Goal: Information Seeking & Learning: Learn about a topic

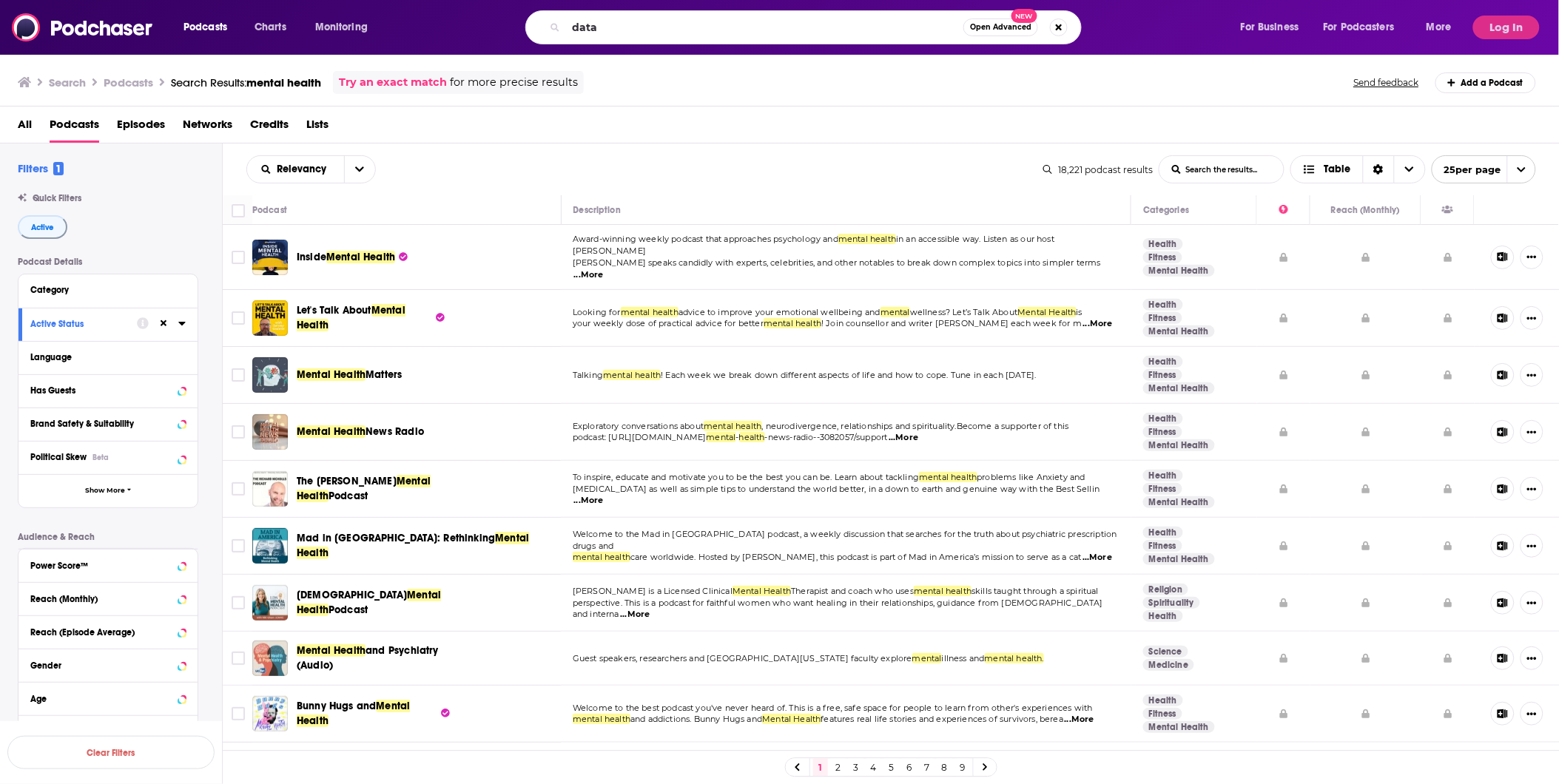
type input "data"
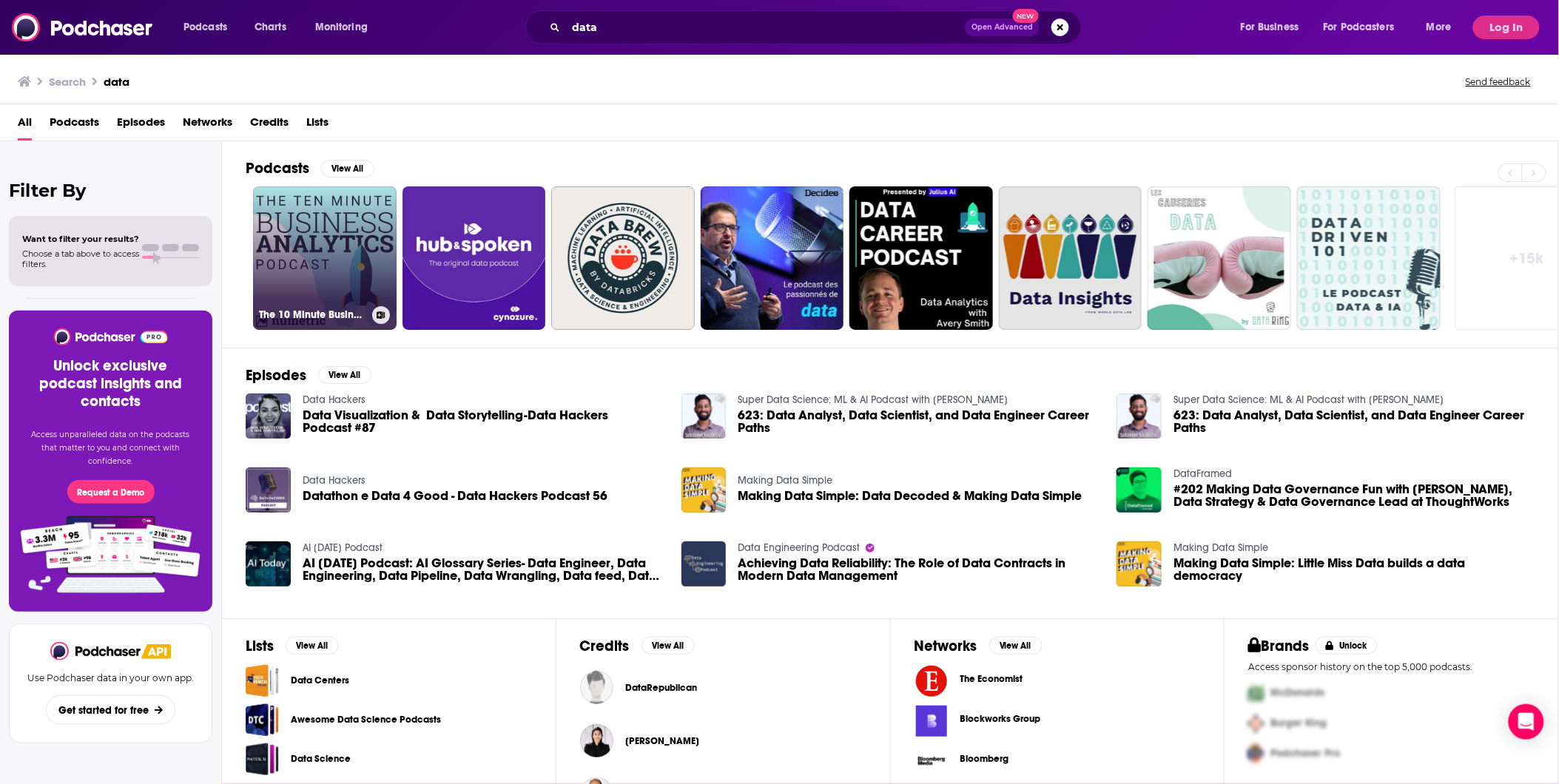
click at [296, 261] on link "The 10 Minute Business Analytics Podcast | Data Analytics, Big Data, Data Visua…" at bounding box center [325, 258] width 144 height 144
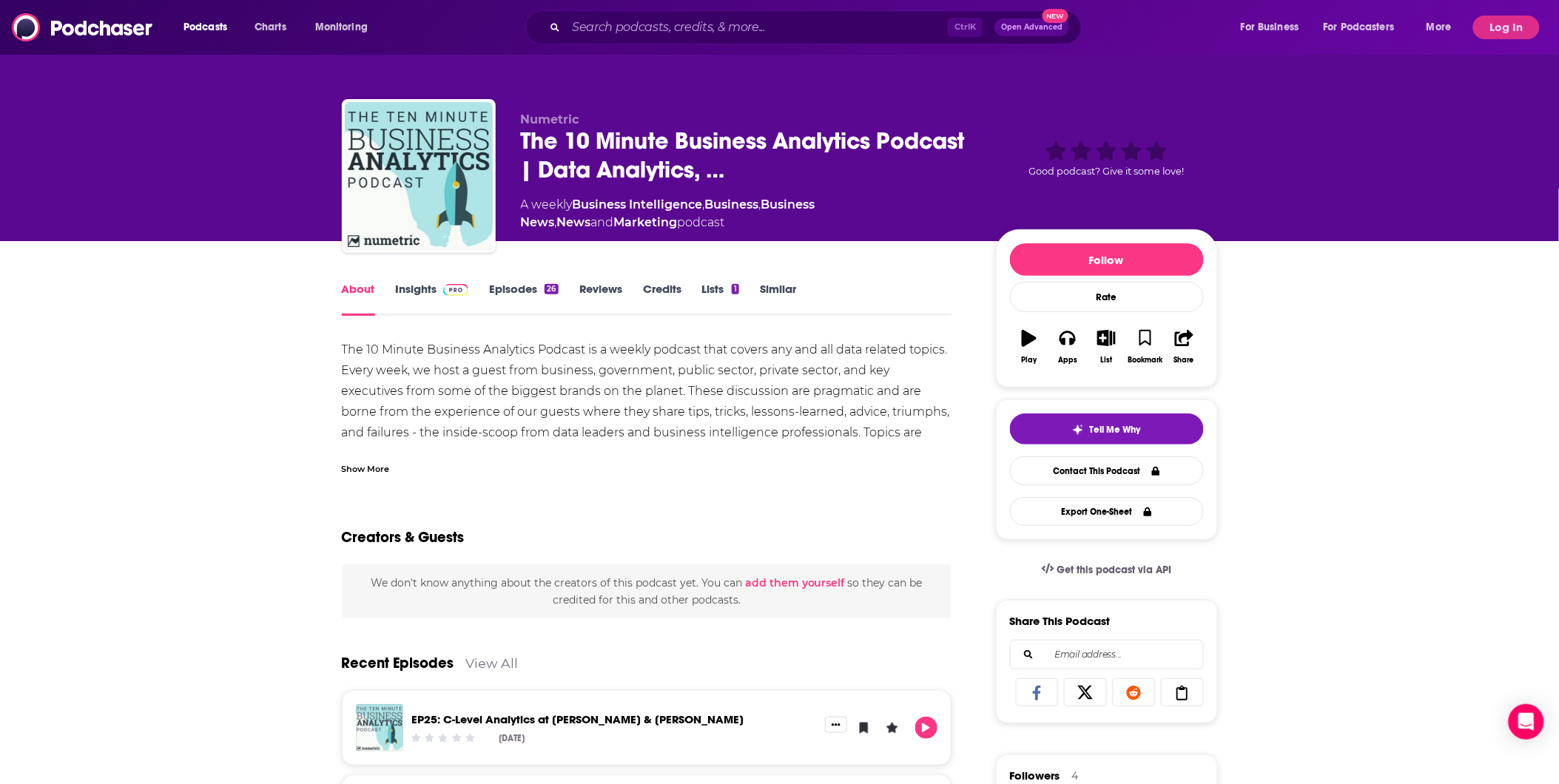
click at [426, 293] on link "Insights" at bounding box center [433, 298] width 74 height 34
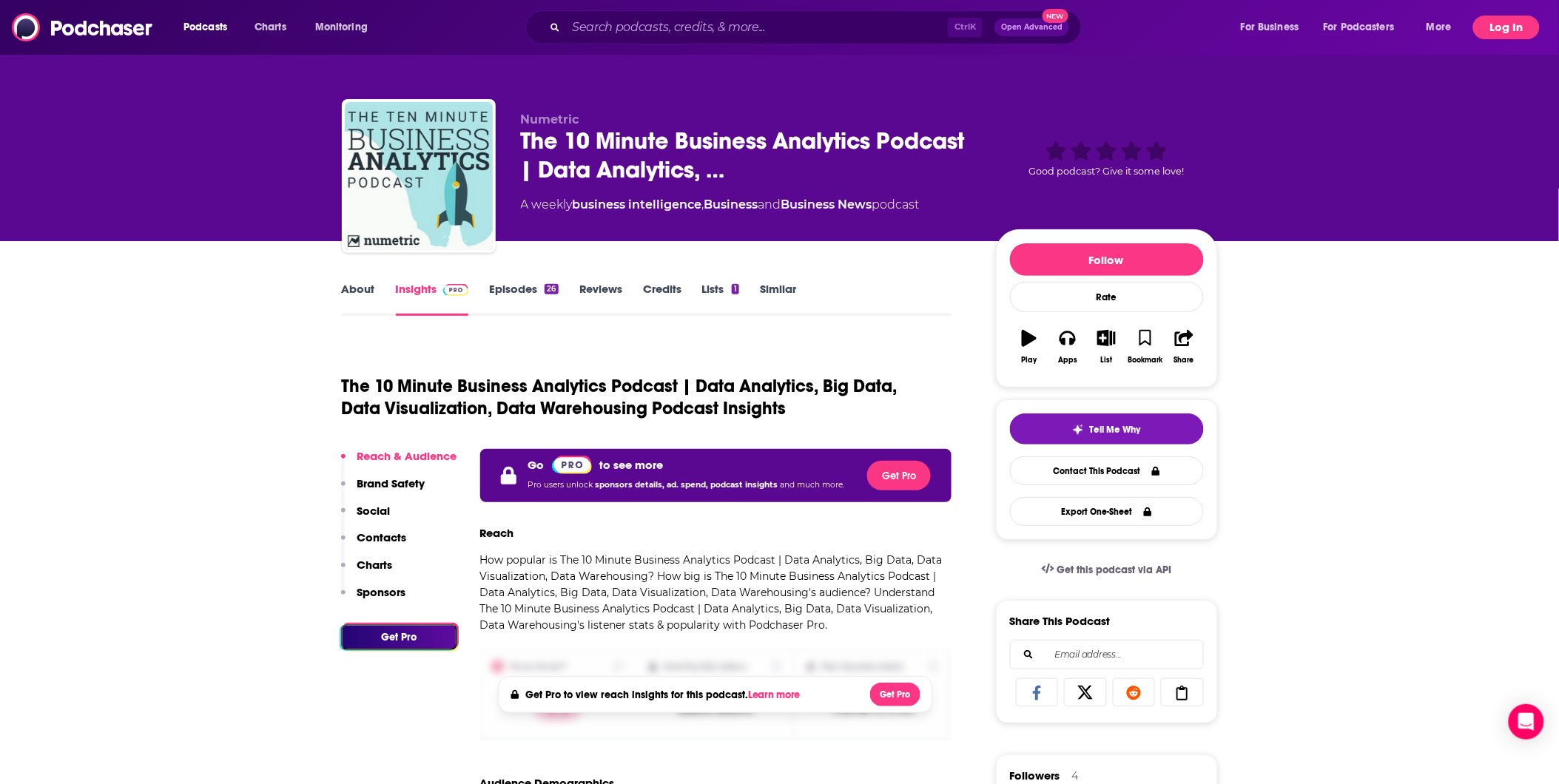
click at [1522, 33] on button "Log In" at bounding box center [1506, 27] width 66 height 24
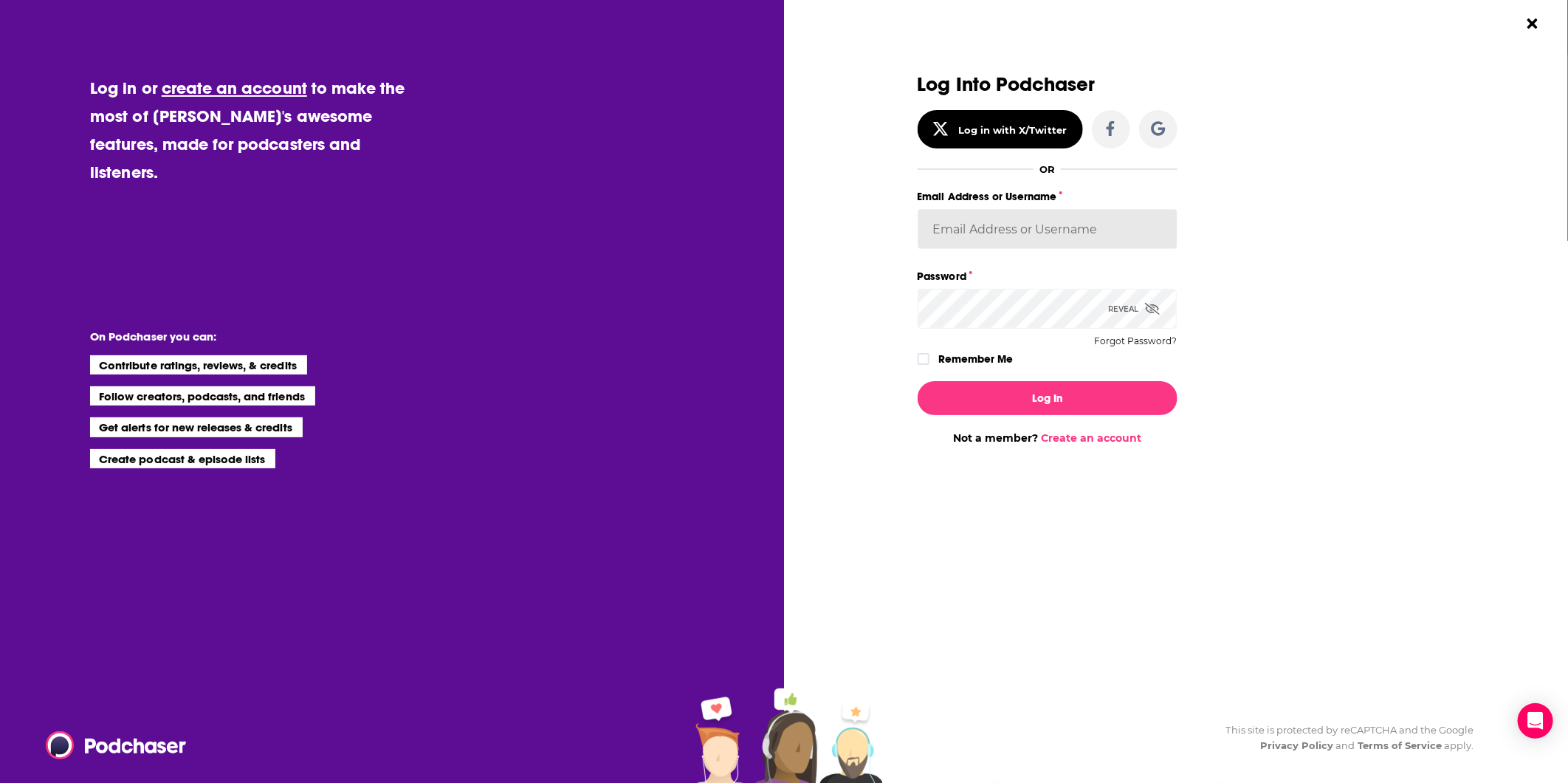
type input "SusanHershberg"
click at [1050, 400] on button "Log In" at bounding box center [1047, 397] width 260 height 34
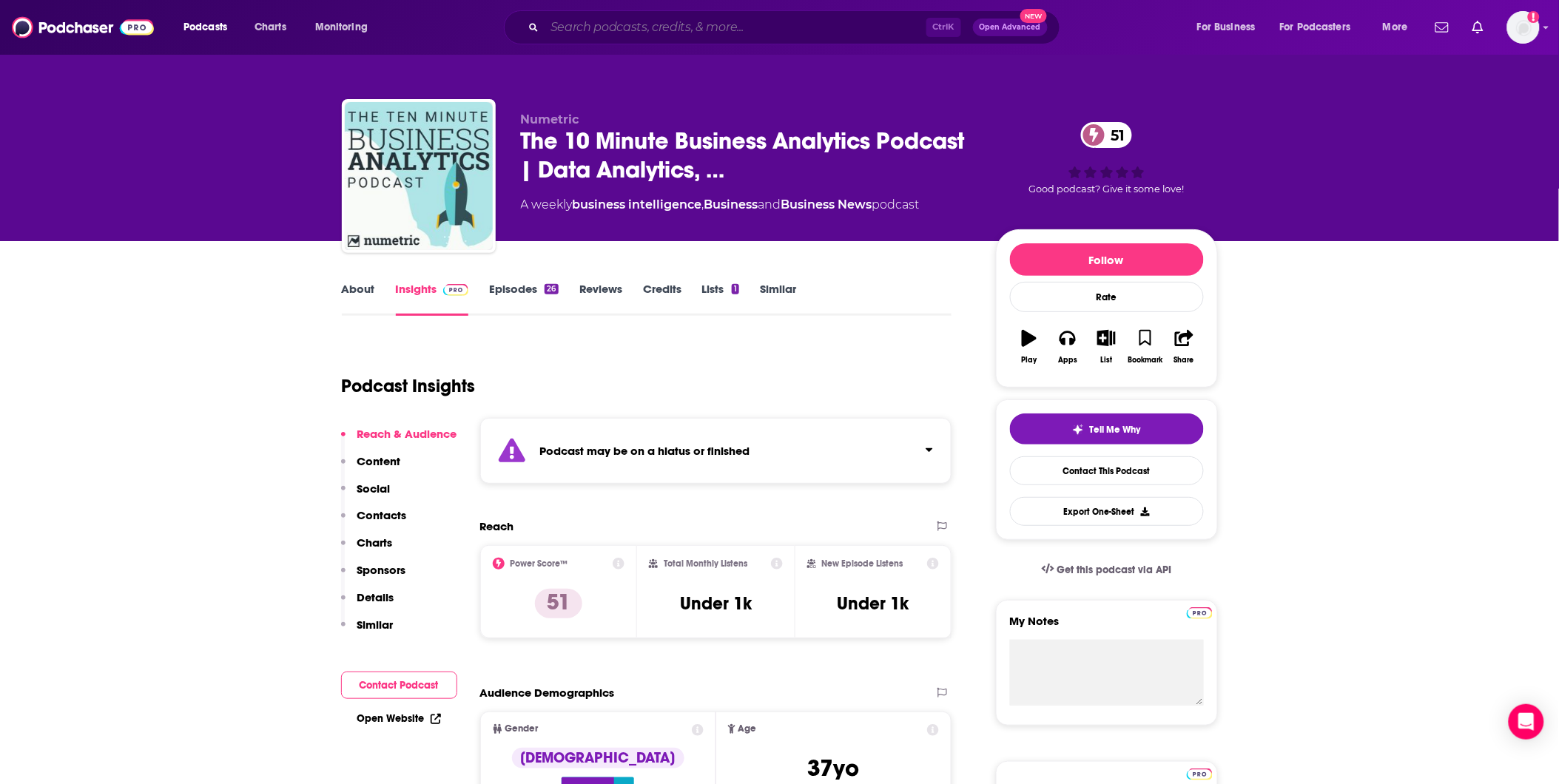
click at [556, 26] on input "Search podcasts, credits, & more..." at bounding box center [735, 27] width 382 height 24
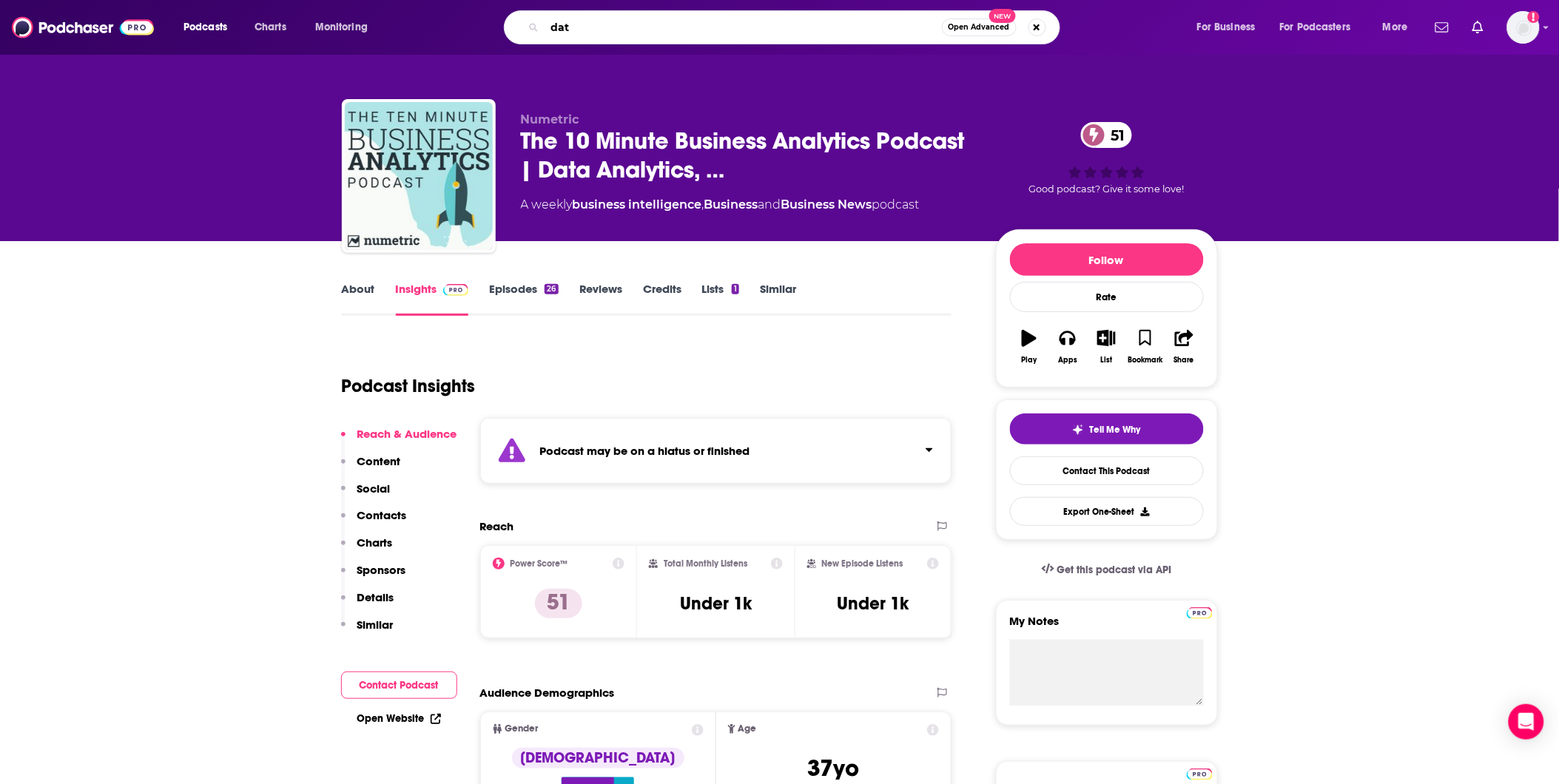
type input "data"
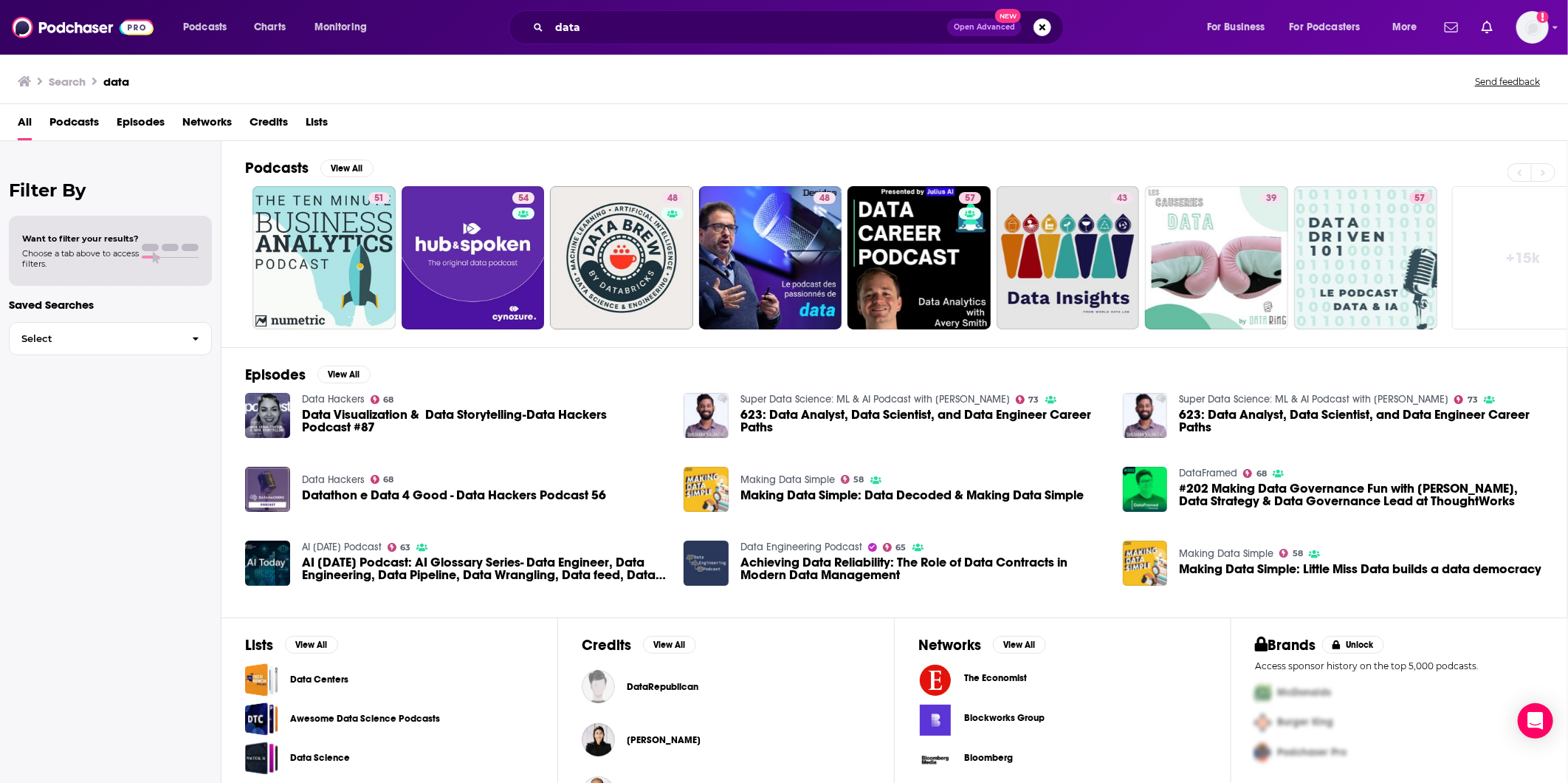
click at [83, 119] on span "Podcasts" at bounding box center [74, 124] width 50 height 30
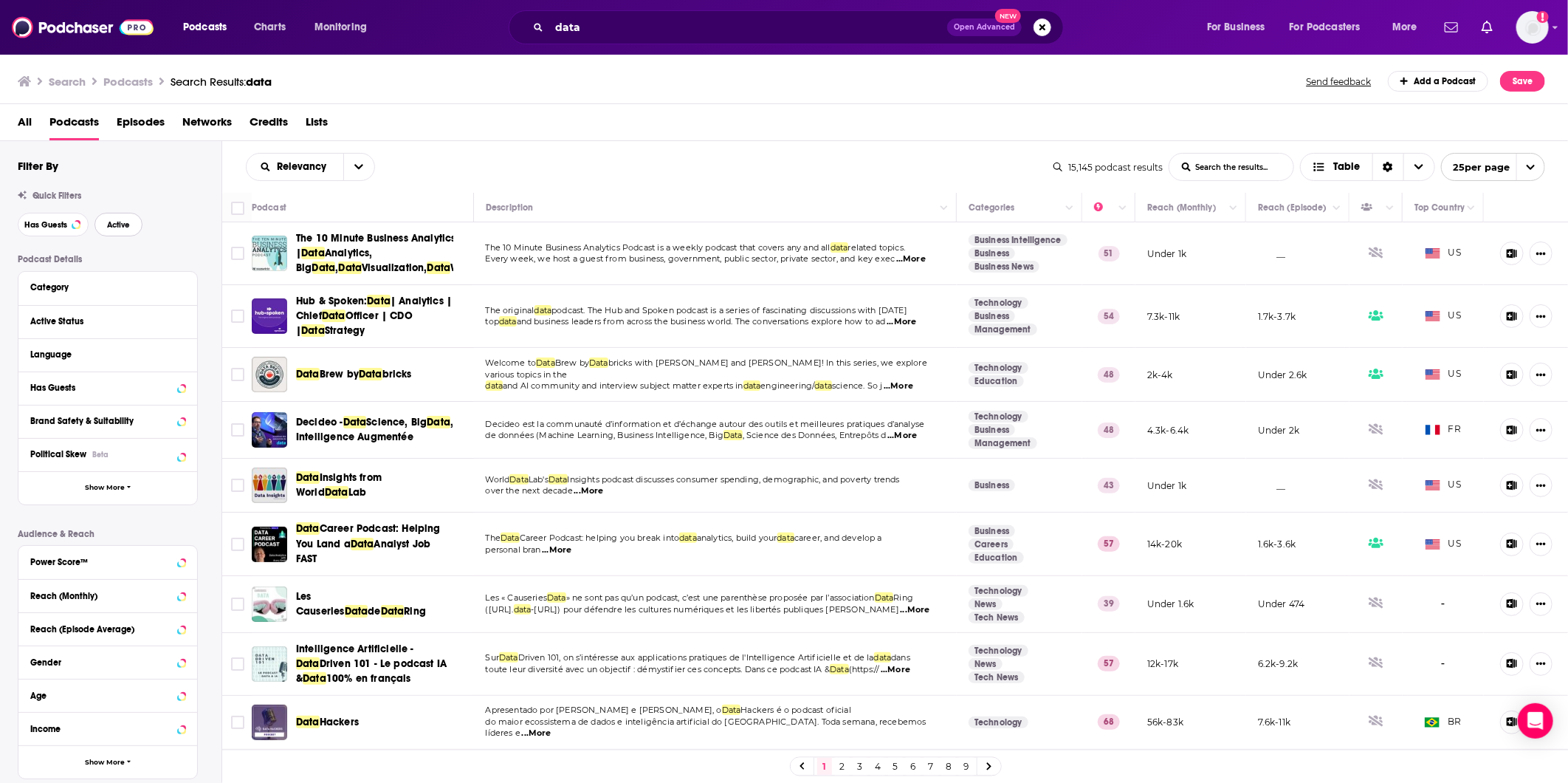
click at [123, 226] on span "Active" at bounding box center [118, 224] width 23 height 8
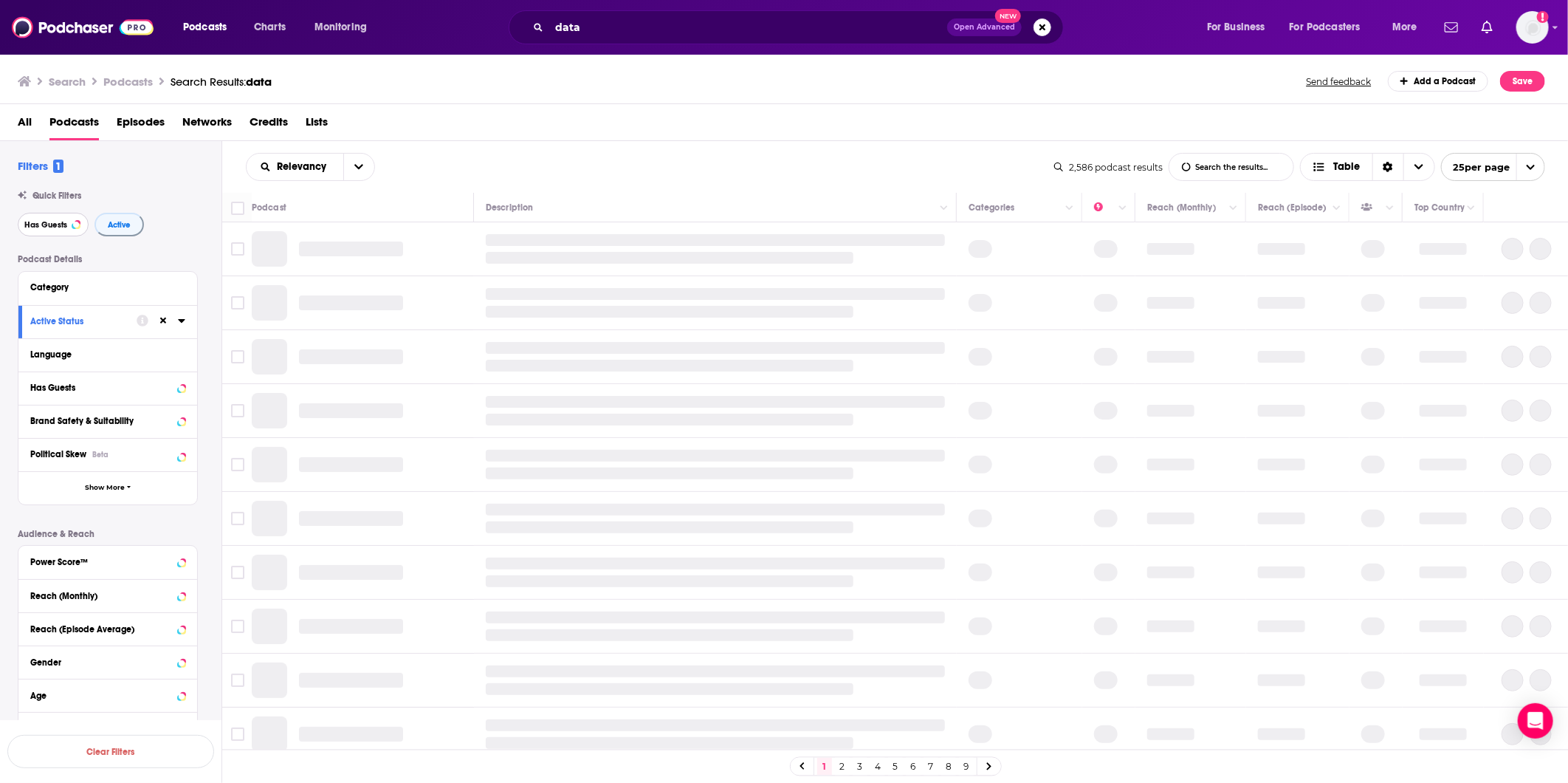
click at [63, 223] on span "Has Guests" at bounding box center [45, 224] width 43 height 8
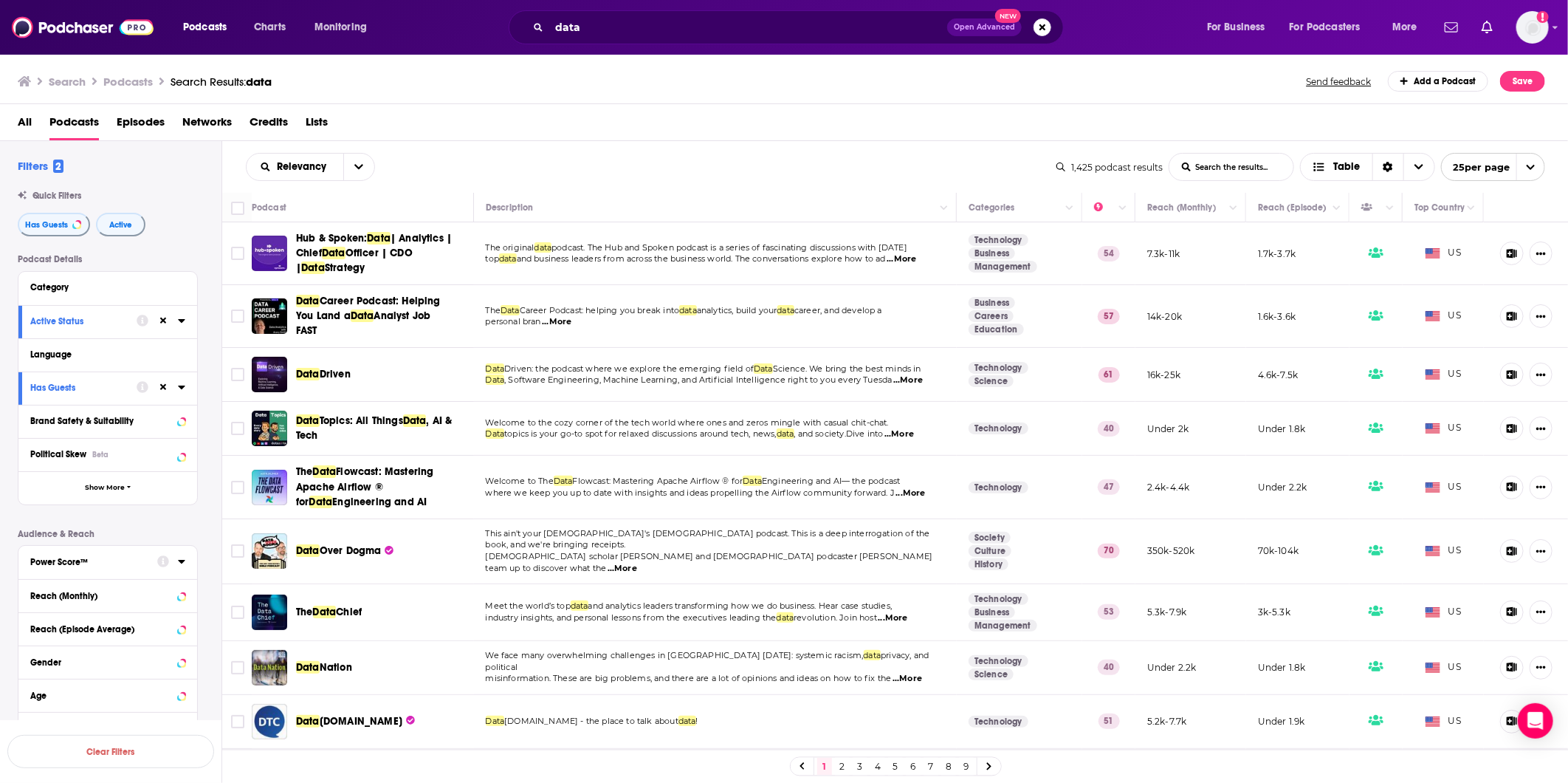
scroll to position [82, 0]
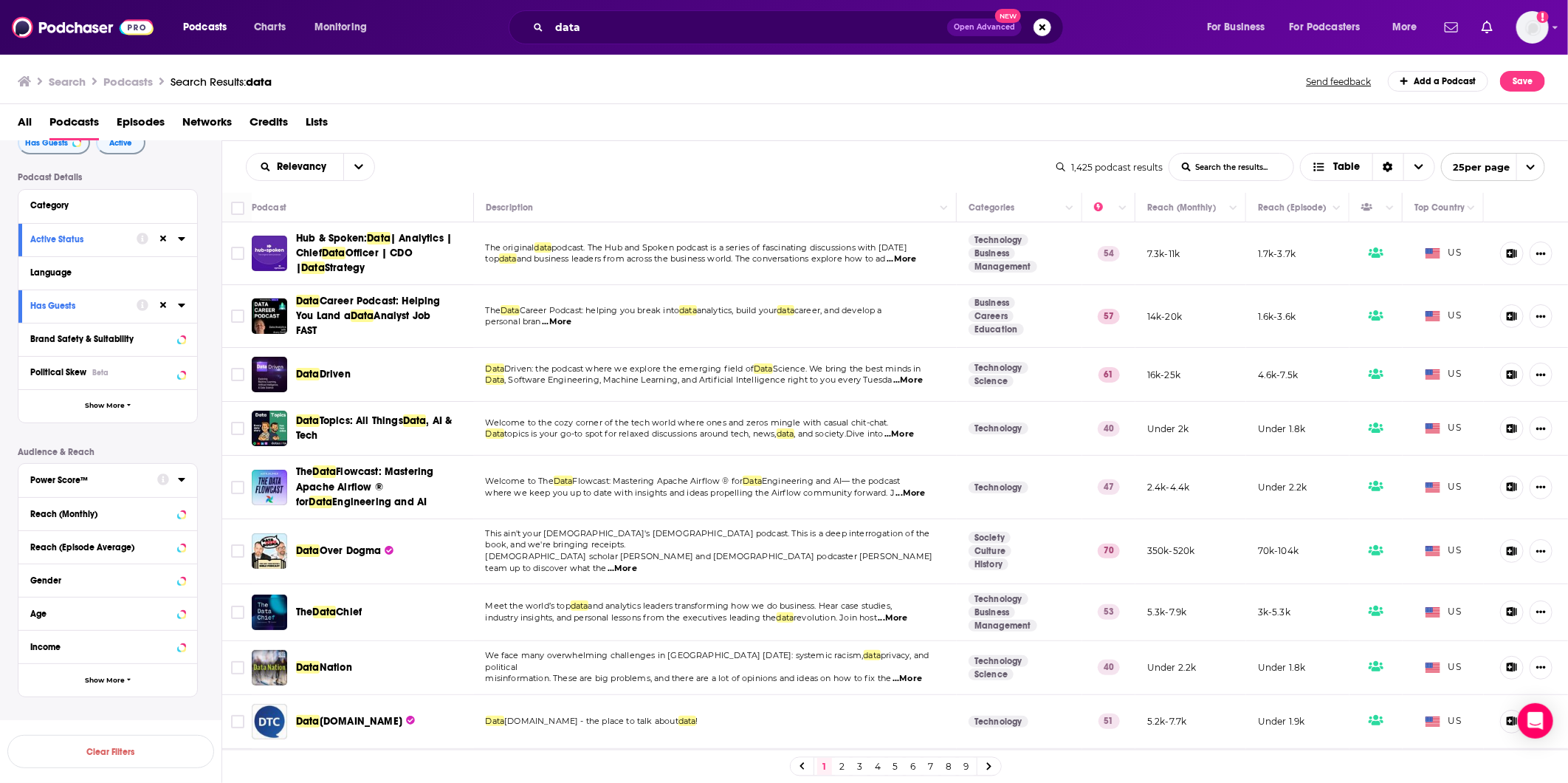
drag, startPoint x: 124, startPoint y: 483, endPoint x: 157, endPoint y: 480, distance: 33.1
click at [124, 483] on div "Power Score™" at bounding box center [88, 479] width 117 height 10
click at [180, 477] on icon at bounding box center [181, 479] width 7 height 12
click at [34, 682] on icon at bounding box center [36, 685] width 9 height 6
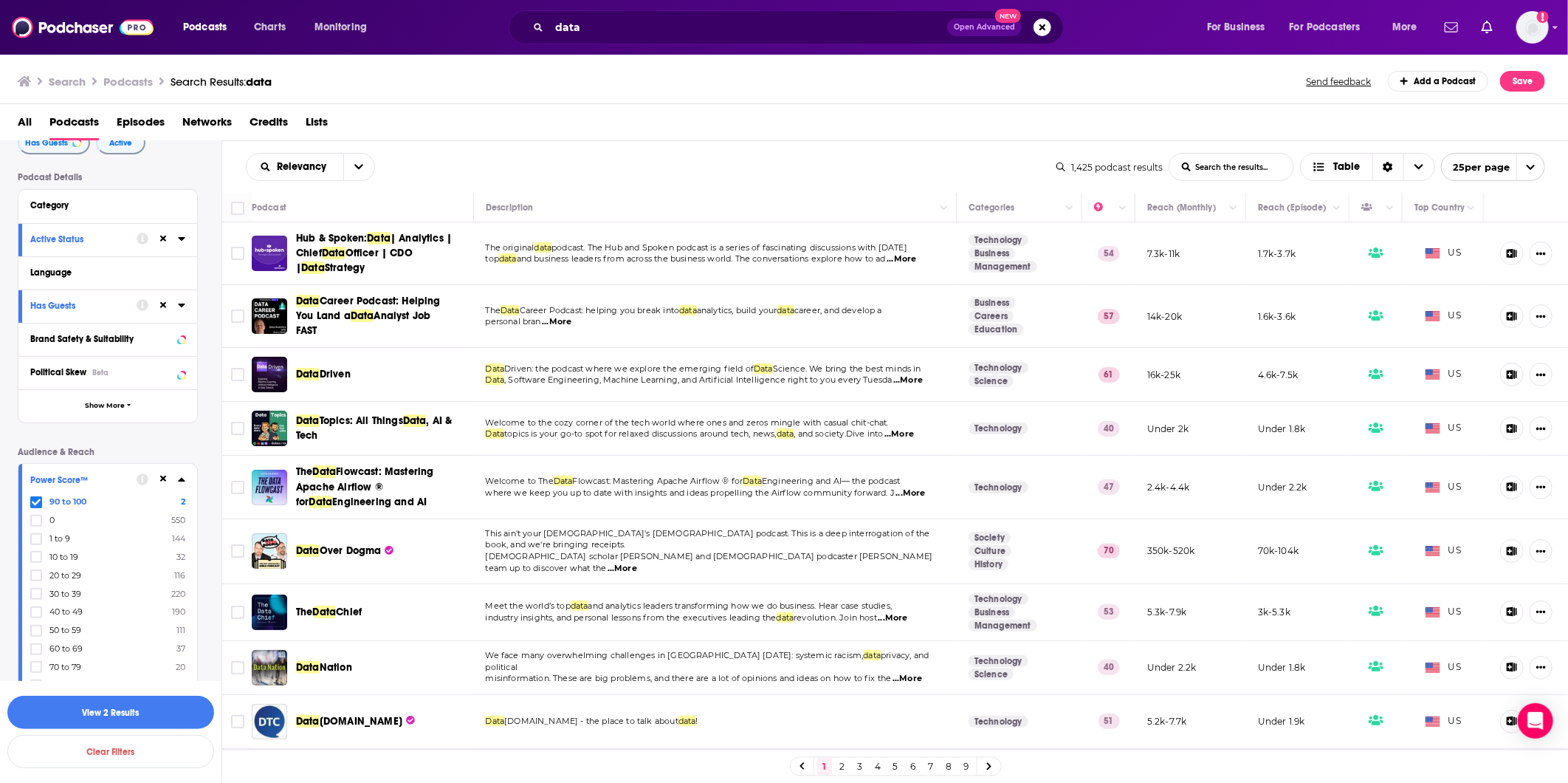
scroll to position [312, 0]
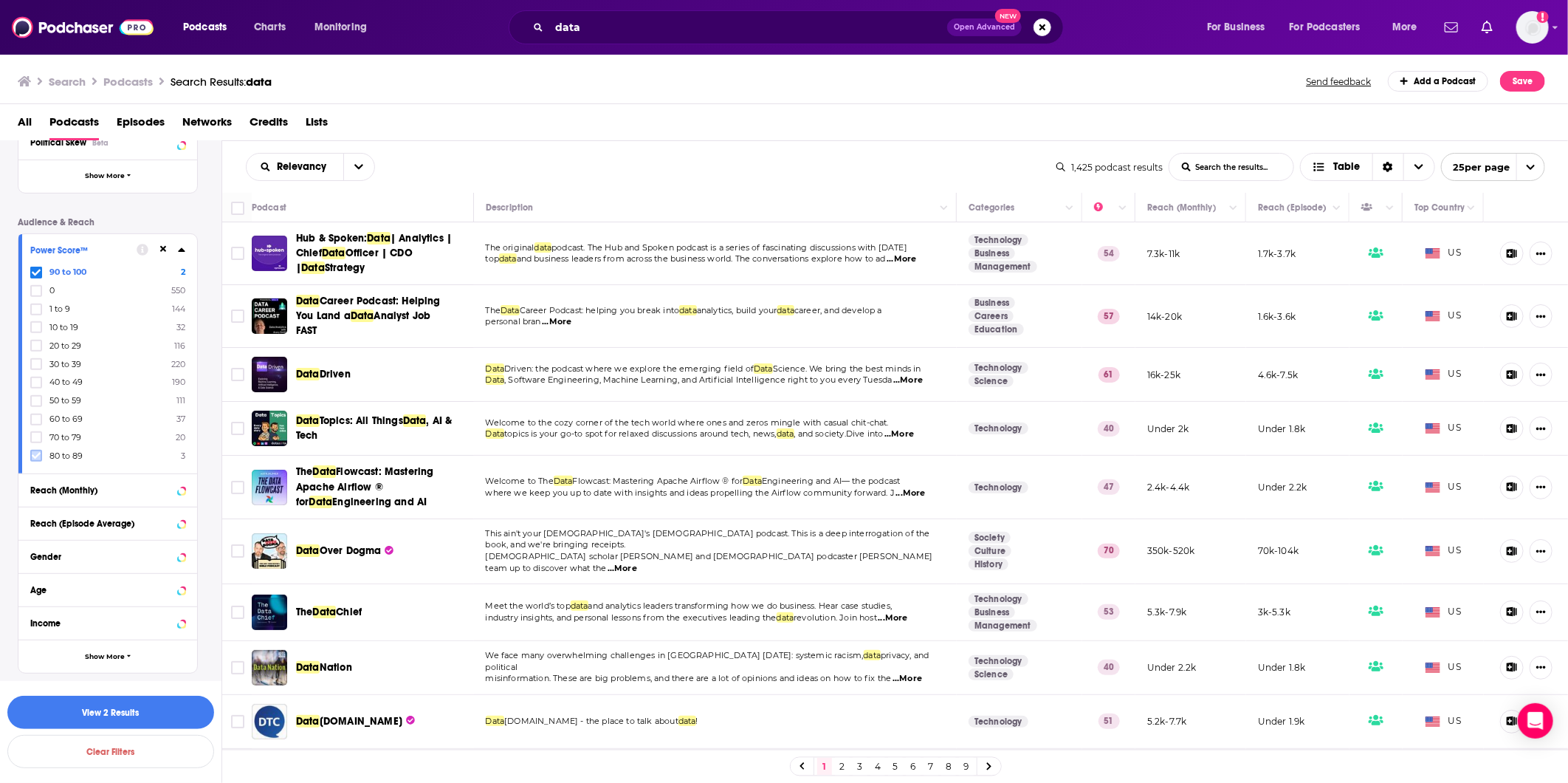
click at [40, 451] on icon at bounding box center [36, 455] width 9 height 9
click at [38, 454] on icon at bounding box center [36, 455] width 9 height 9
click at [31, 706] on button "View 25 Results" at bounding box center [111, 712] width 207 height 34
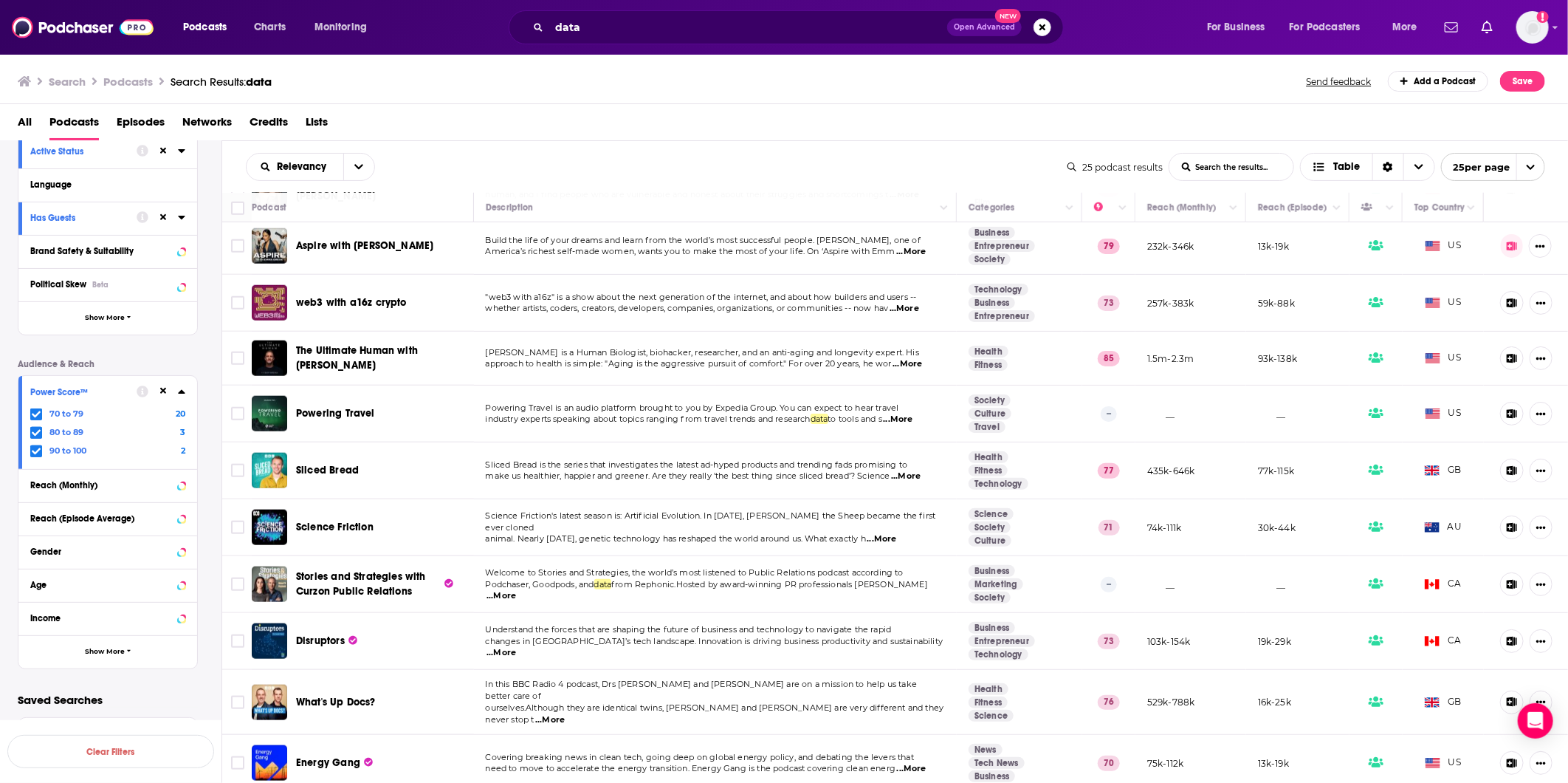
scroll to position [628, 0]
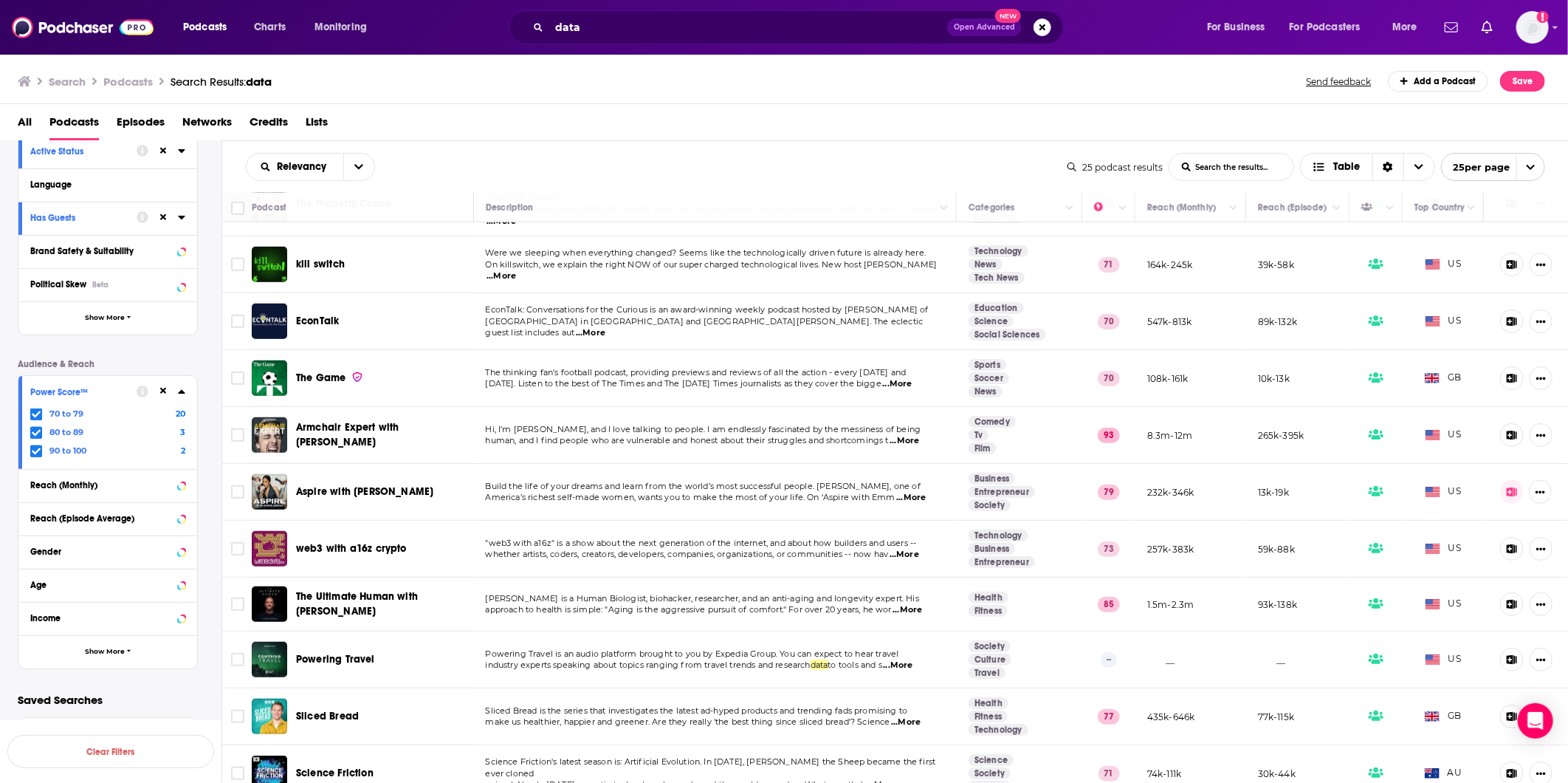
drag, startPoint x: 669, startPoint y: 42, endPoint x: 668, endPoint y: 34, distance: 8.1
click at [668, 34] on div "data Open Advanced New" at bounding box center [786, 26] width 555 height 34
click at [668, 34] on input "data" at bounding box center [748, 27] width 398 height 24
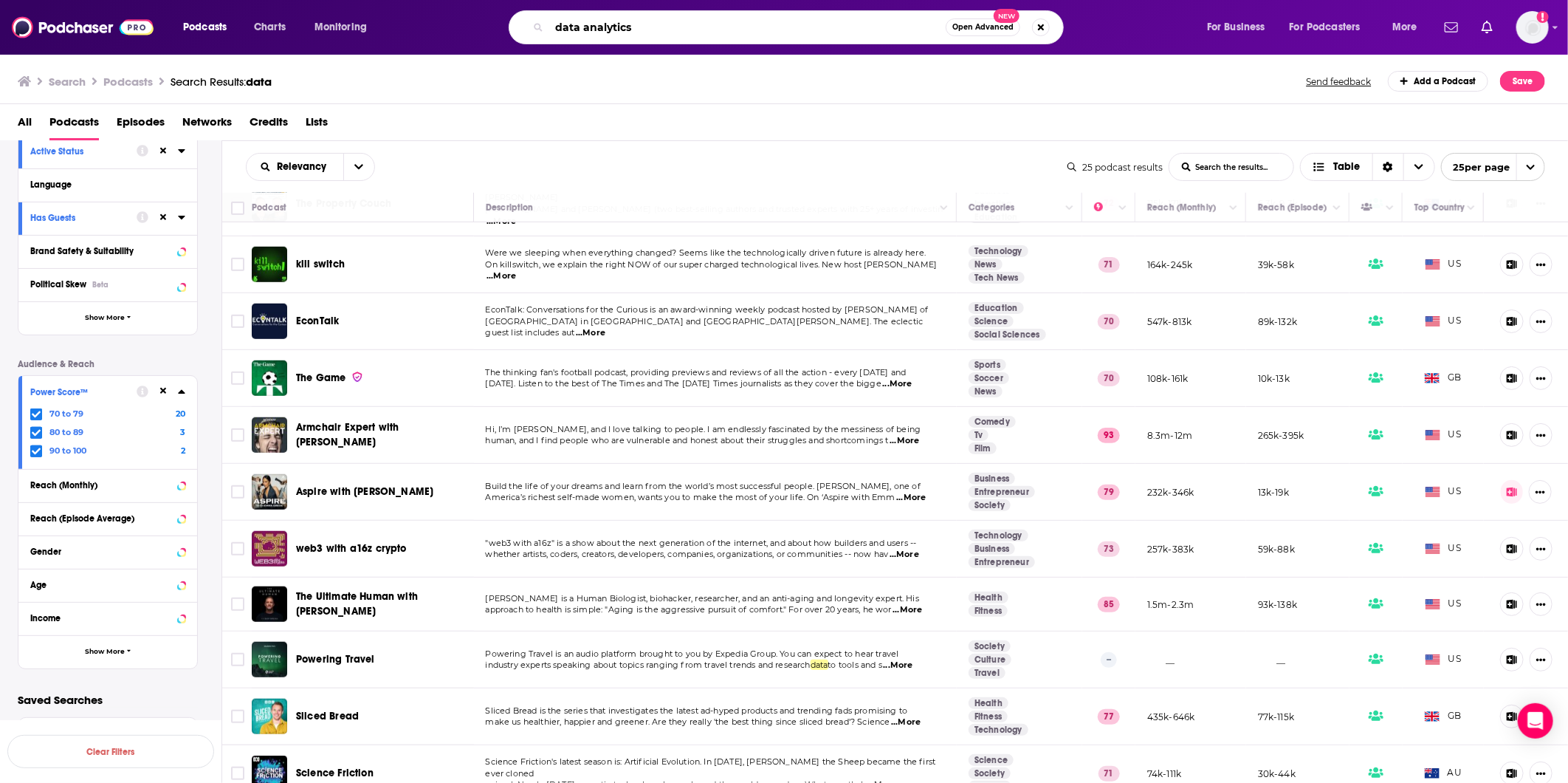
type input "data analytics"
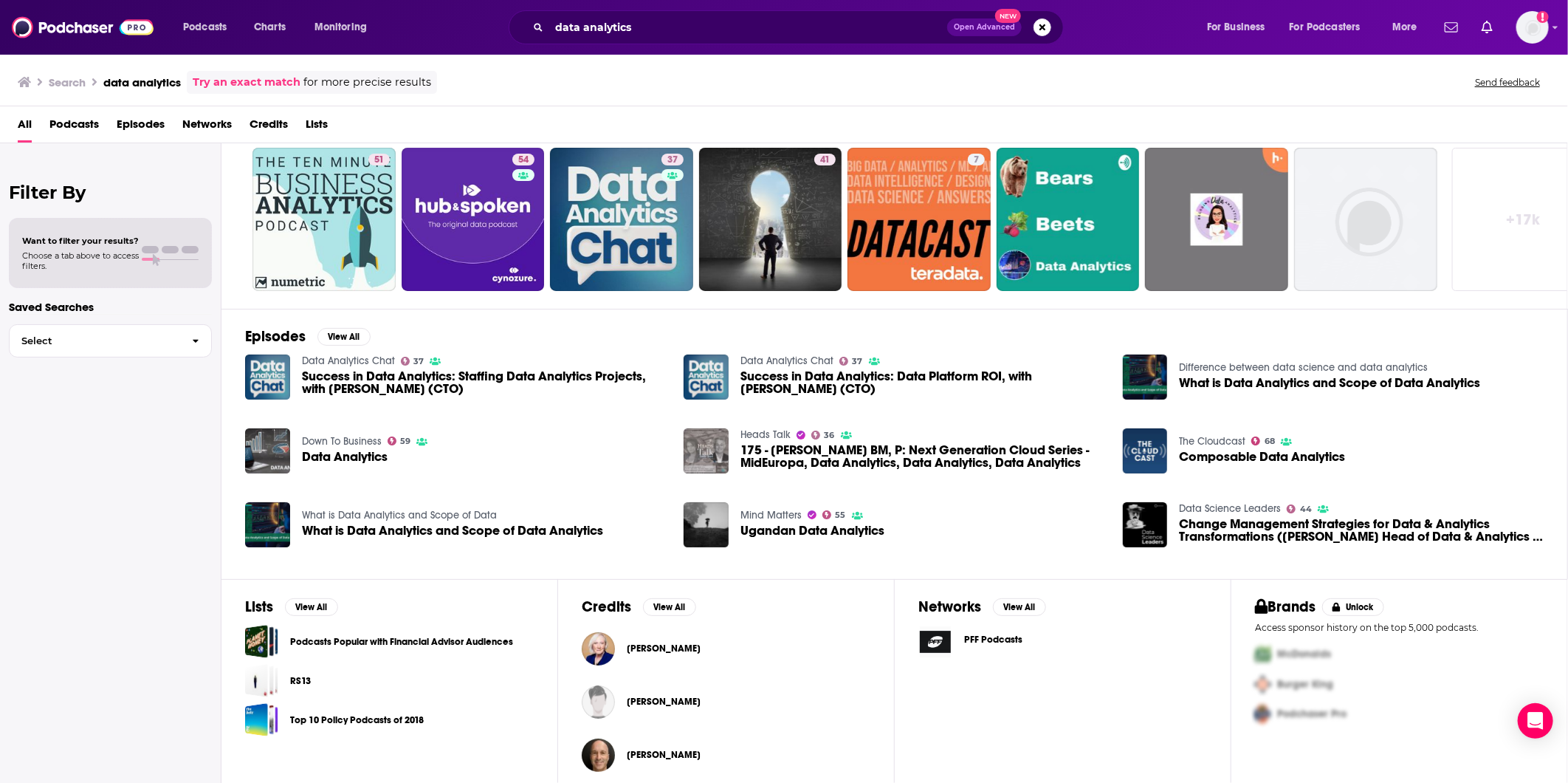
scroll to position [50, 0]
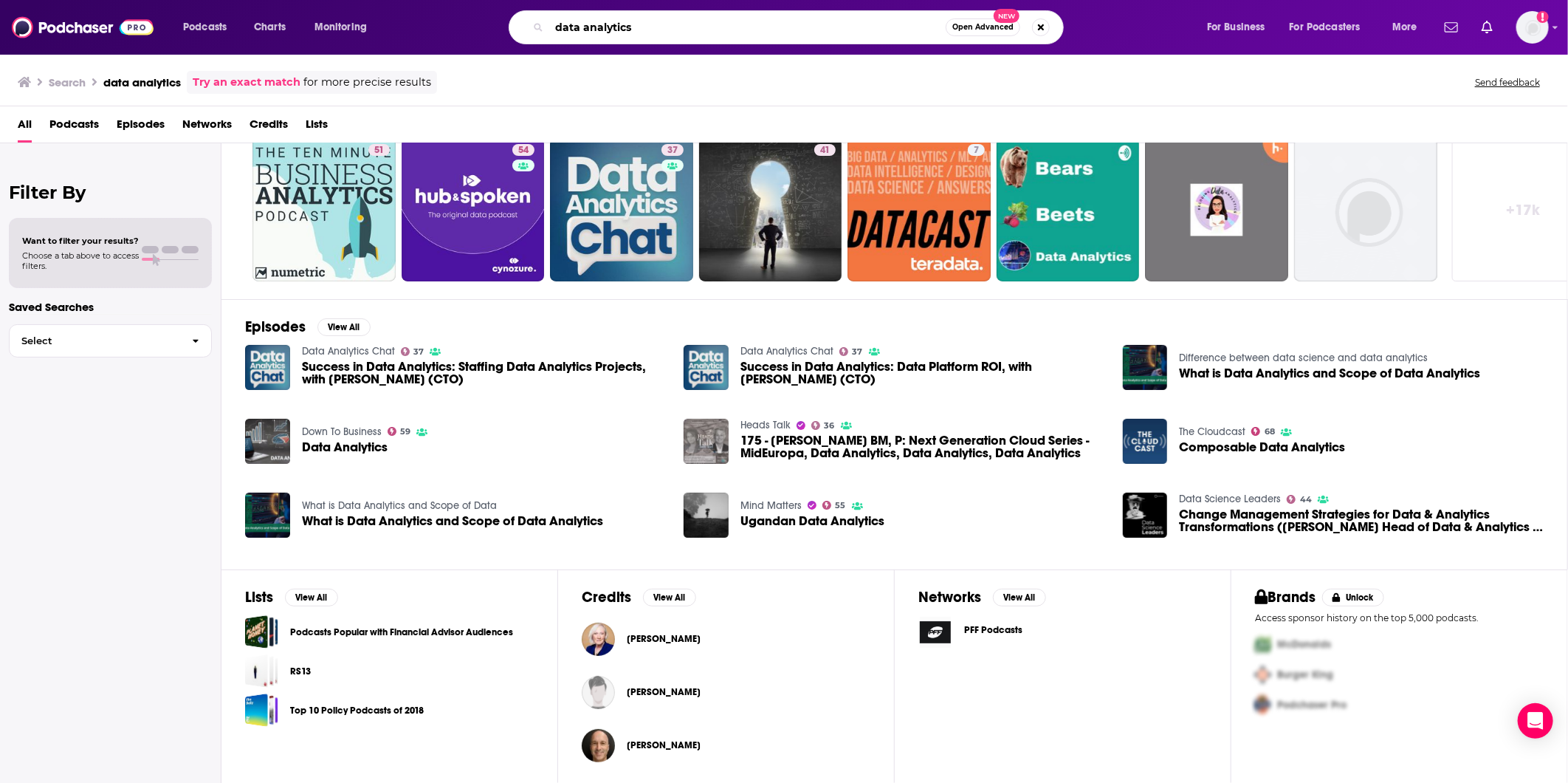
drag, startPoint x: 796, startPoint y: 27, endPoint x: 510, endPoint y: 20, distance: 286.1
click at [510, 20] on div "data analytics Open Advanced New" at bounding box center [786, 26] width 555 height 34
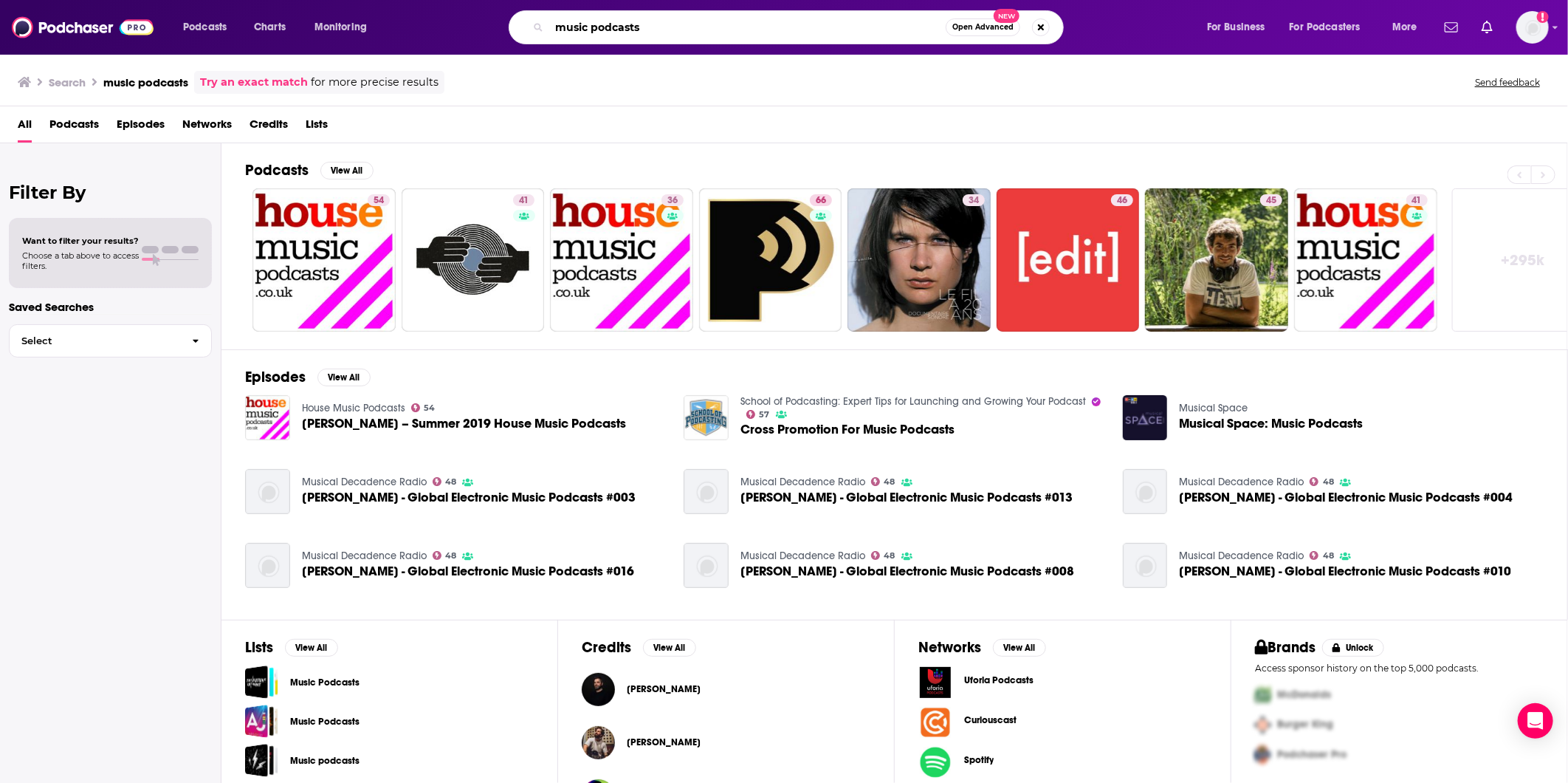
drag, startPoint x: 657, startPoint y: 25, endPoint x: 589, endPoint y: 26, distance: 68.0
click at [589, 26] on input "music podcasts" at bounding box center [747, 27] width 396 height 24
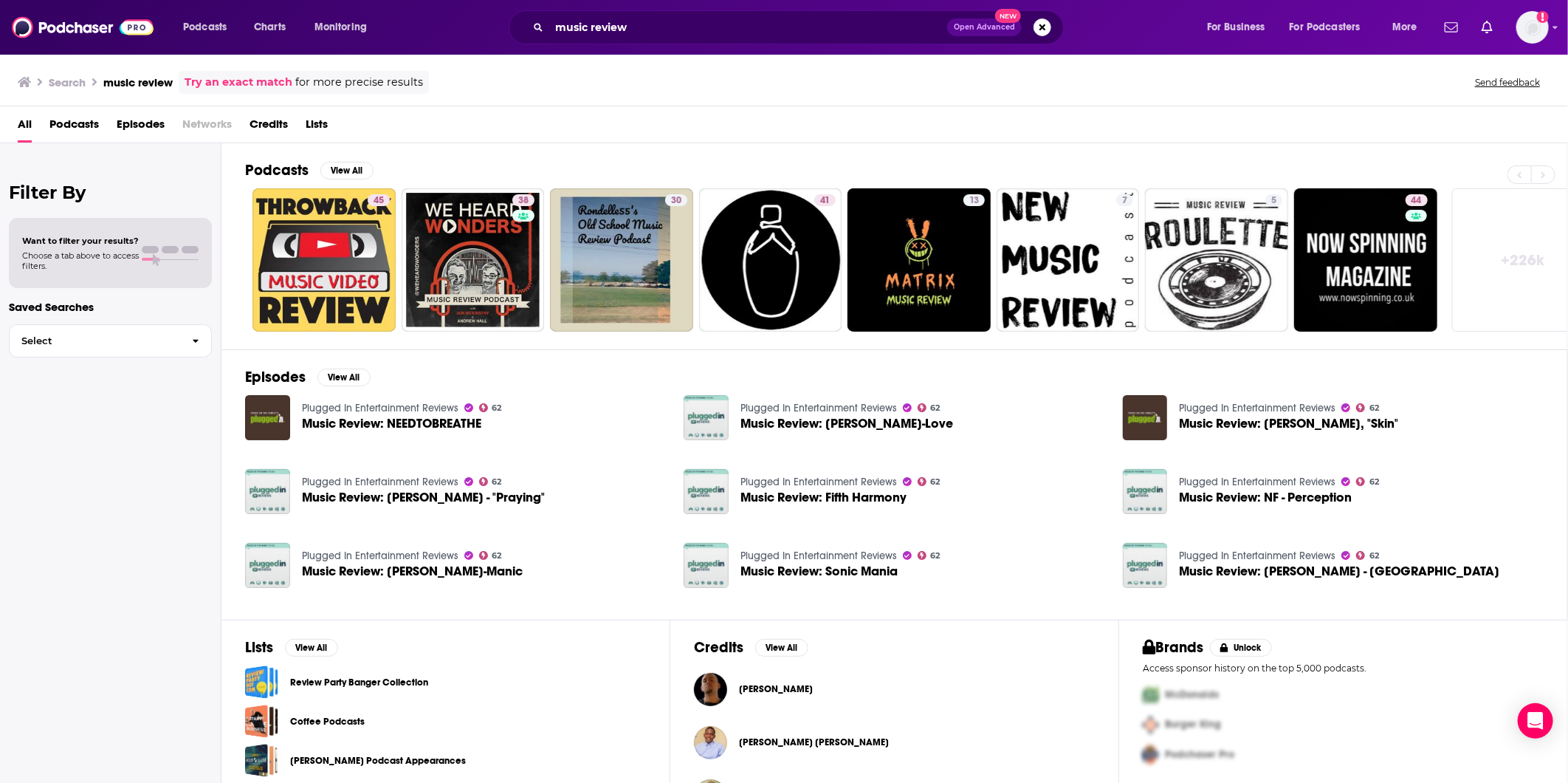
click at [77, 133] on span "Podcasts" at bounding box center [74, 127] width 50 height 30
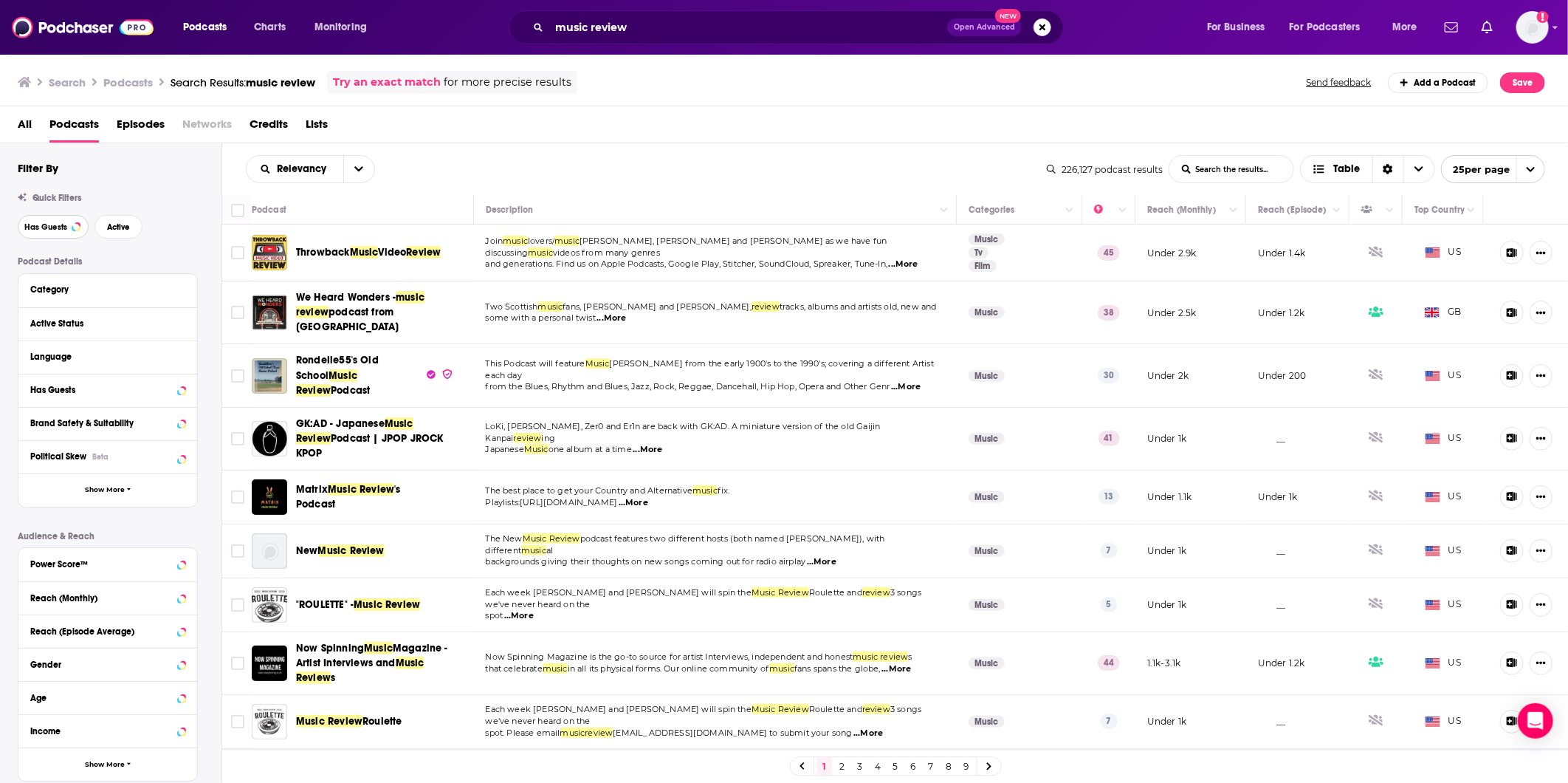
click at [53, 224] on span "Has Guests" at bounding box center [45, 227] width 43 height 8
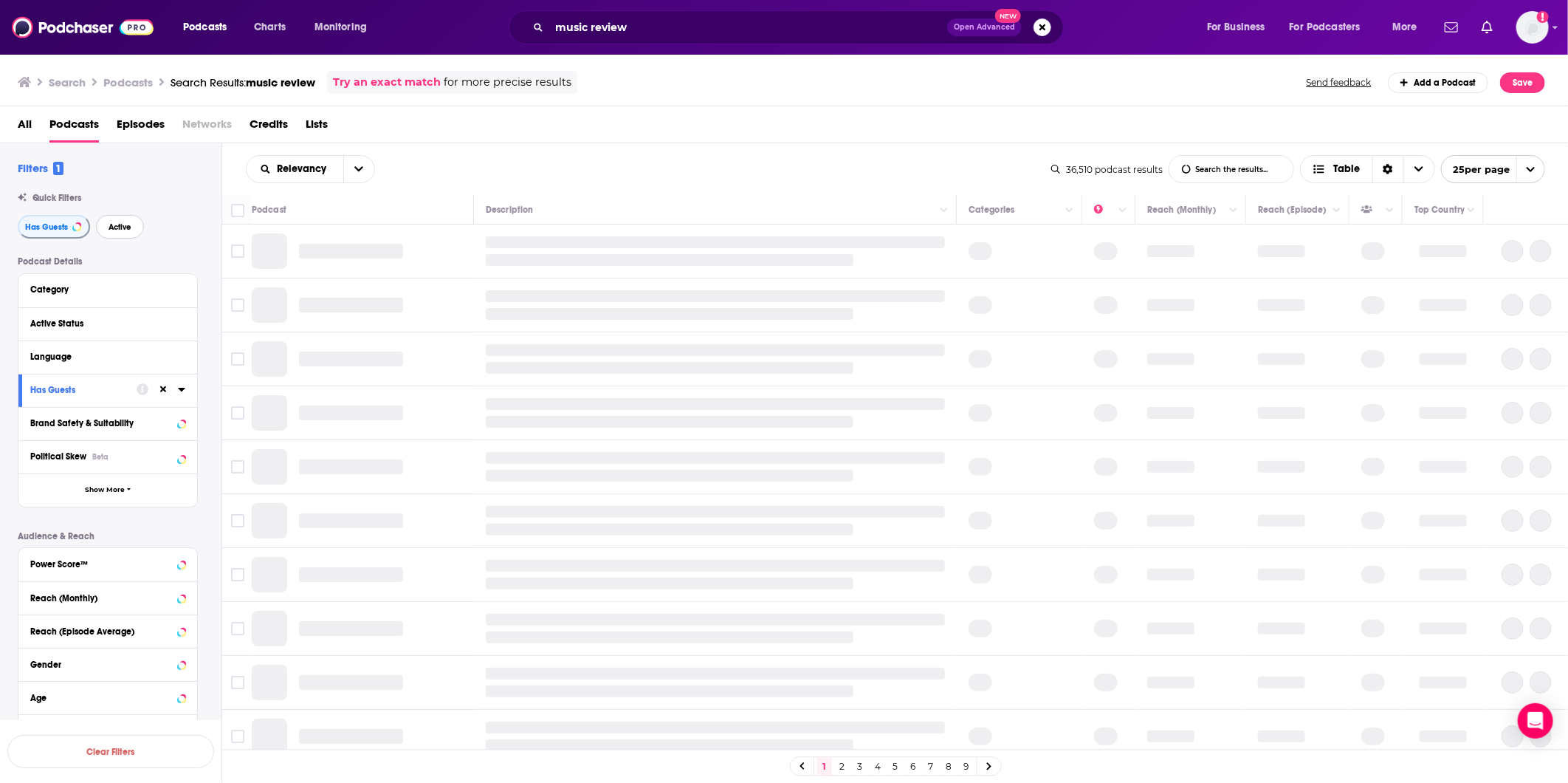
click at [111, 234] on button "Active" at bounding box center [120, 227] width 48 height 24
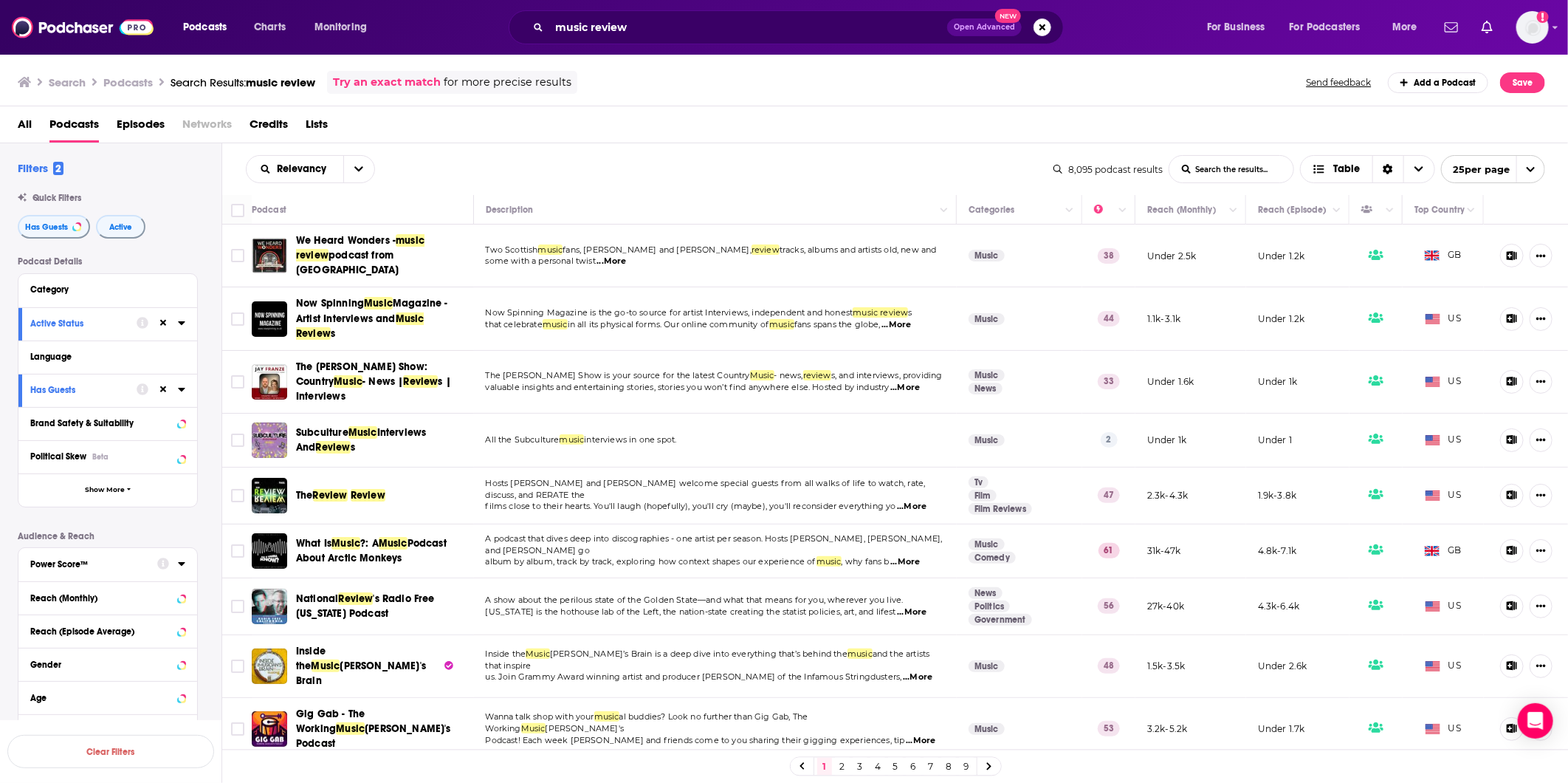
click at [180, 567] on icon at bounding box center [181, 563] width 7 height 12
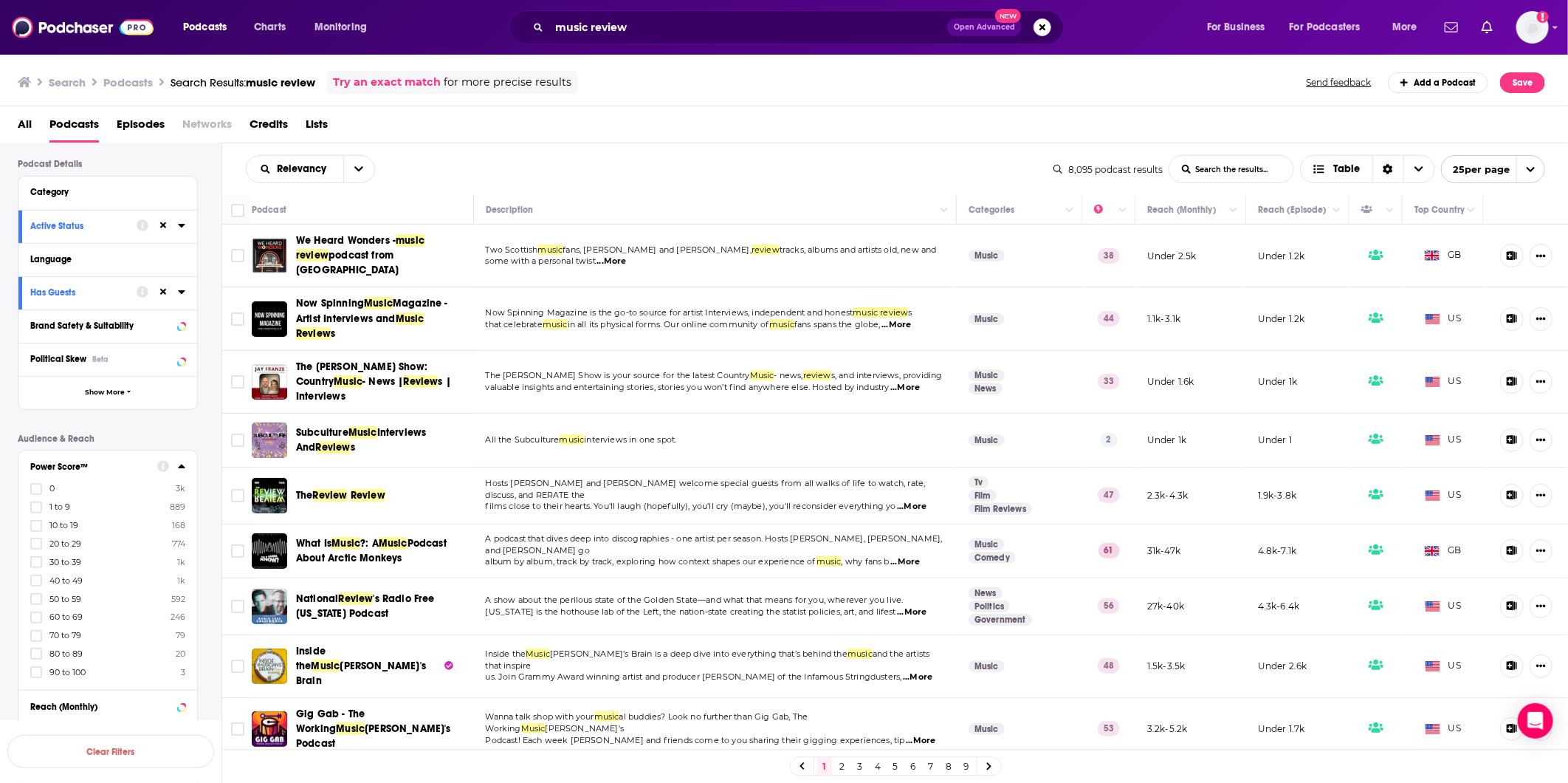
scroll to position [246, 0]
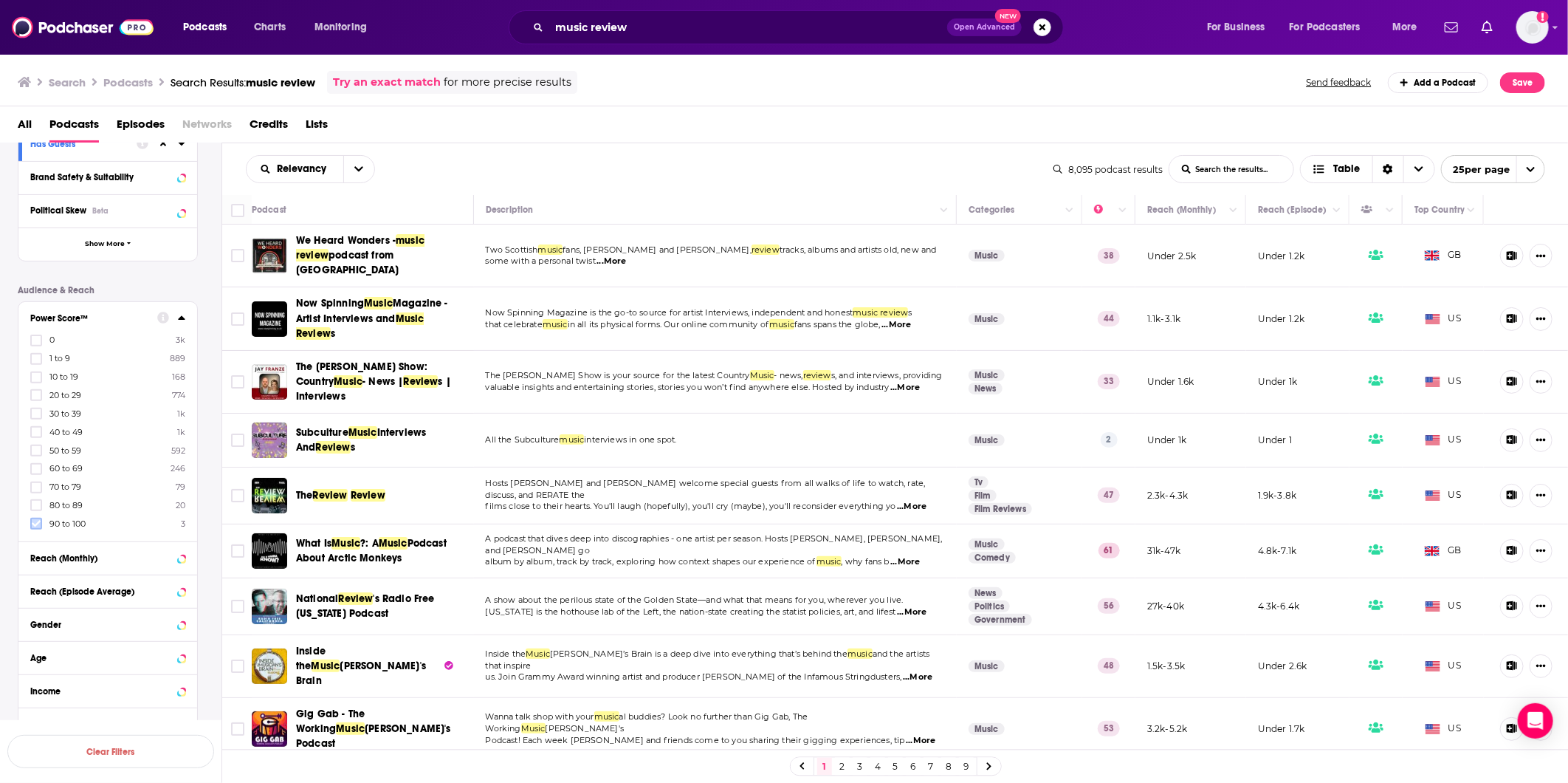
click at [33, 519] on icon at bounding box center [36, 524] width 9 height 9
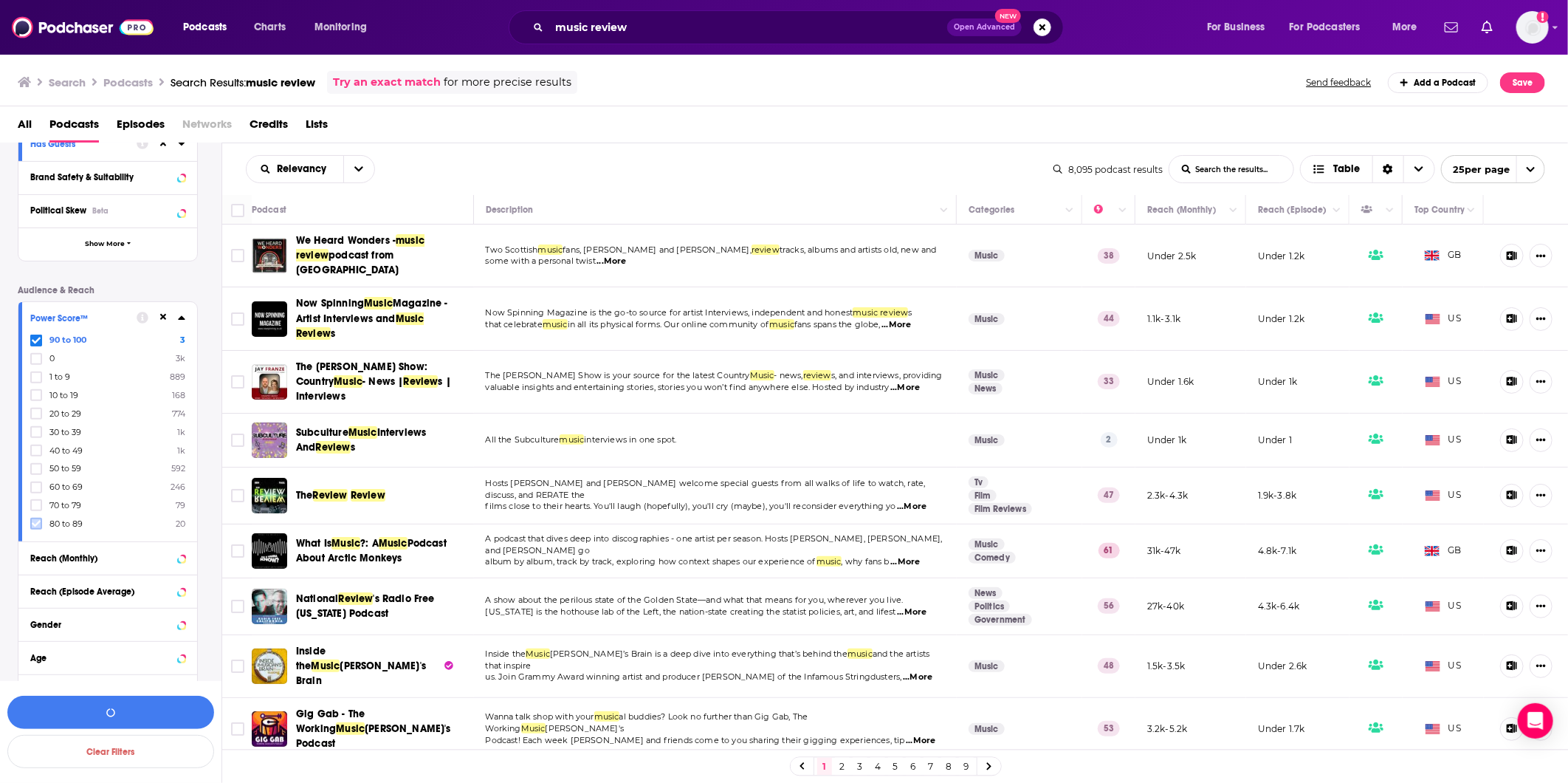
drag, startPoint x: 42, startPoint y: 518, endPoint x: 33, endPoint y: 517, distance: 9.1
click at [33, 519] on icon at bounding box center [36, 524] width 9 height 9
click at [33, 521] on icon at bounding box center [36, 524] width 9 height 6
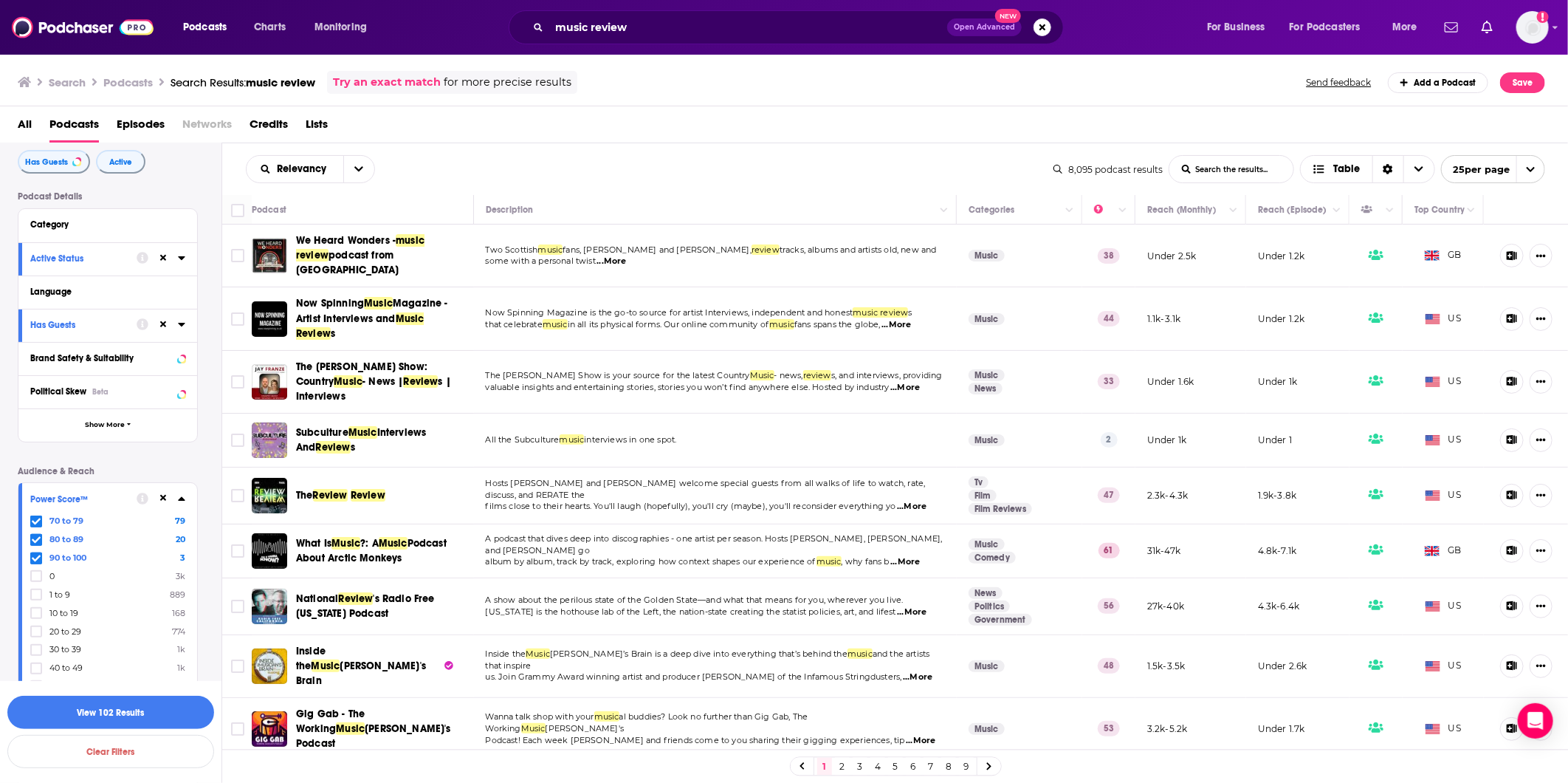
scroll to position [312, 0]
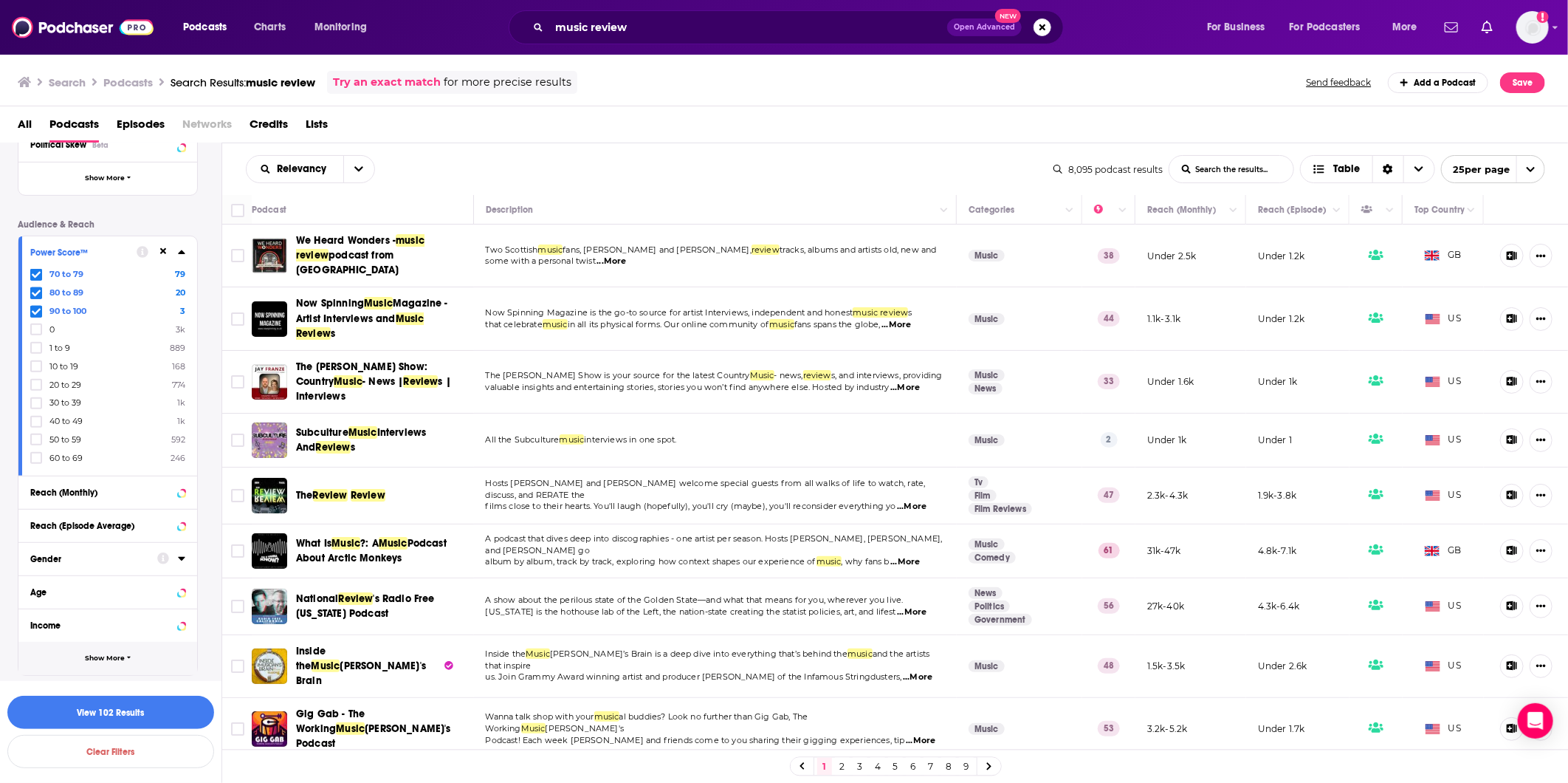
click at [86, 654] on span "Show More" at bounding box center [105, 658] width 40 height 8
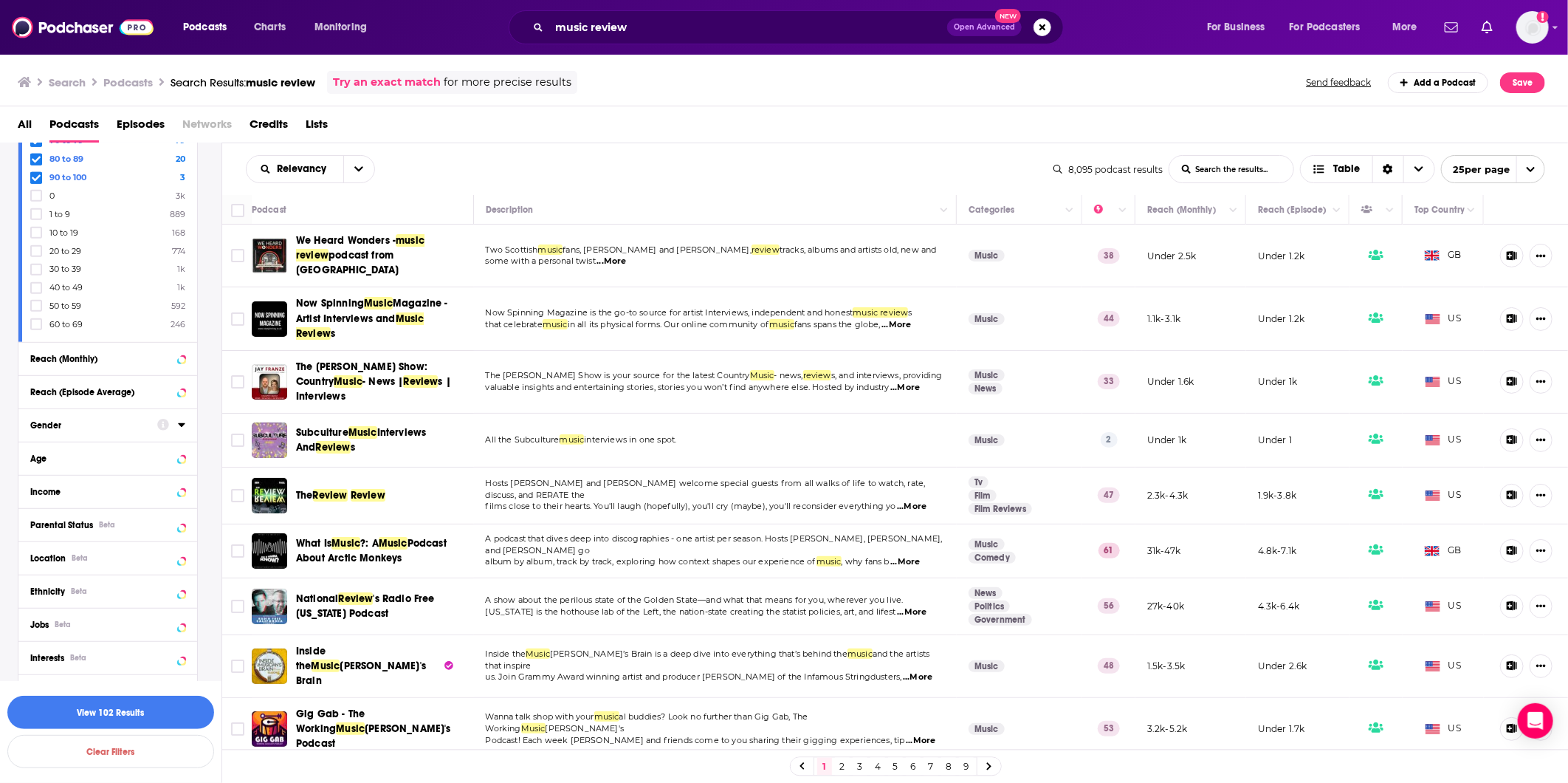
scroll to position [475, 0]
click at [116, 527] on button "Location Beta" at bounding box center [93, 527] width 127 height 18
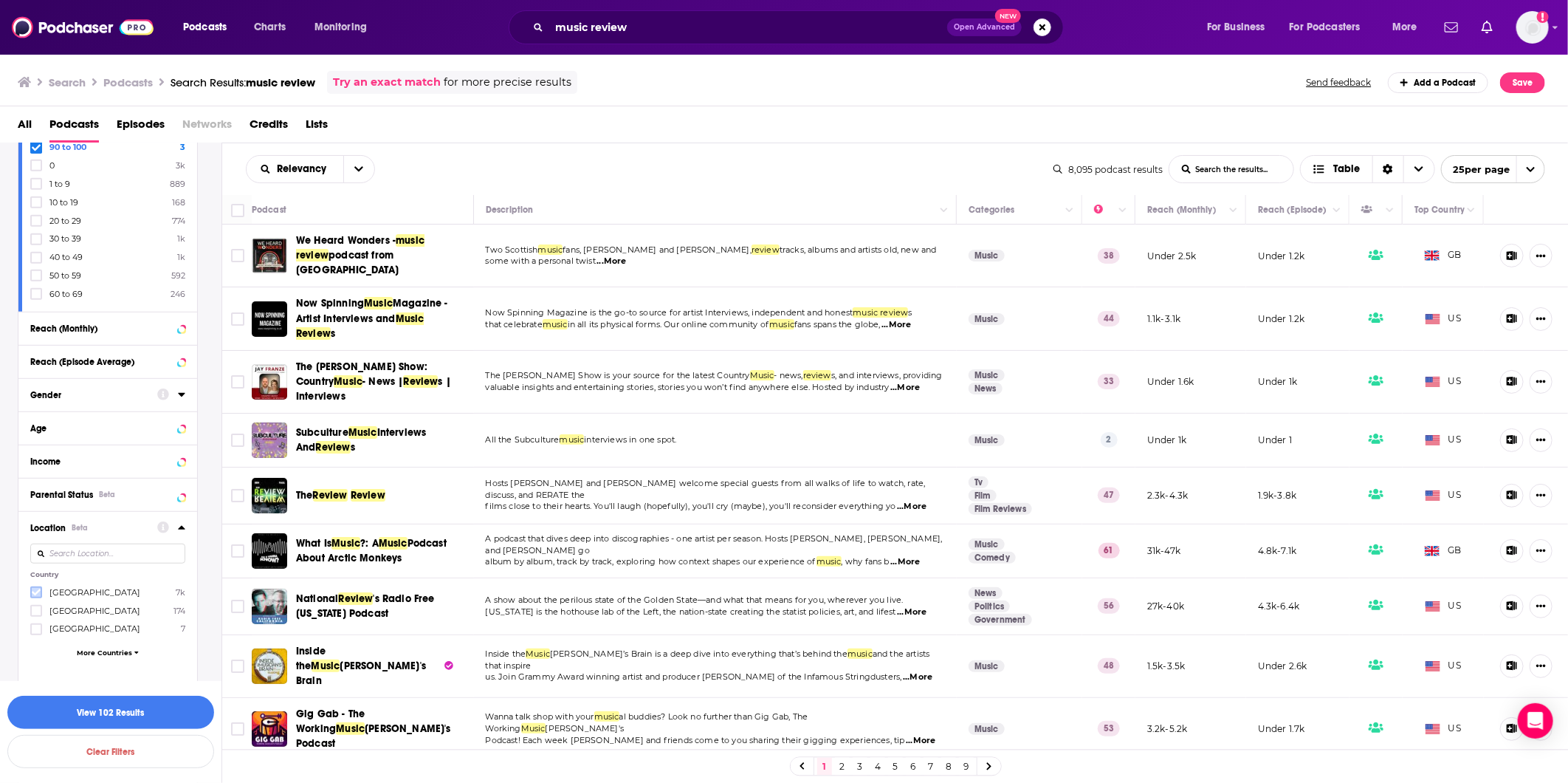
click at [34, 588] on span at bounding box center [36, 592] width 9 height 9
click at [113, 710] on button "View 92 Results" at bounding box center [111, 712] width 207 height 34
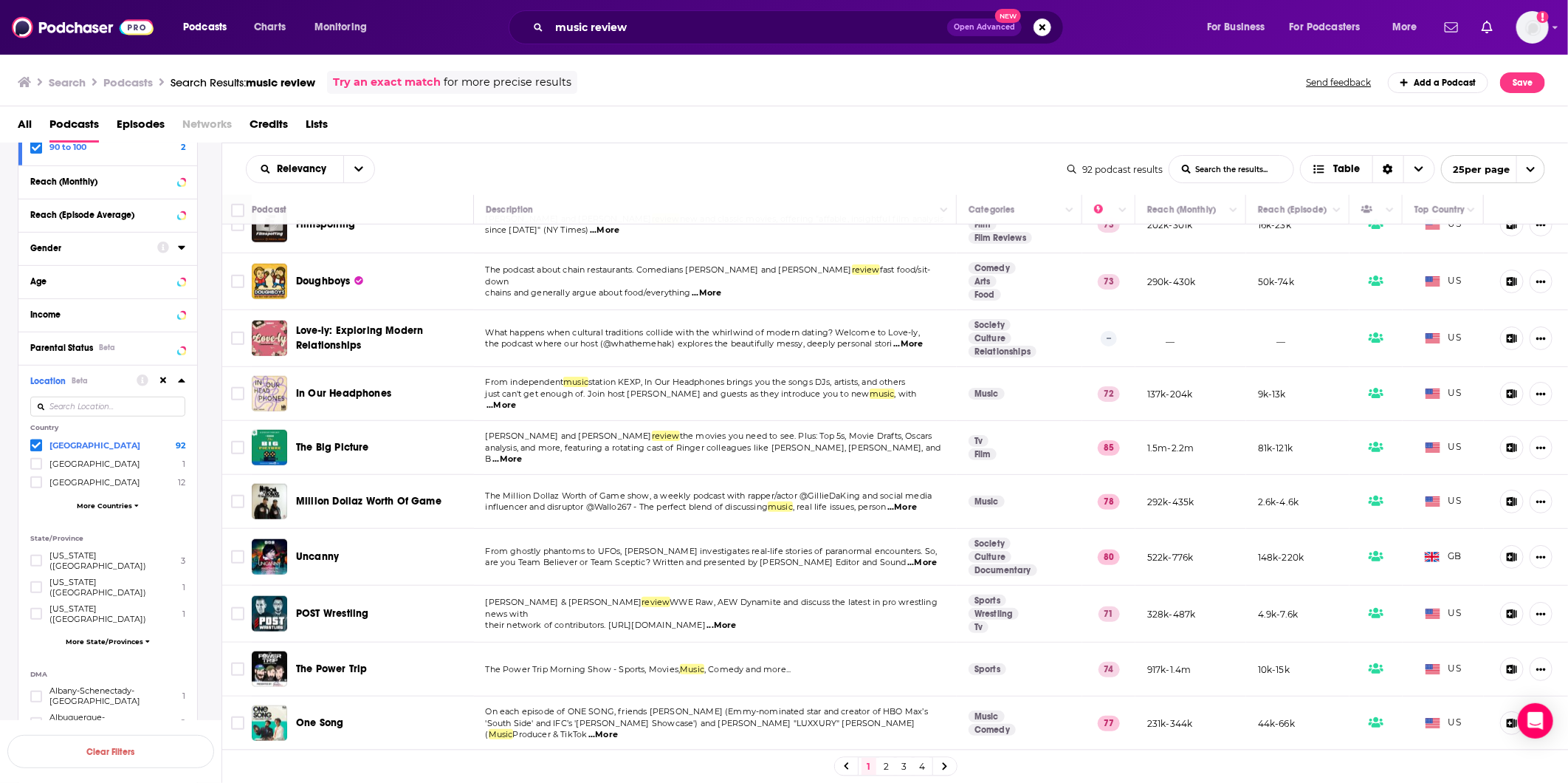
scroll to position [853, 0]
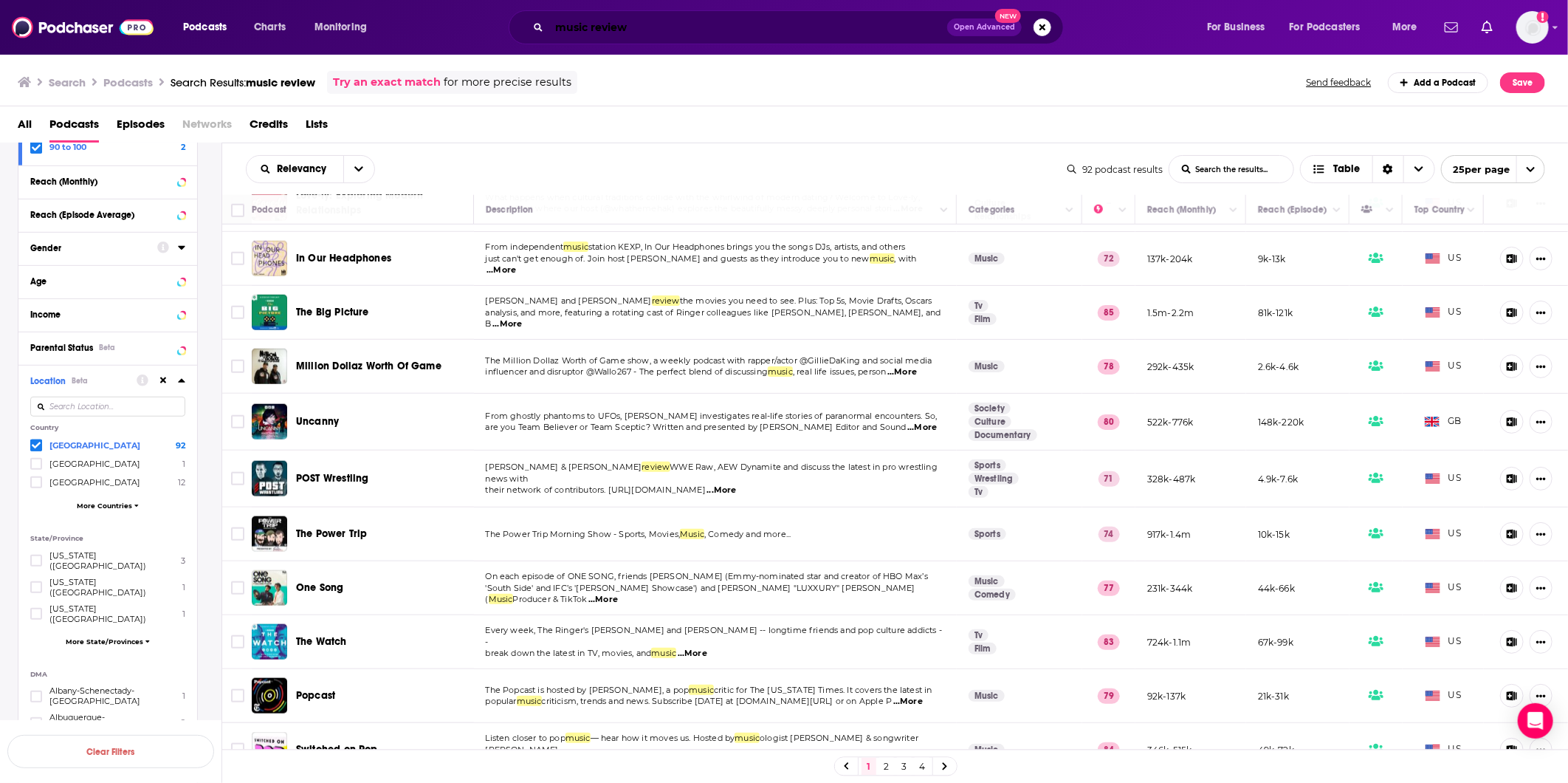
click at [713, 34] on input "music review" at bounding box center [748, 27] width 398 height 24
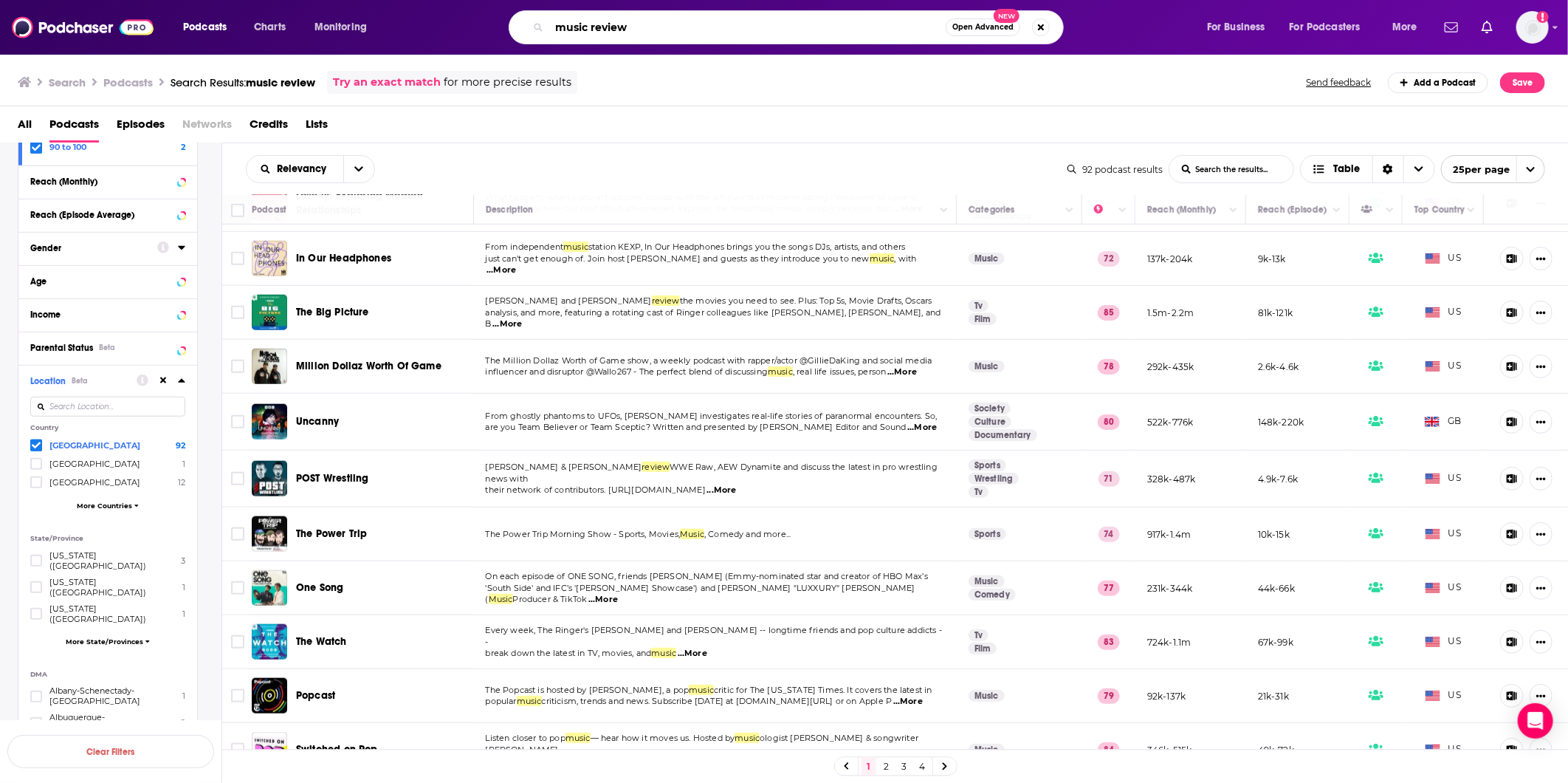
drag, startPoint x: 672, startPoint y: 32, endPoint x: 512, endPoint y: 16, distance: 160.8
click at [512, 26] on div "music review Open Advanced New" at bounding box center [786, 26] width 555 height 34
type input "hoarder"
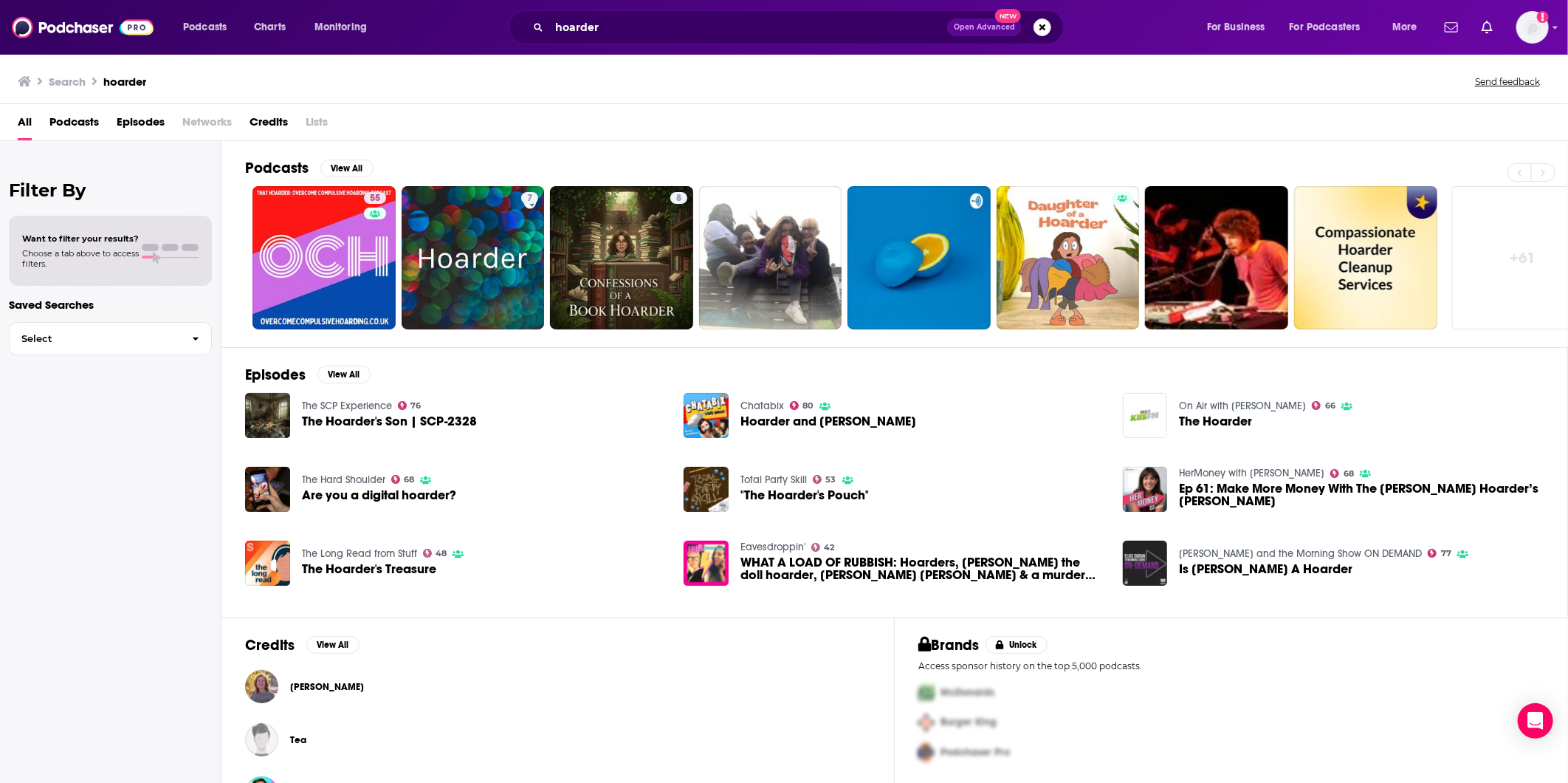
click at [325, 401] on link "The SCP Experience" at bounding box center [346, 406] width 90 height 13
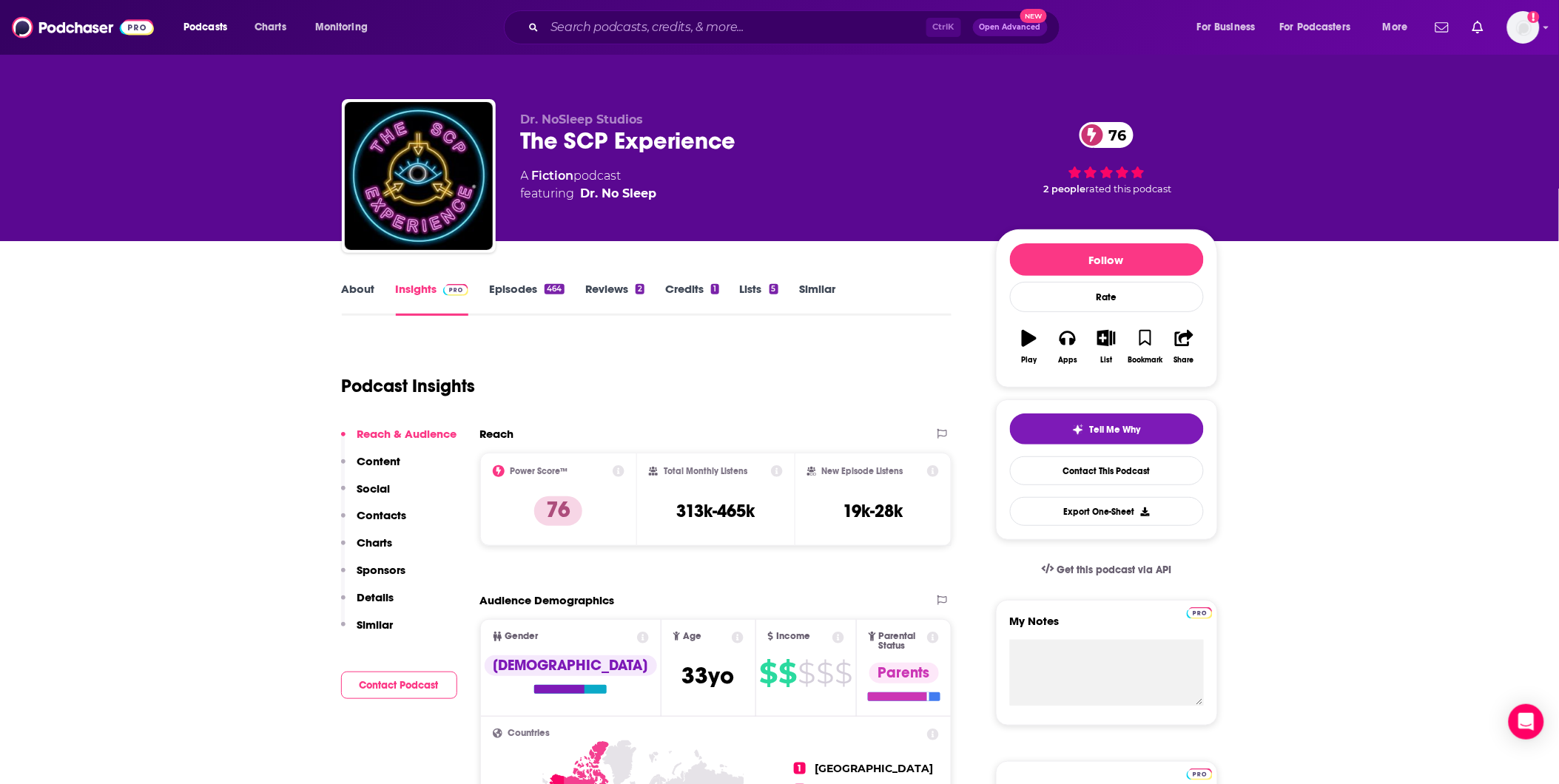
click at [370, 293] on link "About" at bounding box center [358, 298] width 34 height 34
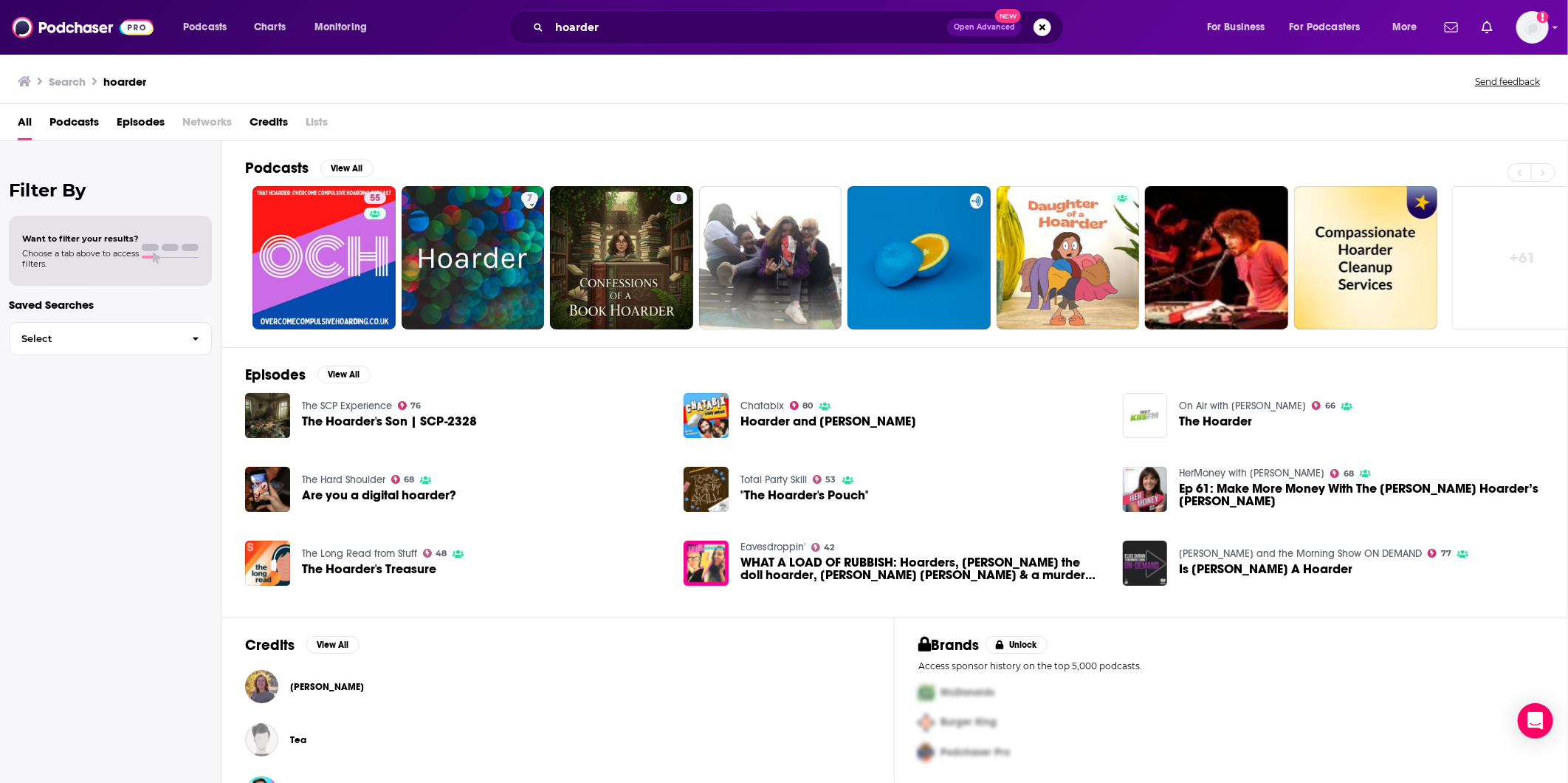
click at [135, 118] on span "Episodes" at bounding box center [141, 124] width 48 height 30
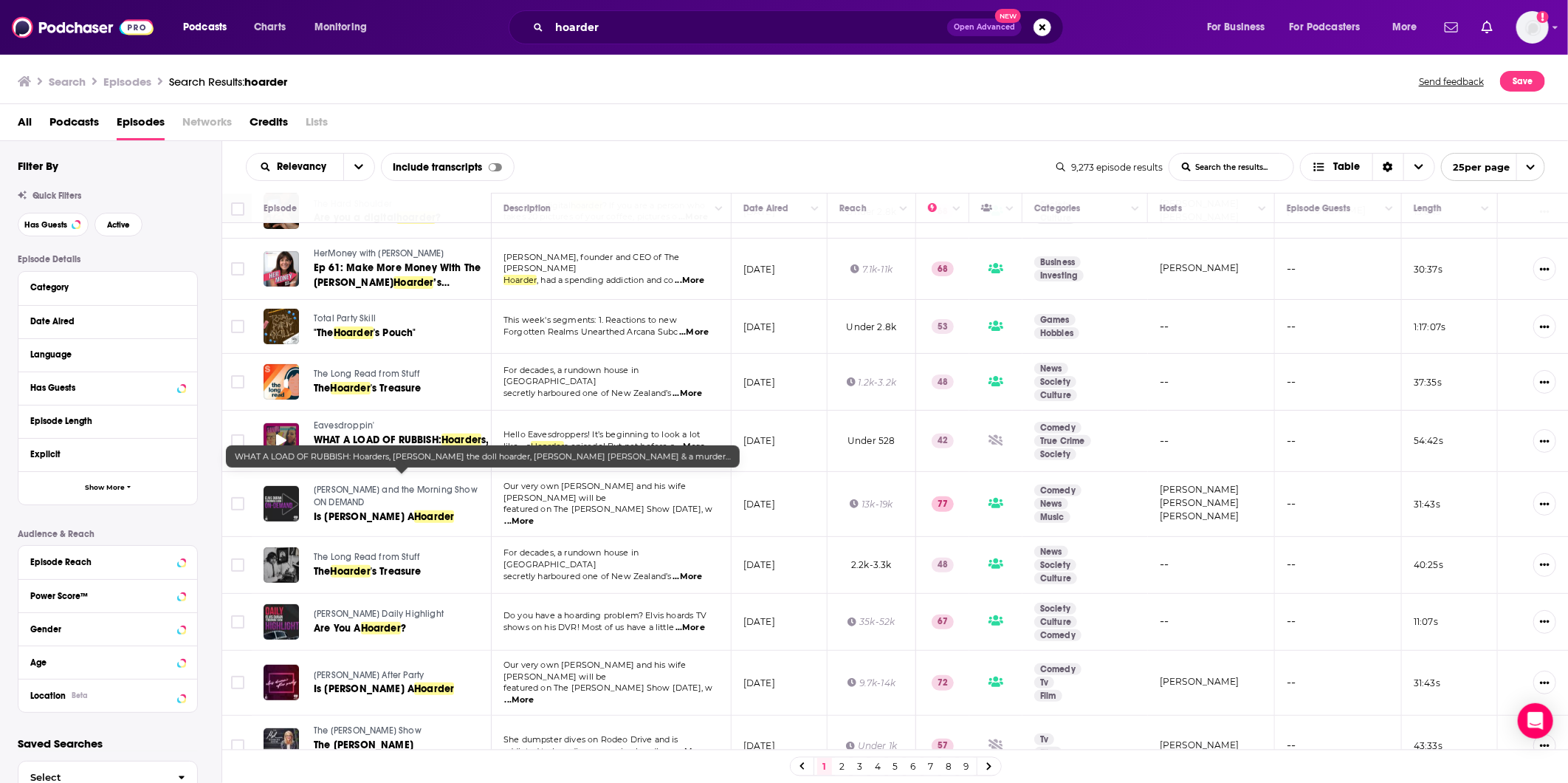
scroll to position [164, 0]
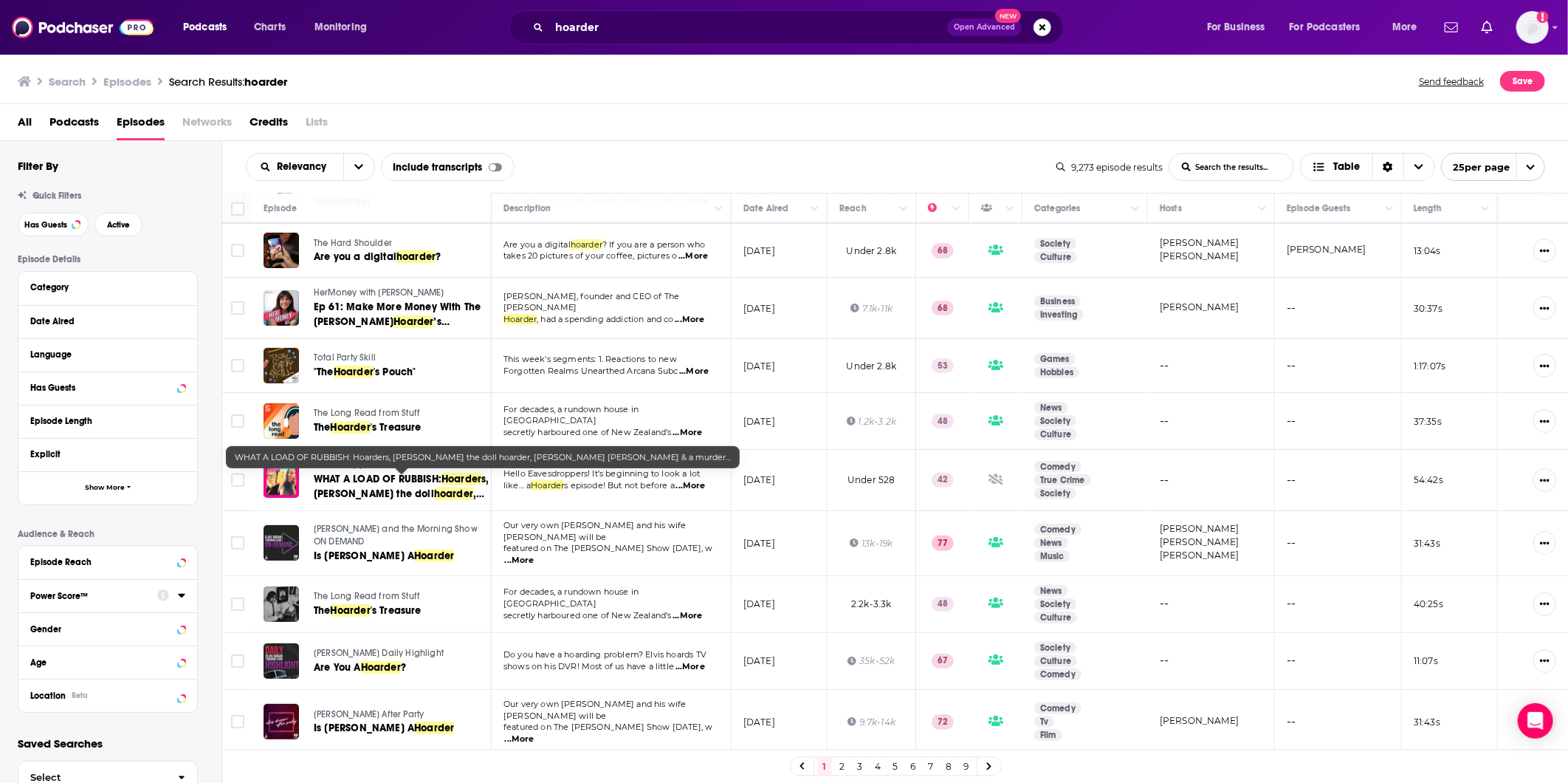
click at [175, 600] on div at bounding box center [170, 595] width 28 height 18
click at [178, 596] on icon at bounding box center [181, 595] width 7 height 12
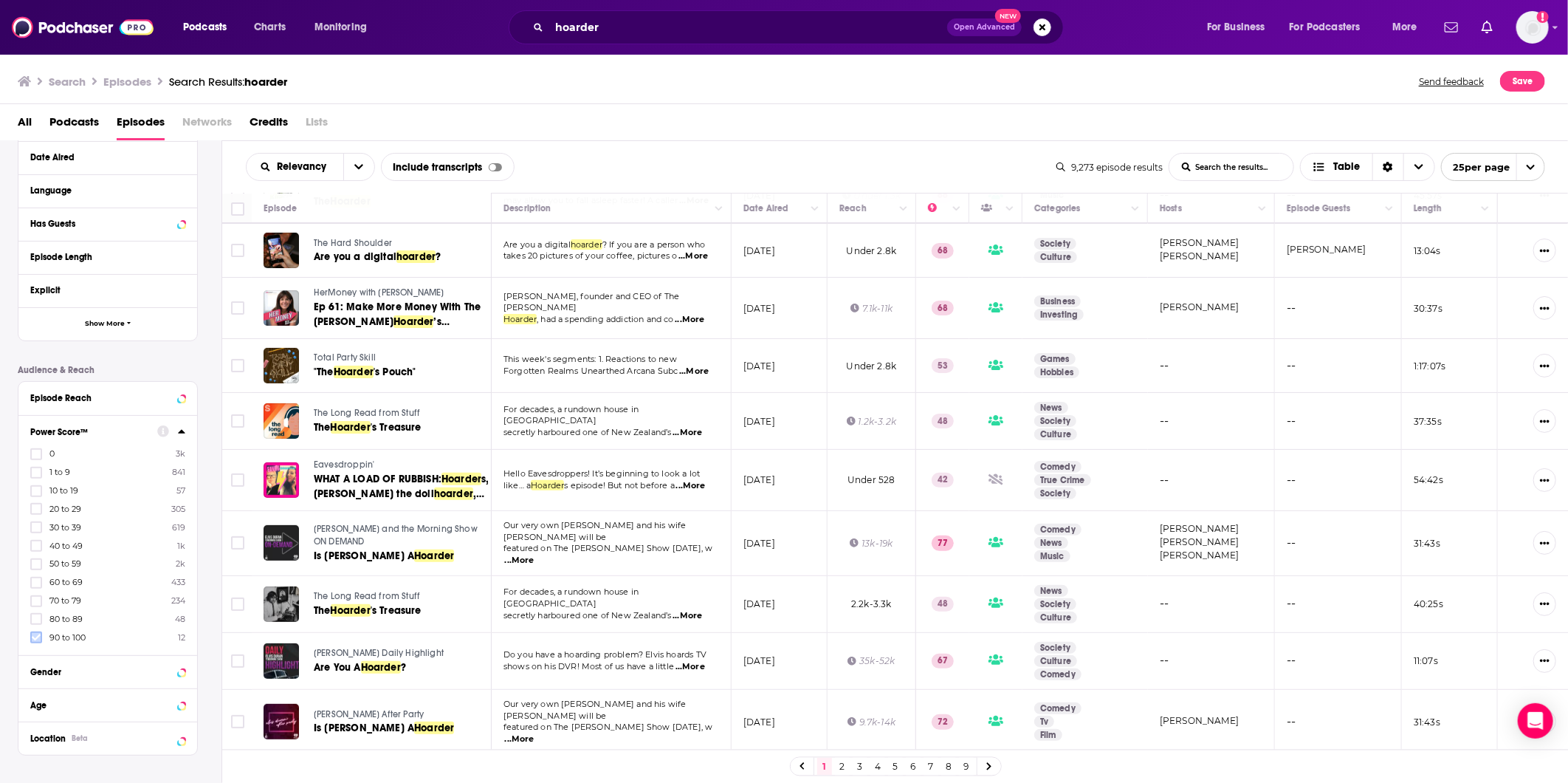
click at [38, 635] on icon at bounding box center [36, 638] width 9 height 9
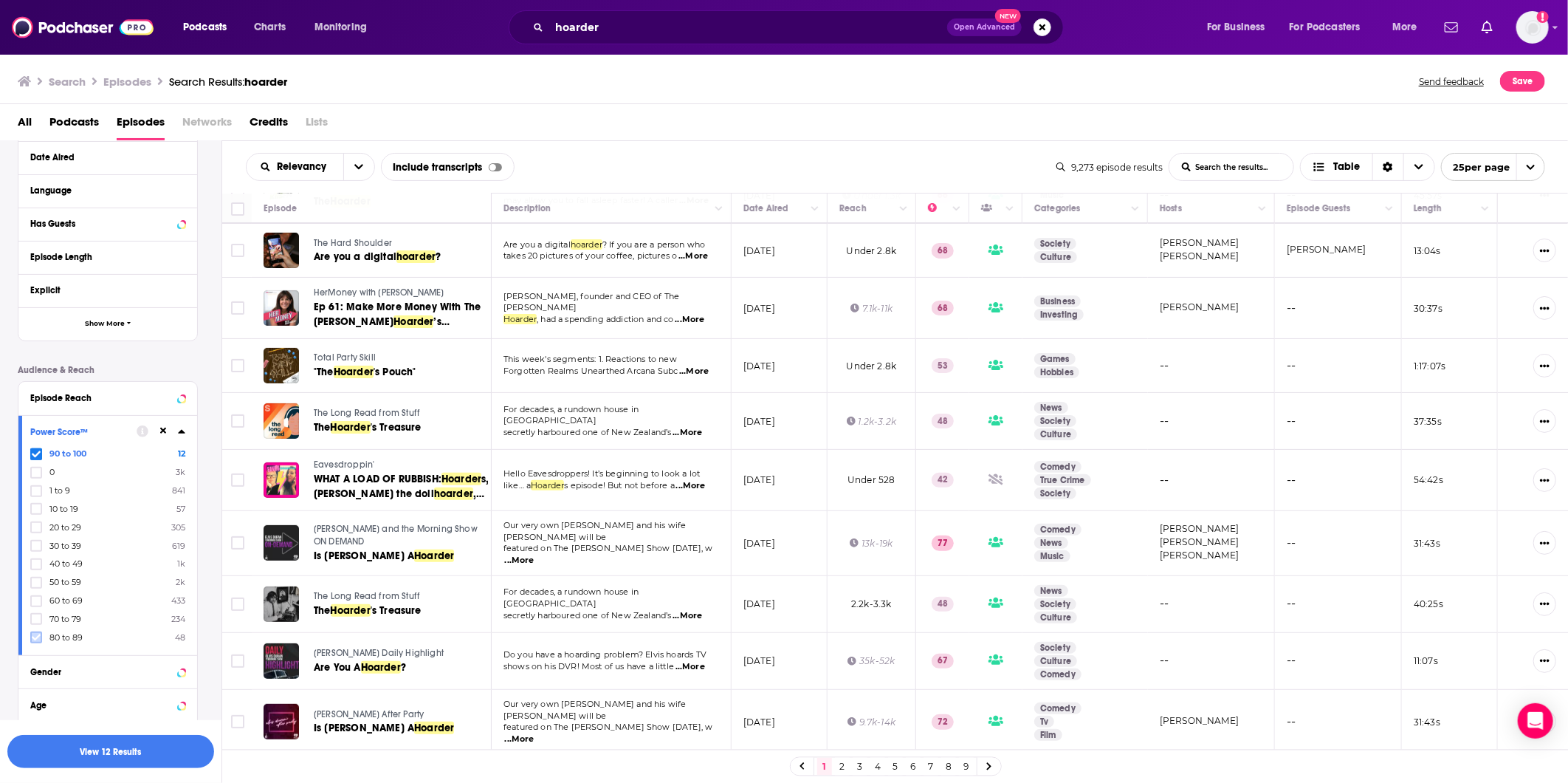
click at [38, 633] on icon at bounding box center [36, 638] width 9 height 9
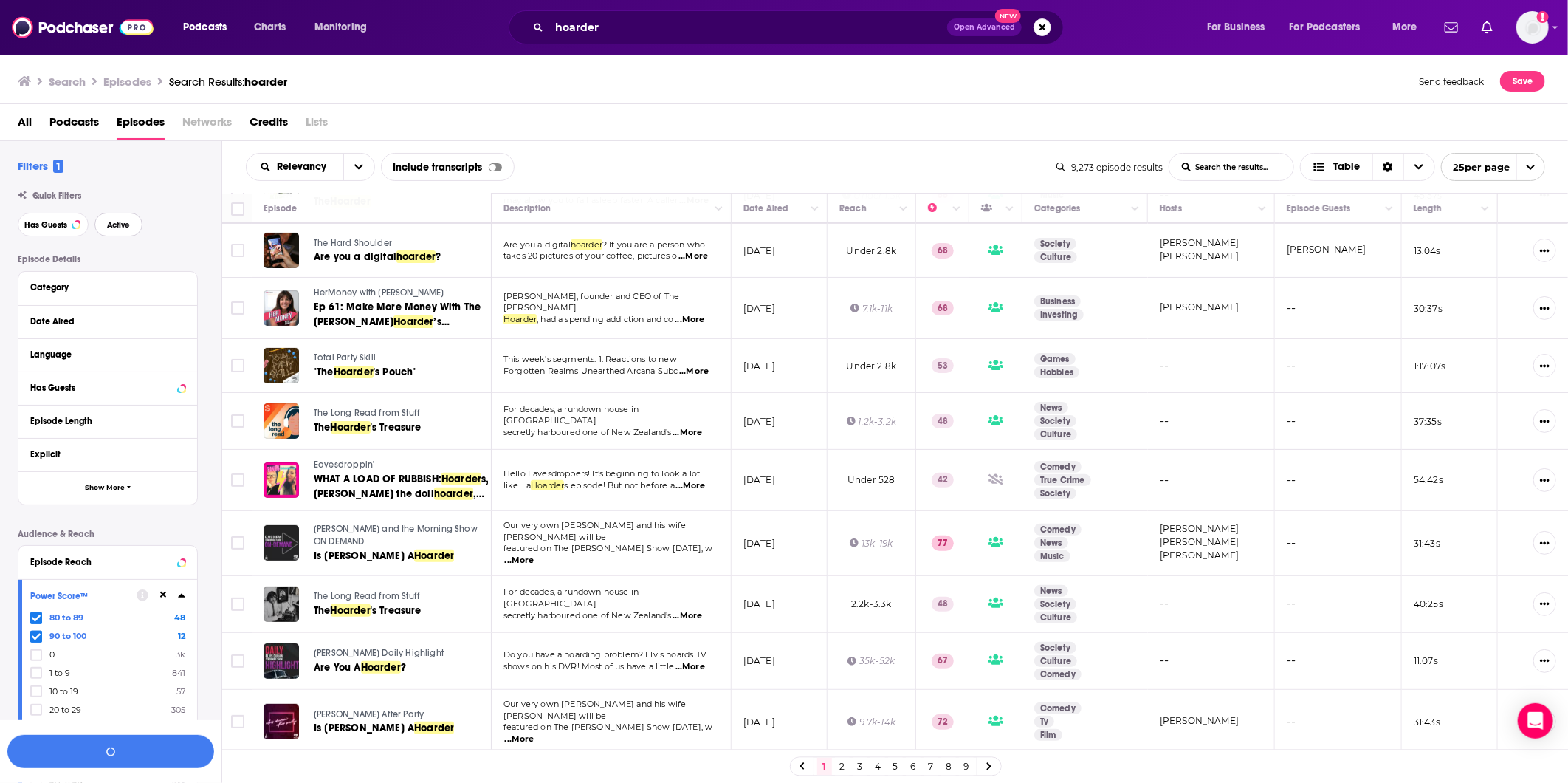
click at [134, 229] on button "Active" at bounding box center [118, 224] width 48 height 24
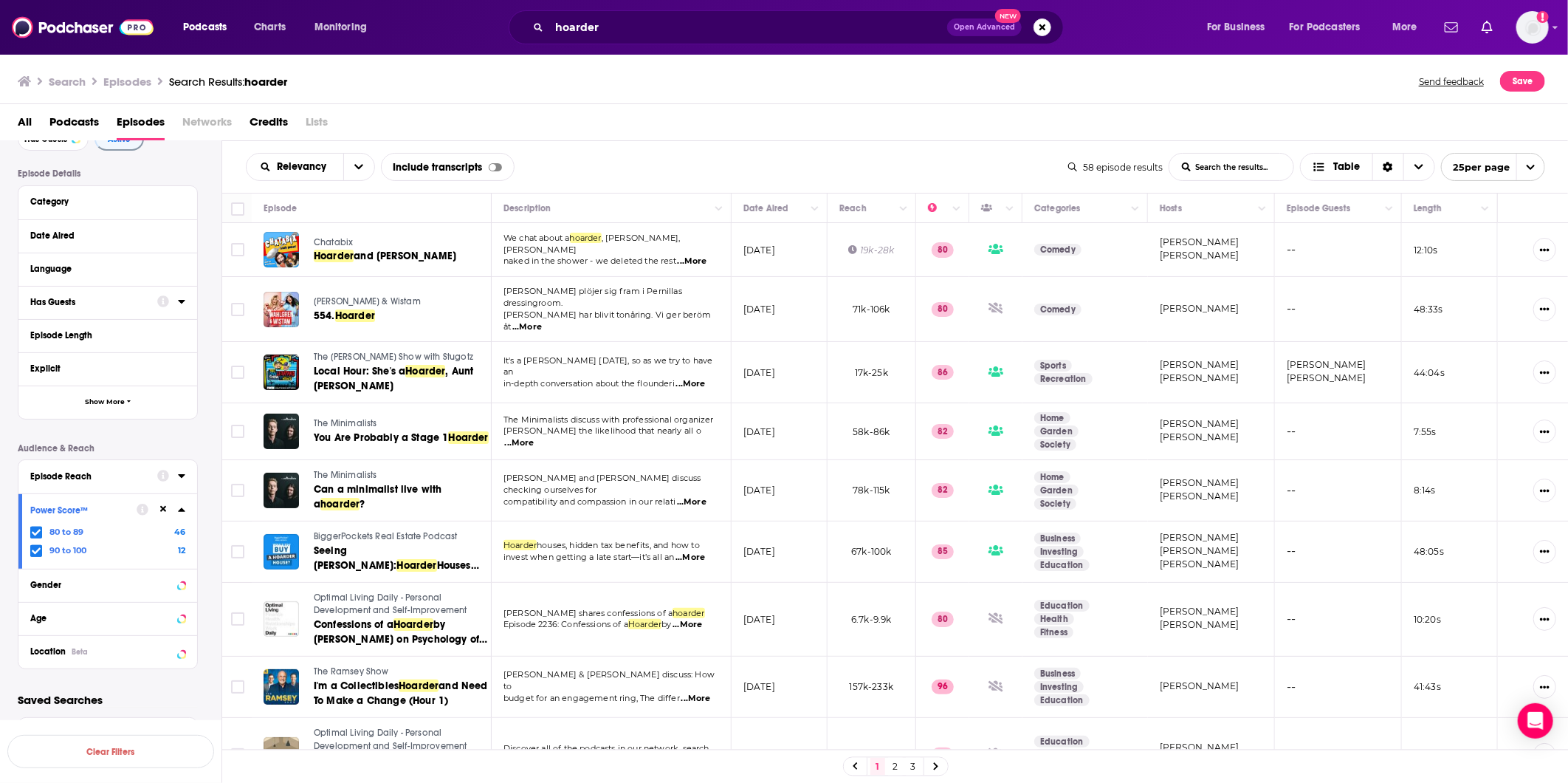
click at [130, 683] on div "Filters 2 Quick Filters Has Guests Active Episode Details Category Date Aired L…" at bounding box center [120, 383] width 204 height 619
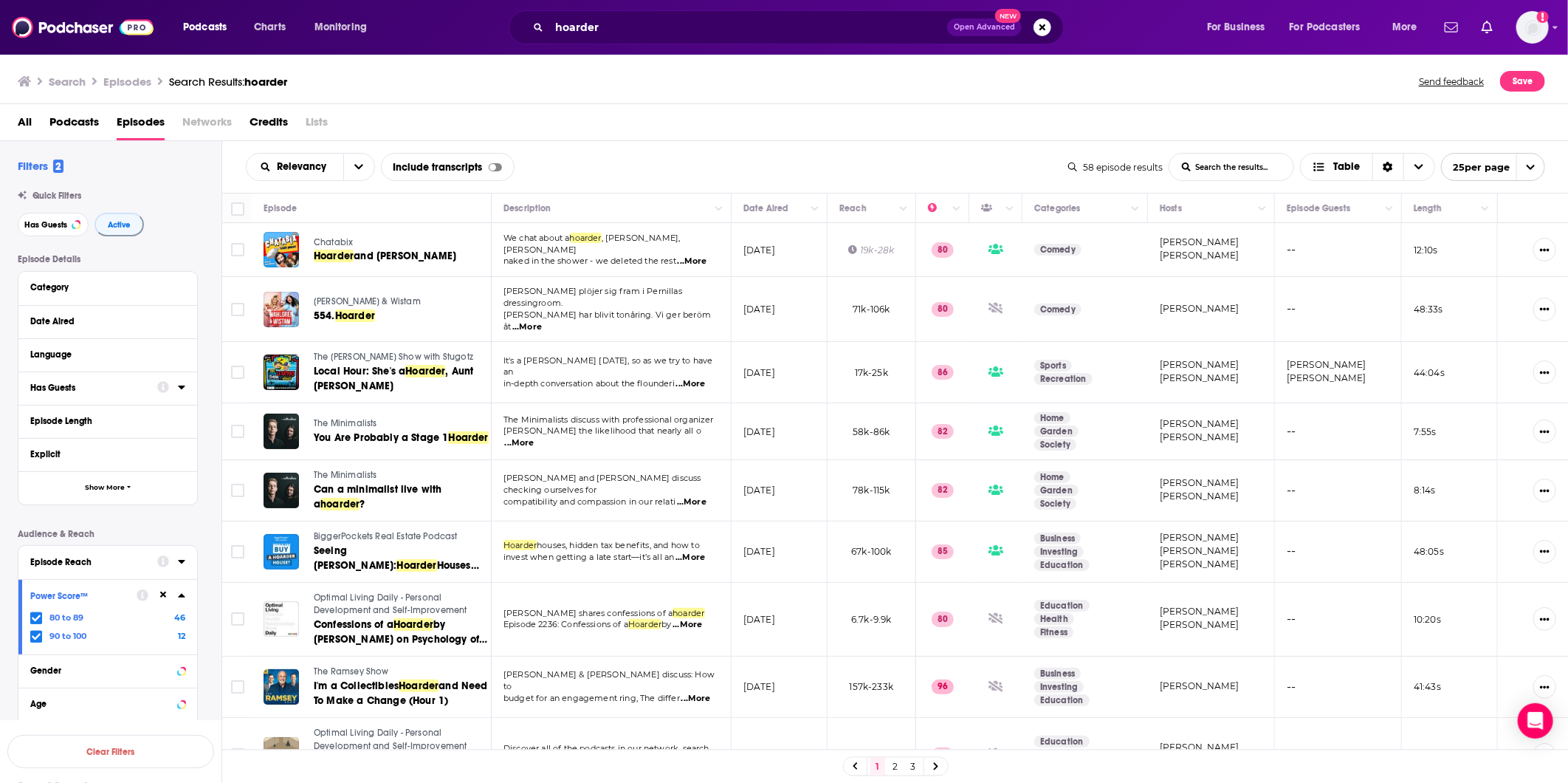
click at [178, 226] on div "Has Guests Active" at bounding box center [120, 224] width 204 height 24
click at [189, 296] on div "Category" at bounding box center [107, 289] width 179 height 34
click at [174, 290] on button "Category" at bounding box center [103, 287] width 148 height 18
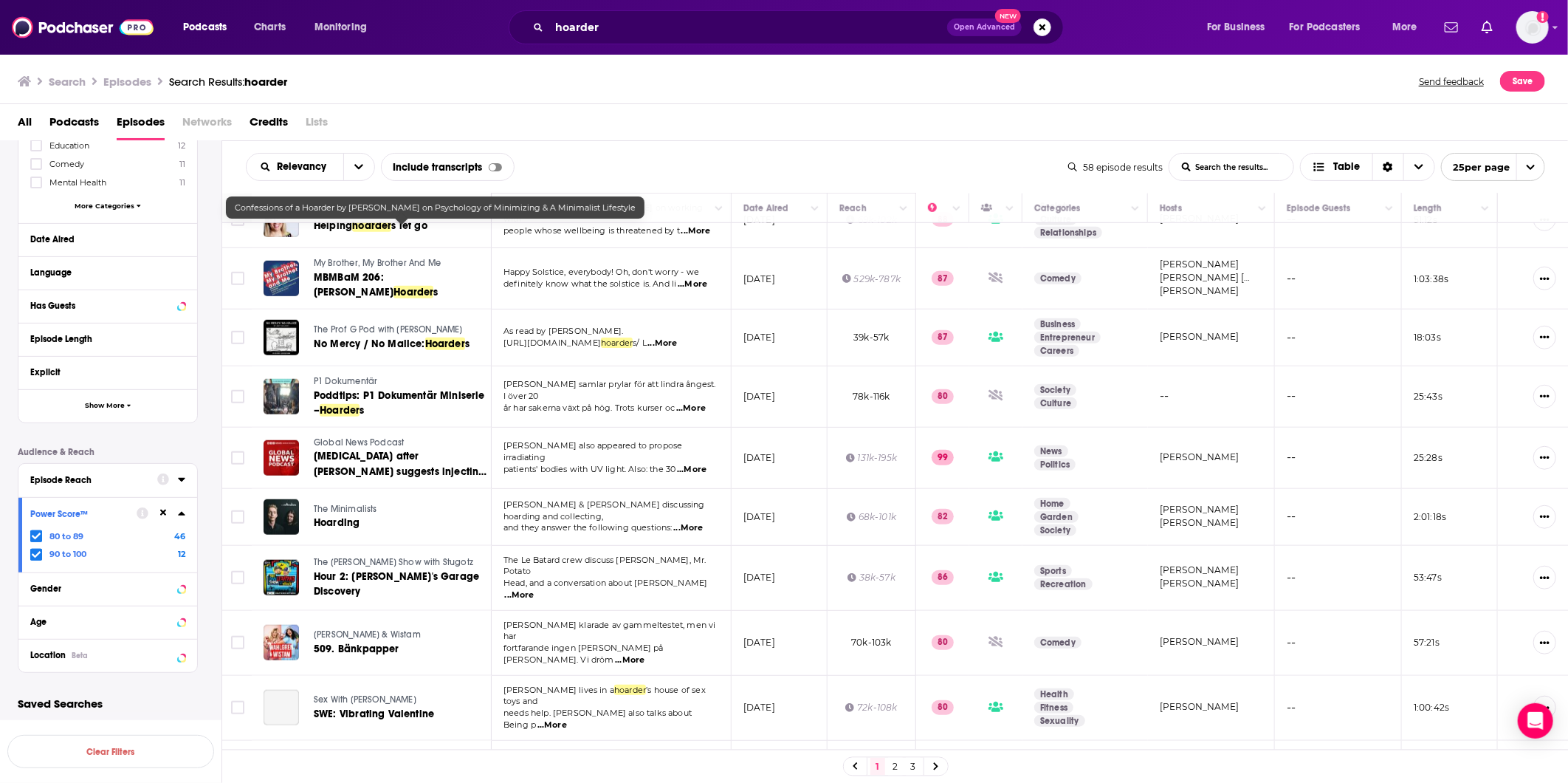
scroll to position [739, 0]
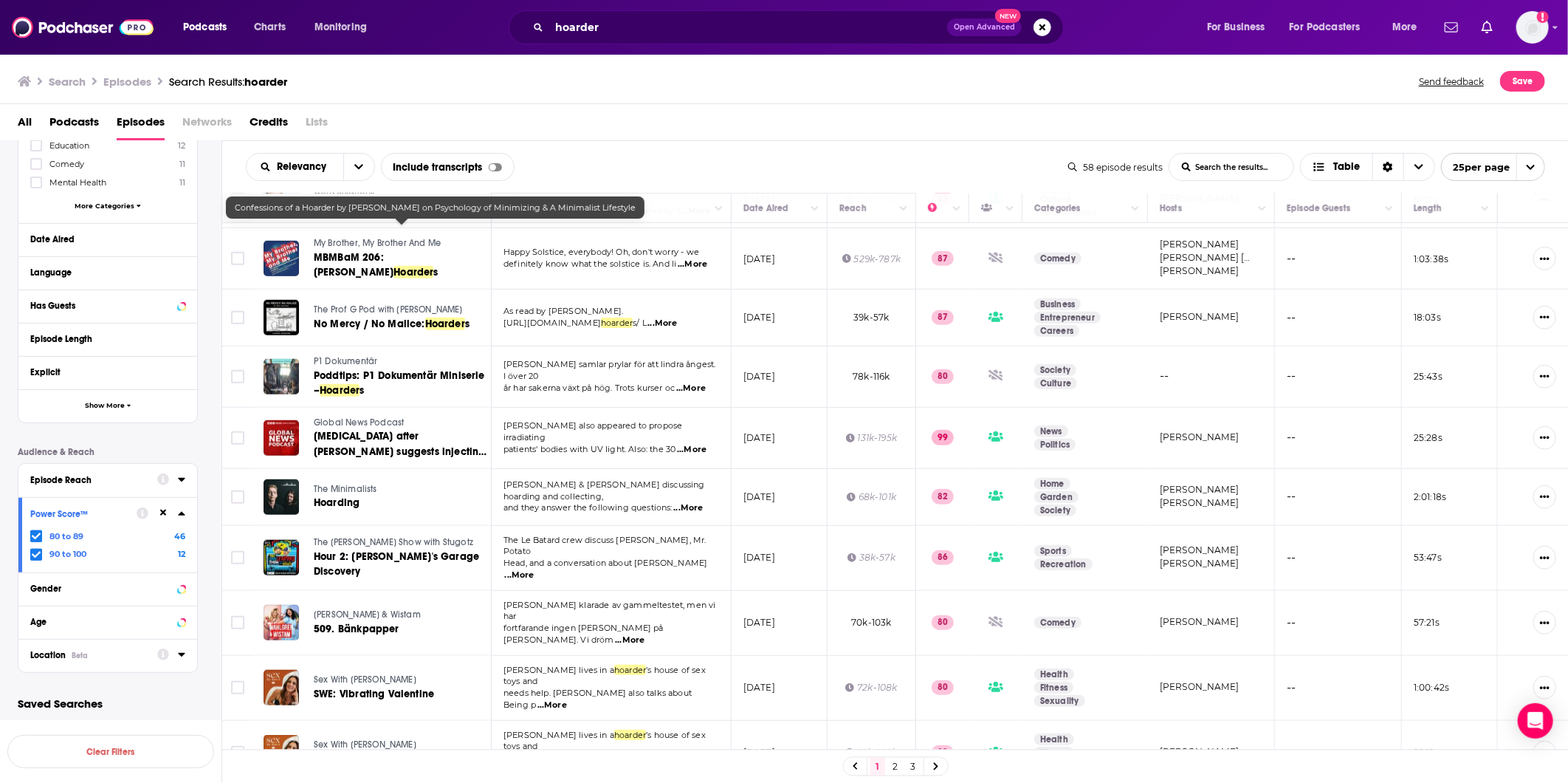
drag, startPoint x: 169, startPoint y: 641, endPoint x: 180, endPoint y: 655, distance: 17.8
click at [180, 655] on div at bounding box center [170, 655] width 28 height 18
click at [180, 653] on icon at bounding box center [180, 655] width 6 height 4
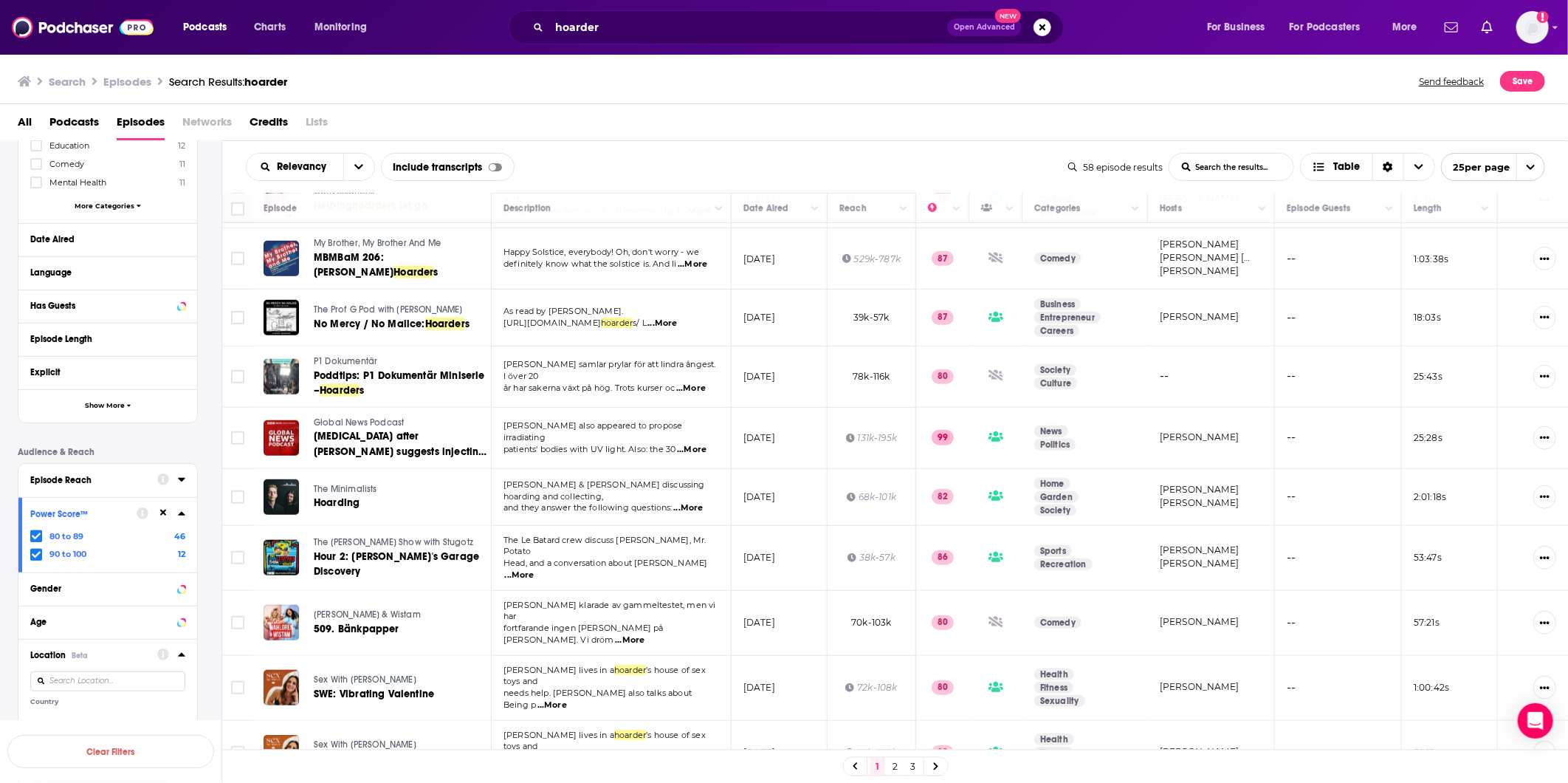
click at [145, 673] on input at bounding box center [107, 681] width 155 height 20
click at [34, 717] on icon at bounding box center [36, 719] width 9 height 6
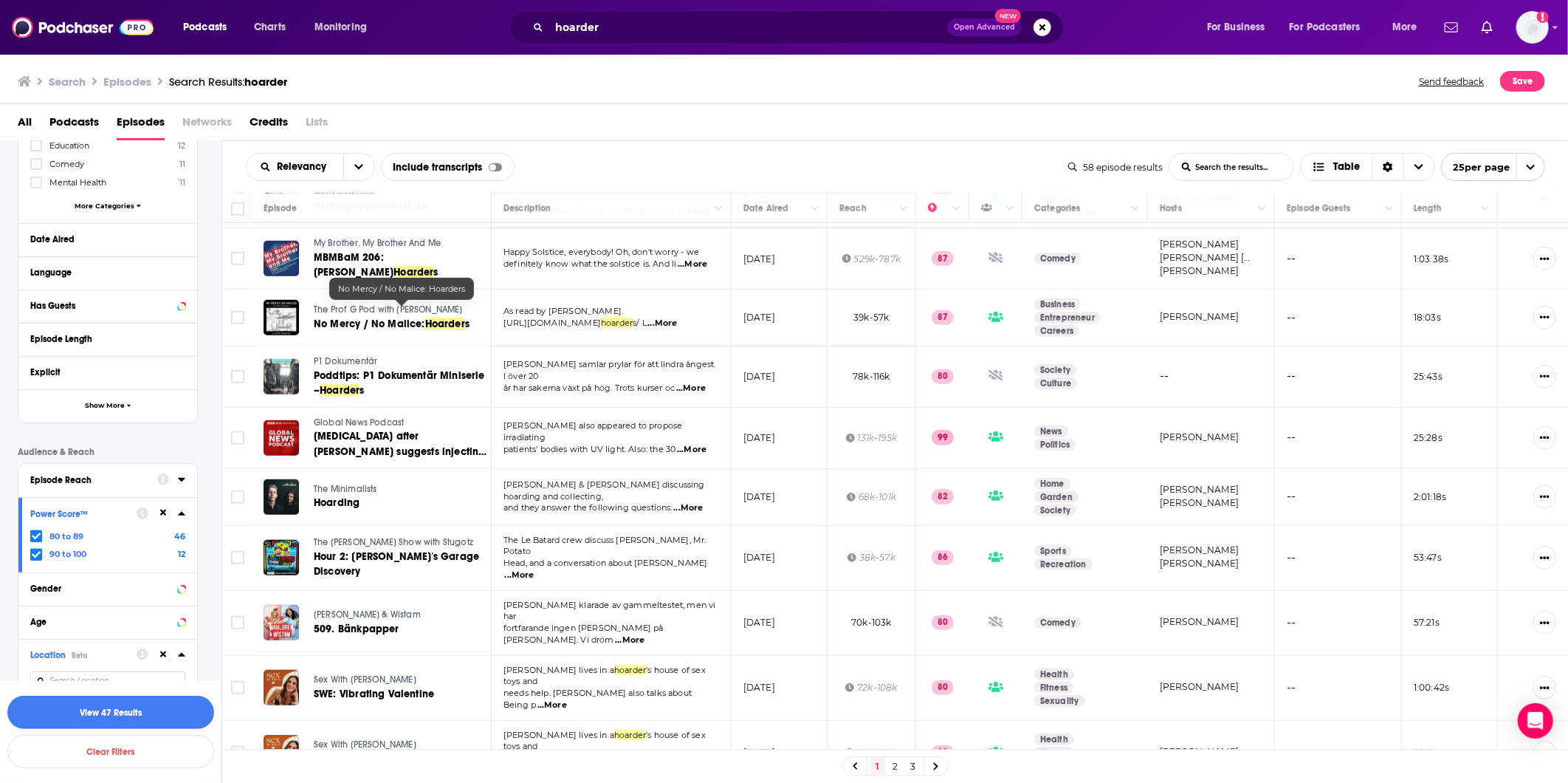
click at [82, 120] on span "Podcasts" at bounding box center [74, 124] width 50 height 30
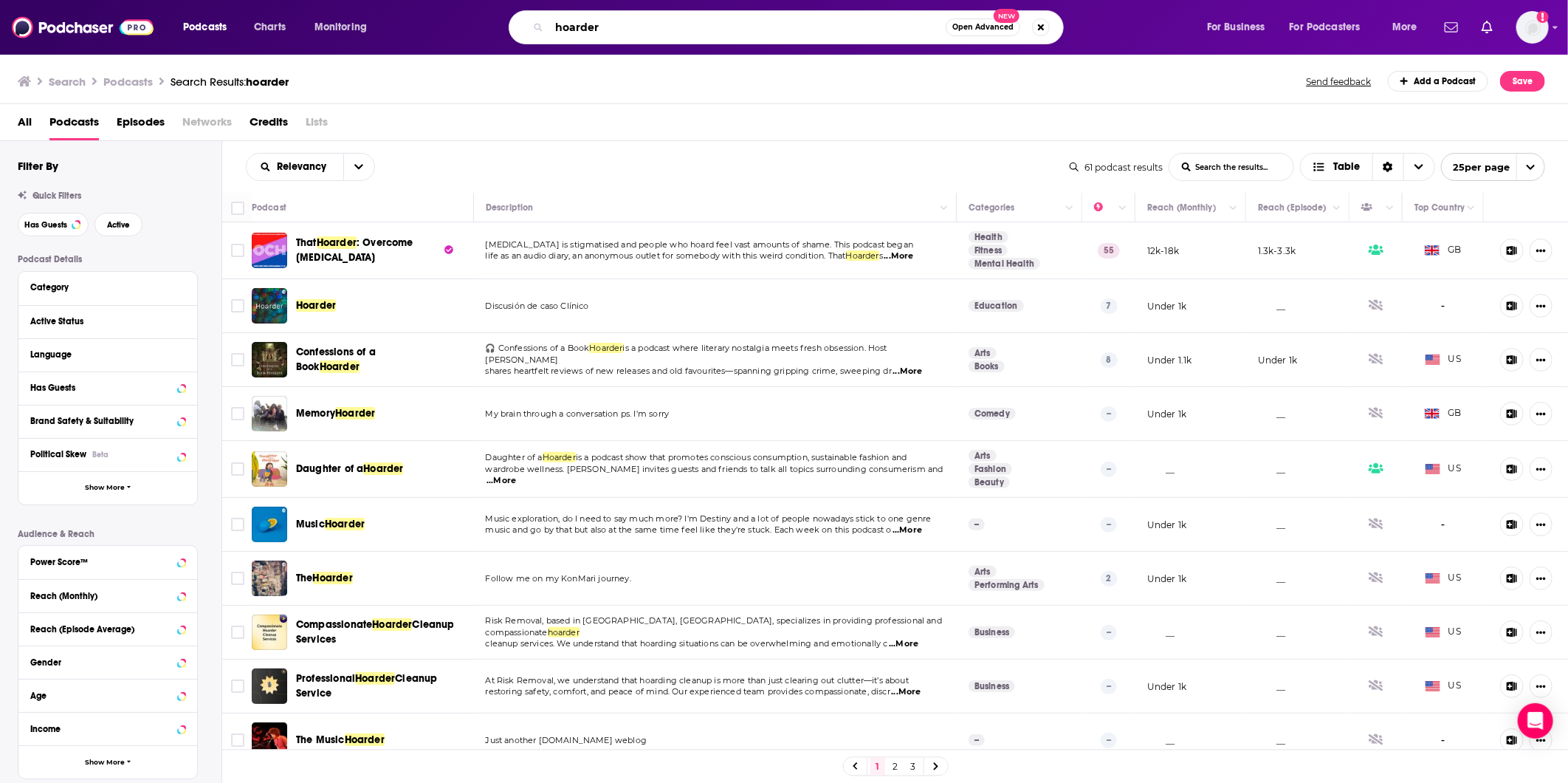
drag, startPoint x: 621, startPoint y: 33, endPoint x: 494, endPoint y: 25, distance: 127.3
click at [495, 25] on div "hoarder Open Advanced New" at bounding box center [801, 26] width 782 height 34
type input "s"
type input "g"
type input "family secrets"
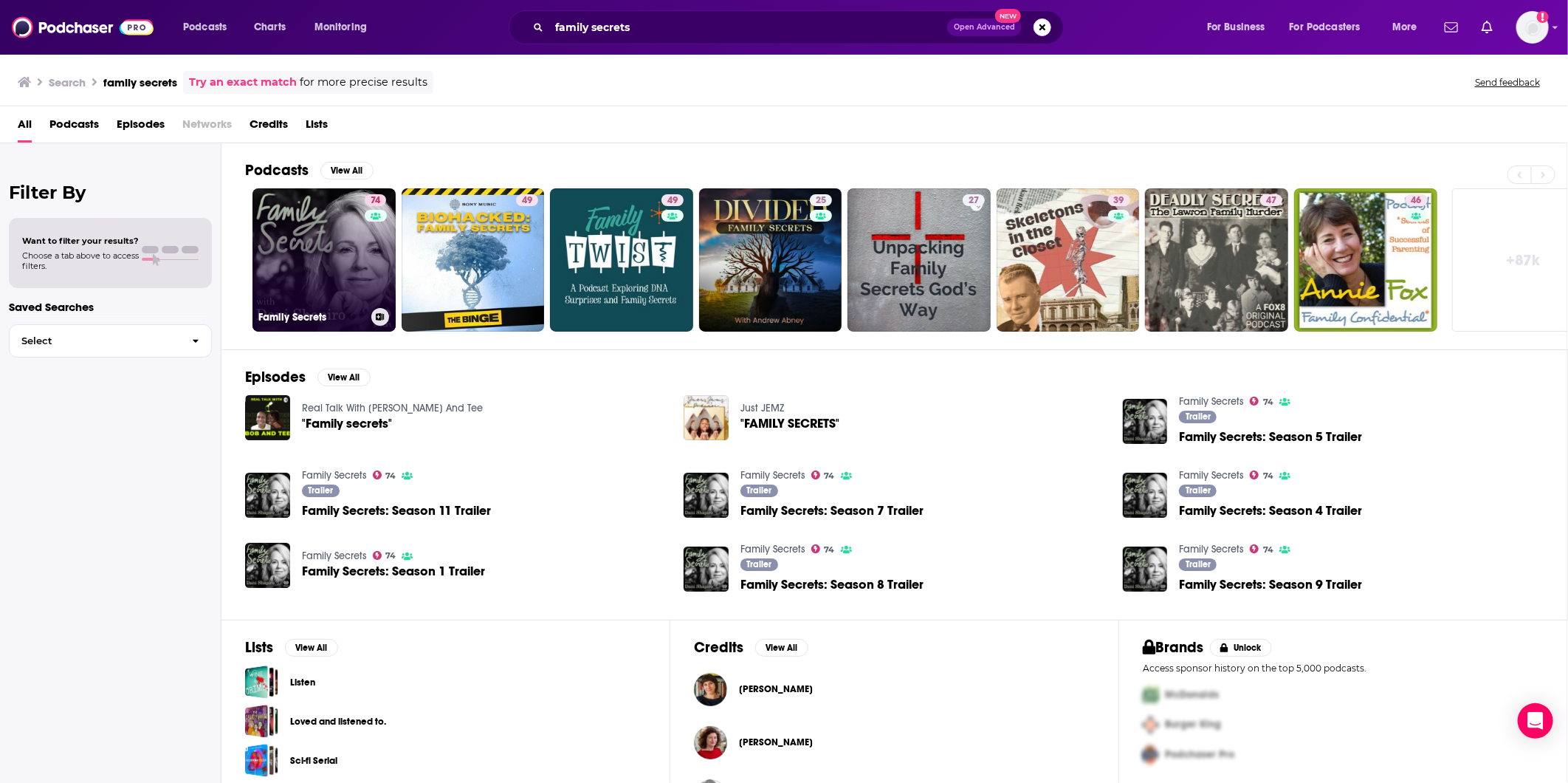
click at [317, 239] on link "74 Family Secrets" at bounding box center [324, 260] width 143 height 143
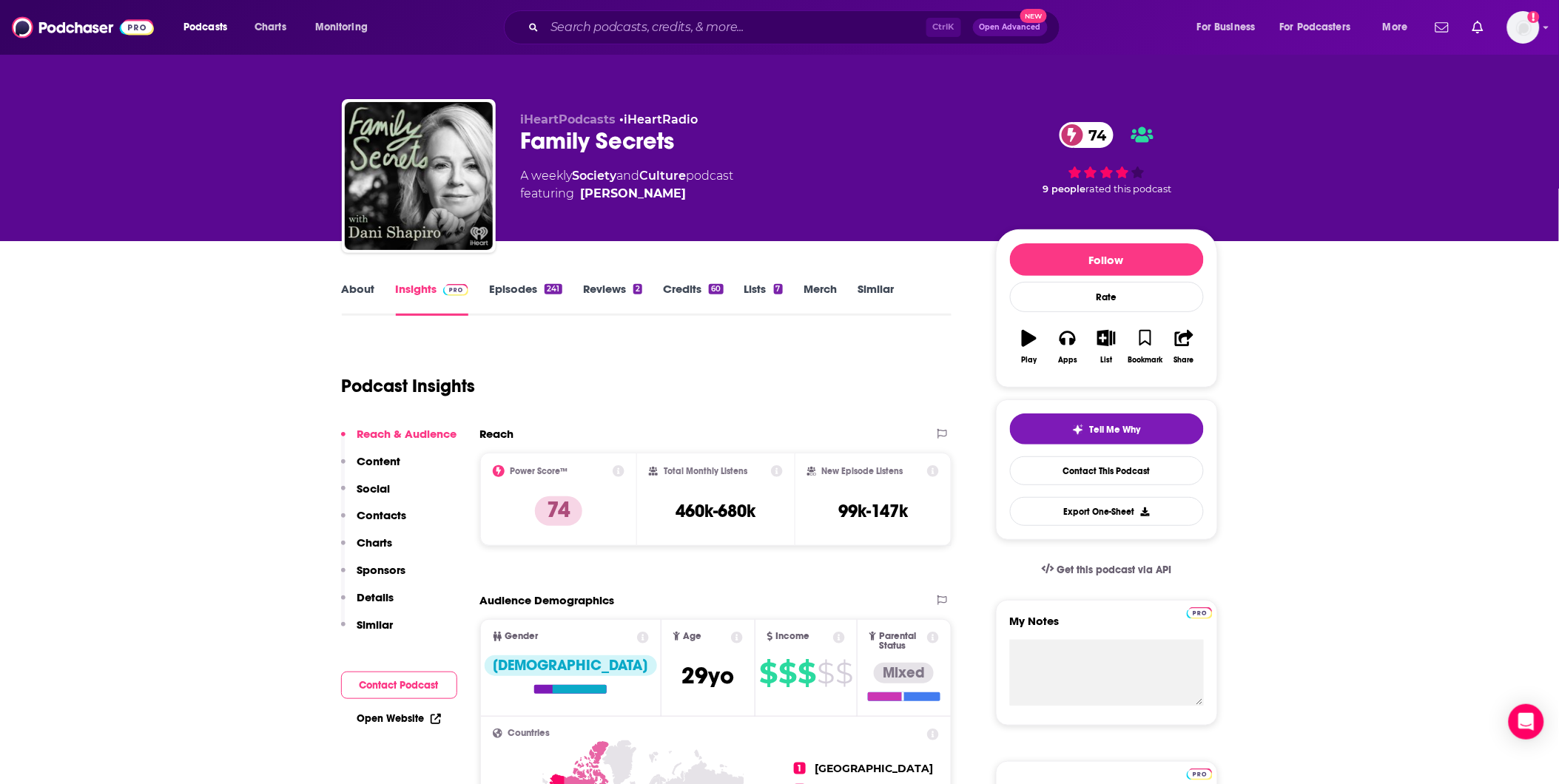
click at [357, 284] on link "About" at bounding box center [358, 298] width 34 height 34
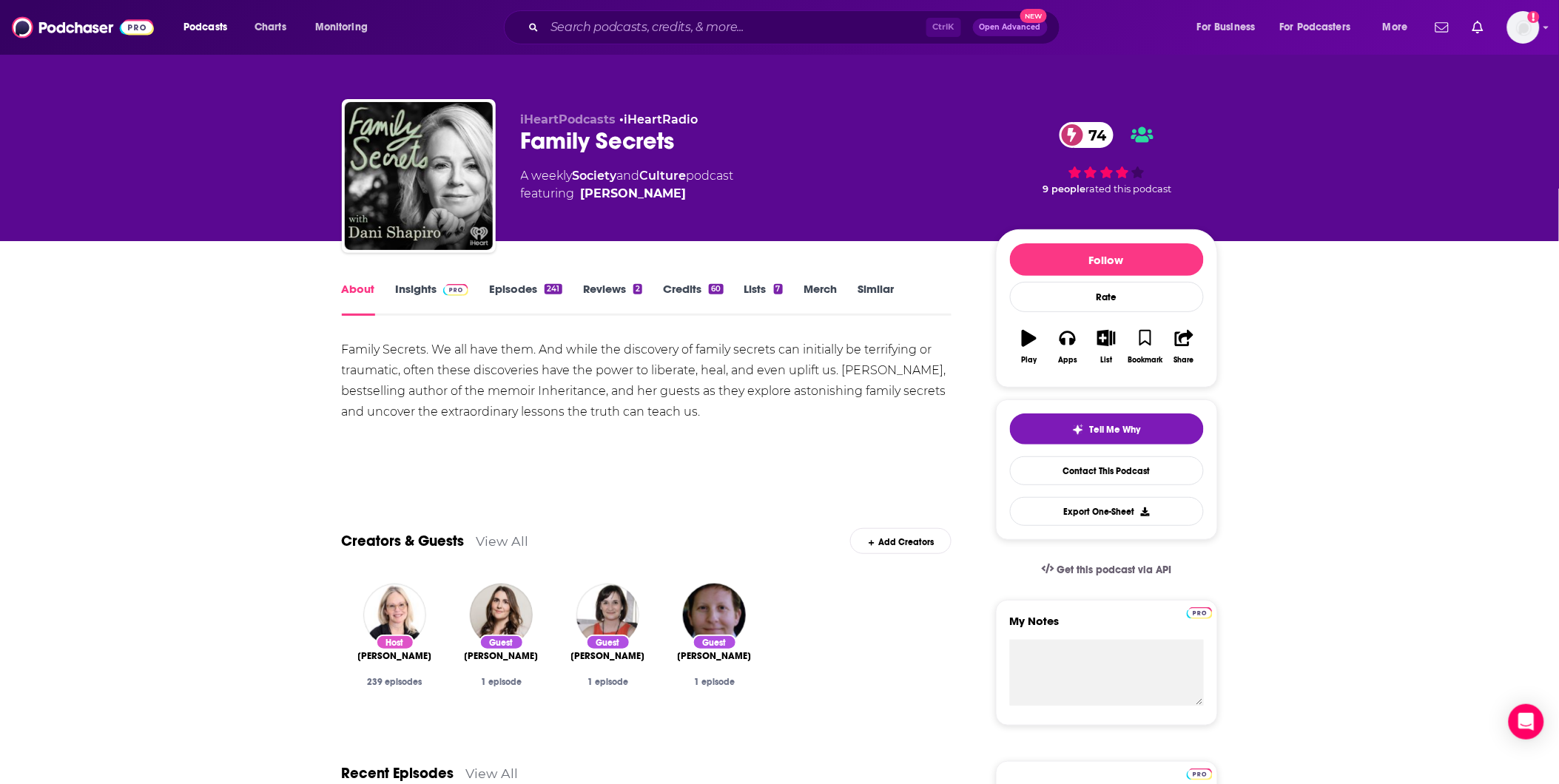
click at [428, 282] on link "Insights" at bounding box center [433, 298] width 74 height 34
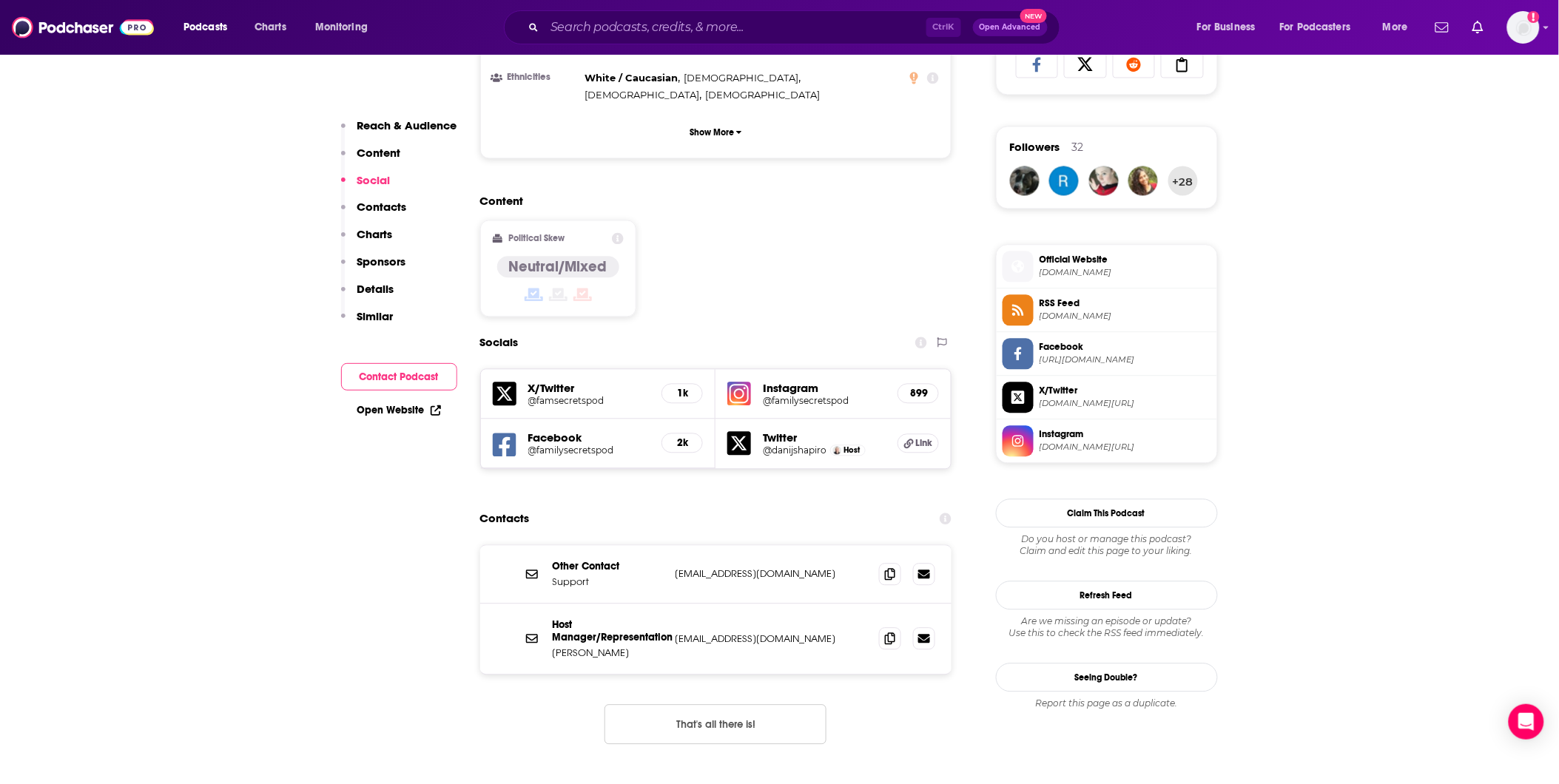
scroll to position [1068, 0]
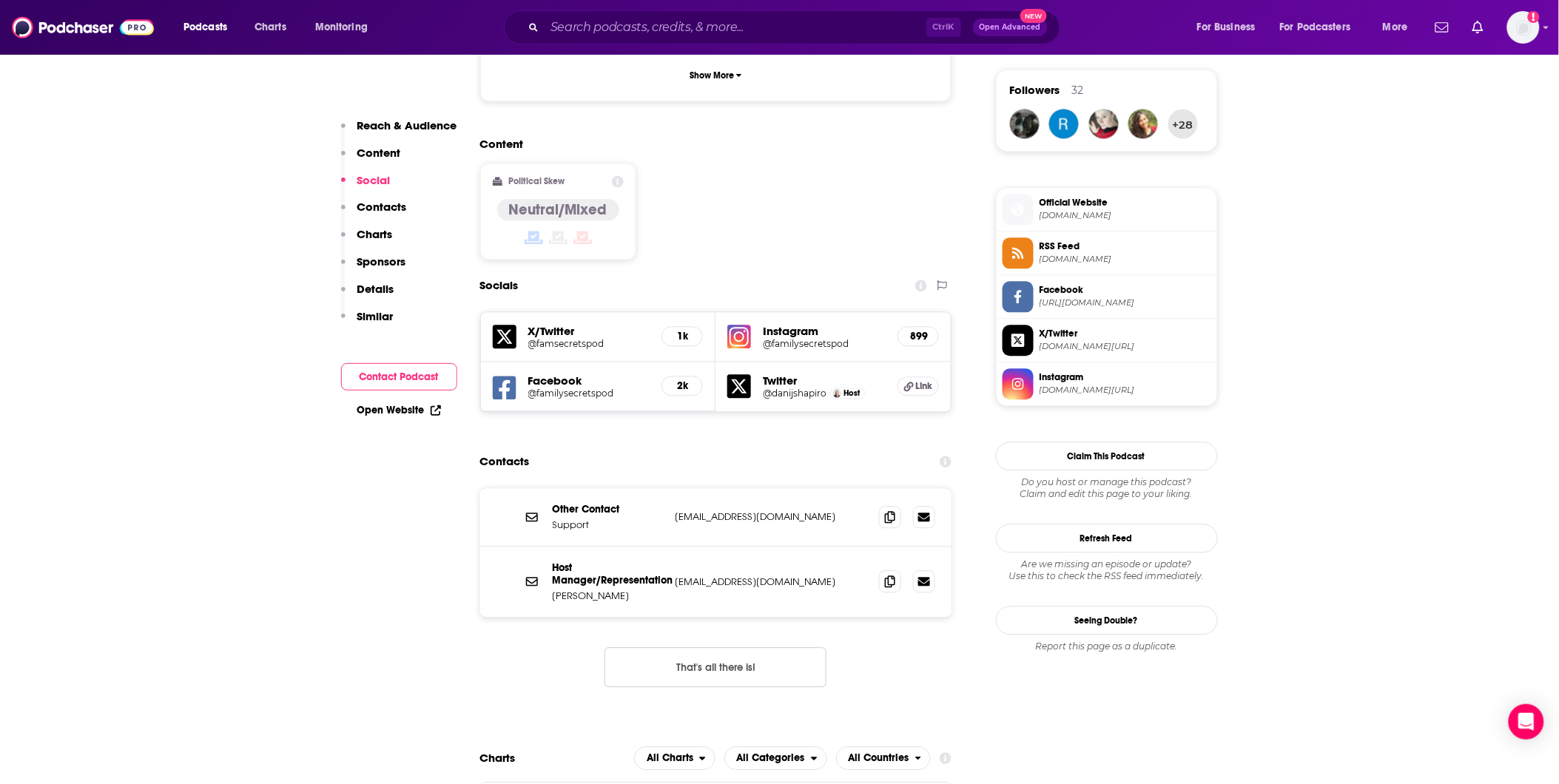
click at [747, 647] on button "That's all there is!" at bounding box center [715, 667] width 222 height 40
click at [890, 575] on icon at bounding box center [890, 581] width 10 height 12
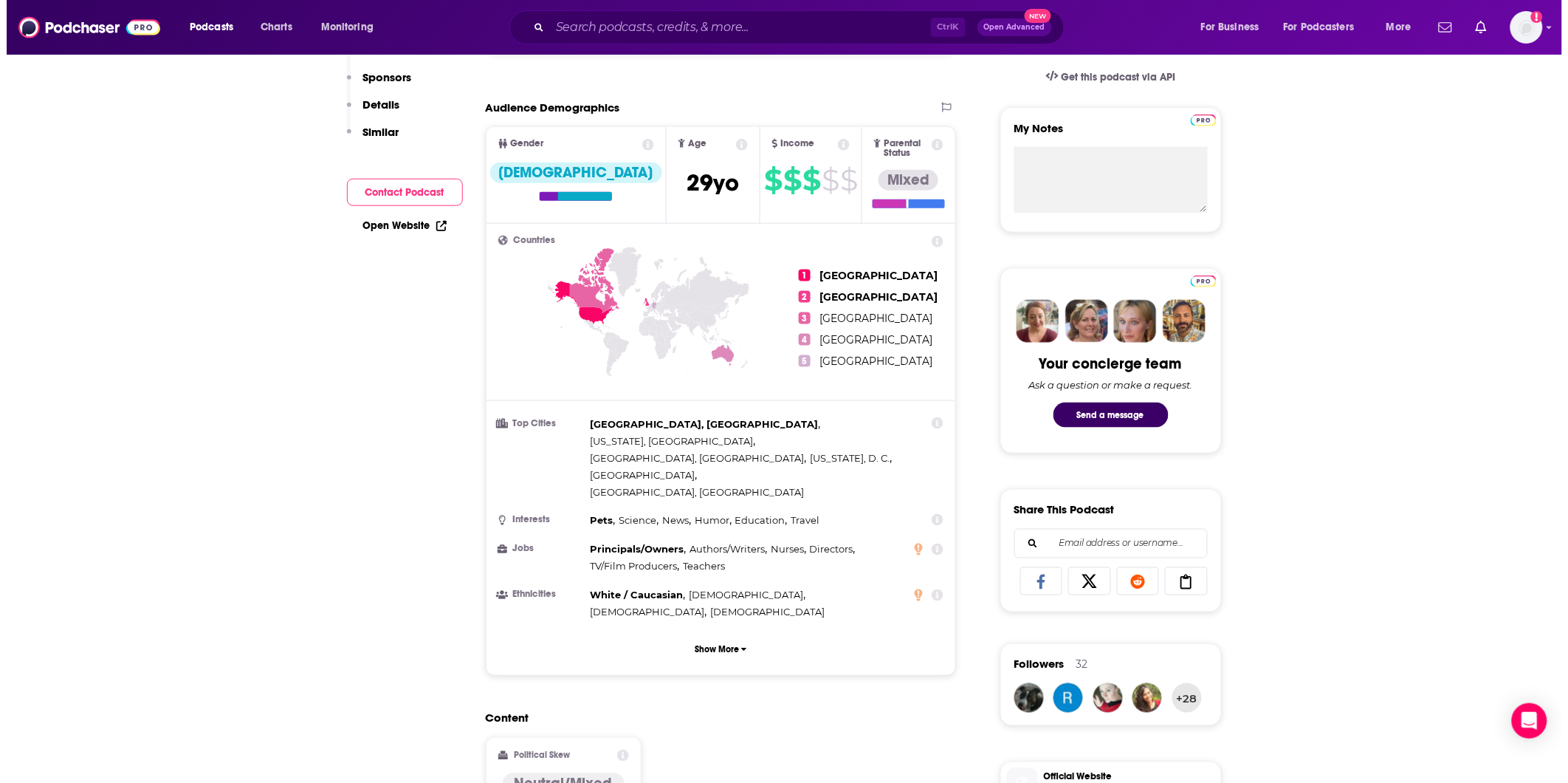
scroll to position [0, 0]
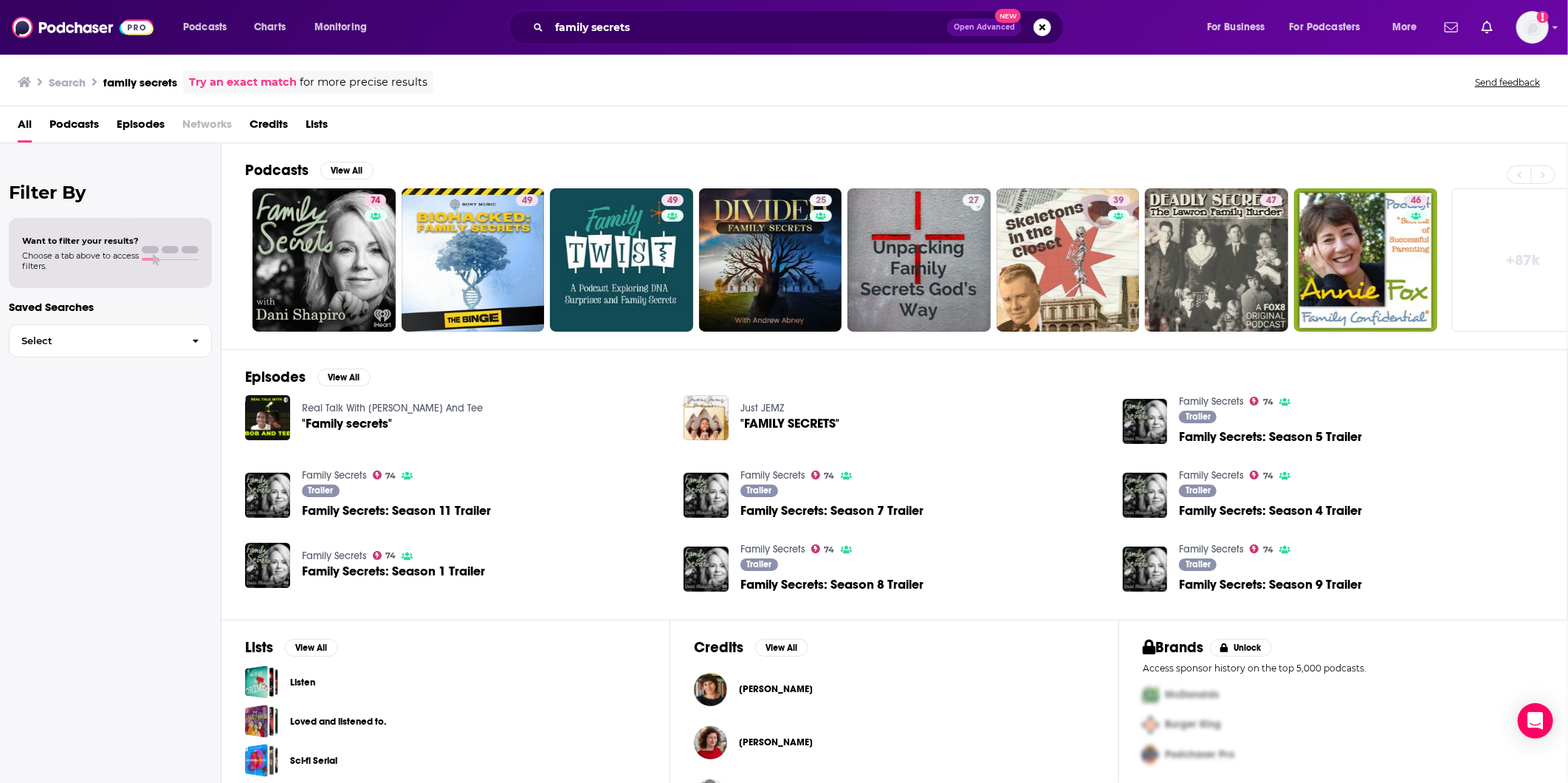
click at [91, 129] on span "Podcasts" at bounding box center [74, 127] width 50 height 30
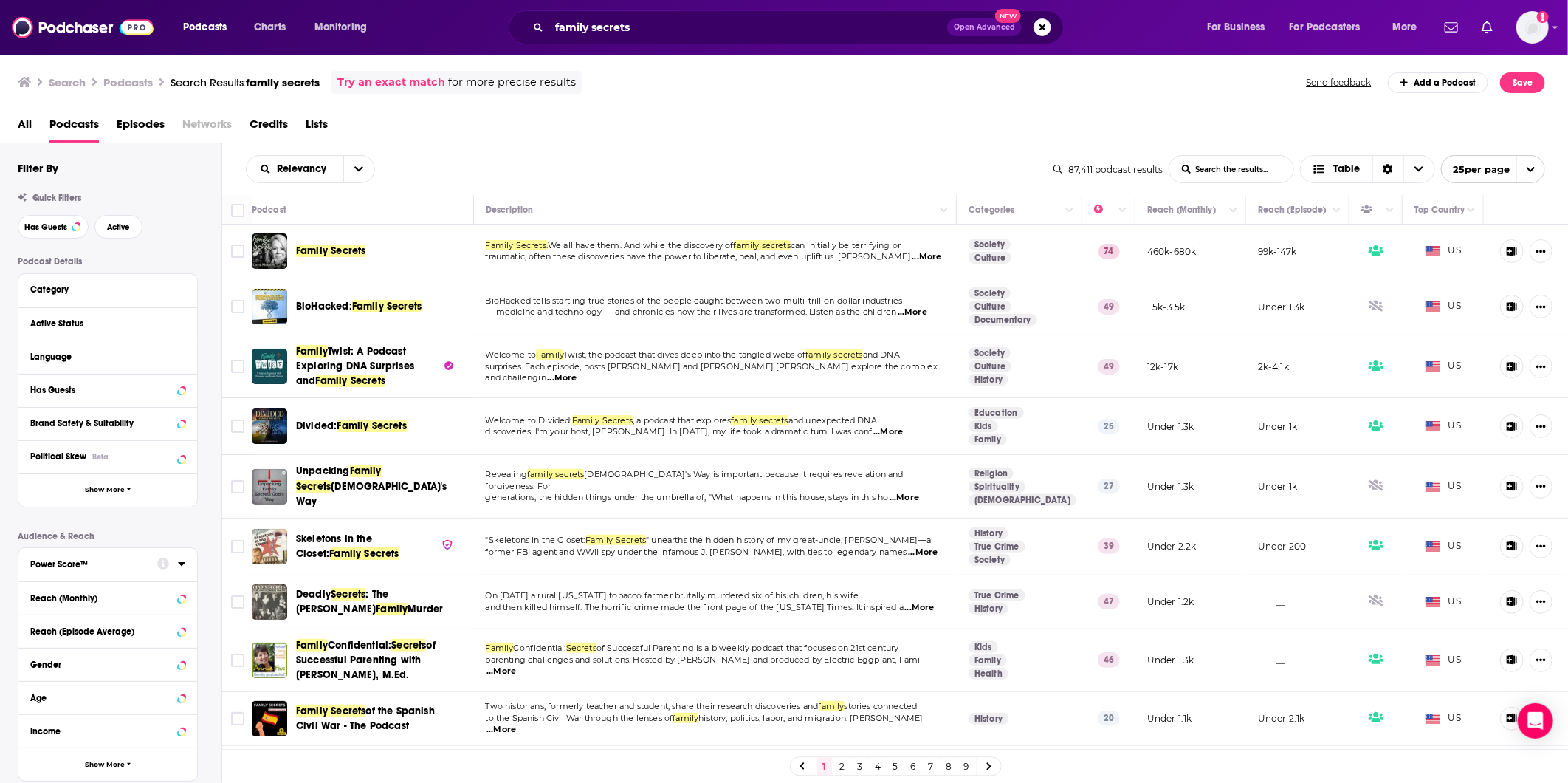
click at [178, 560] on icon at bounding box center [181, 563] width 7 height 12
click at [32, 770] on div "Power Score™ 0 67k 1 to 9 9k 10 to 19 641 20 to 29 2k 30 to 39 4k 40 to 49 3k 5…" at bounding box center [107, 668] width 179 height 240
click at [33, 767] on icon at bounding box center [36, 769] width 9 height 6
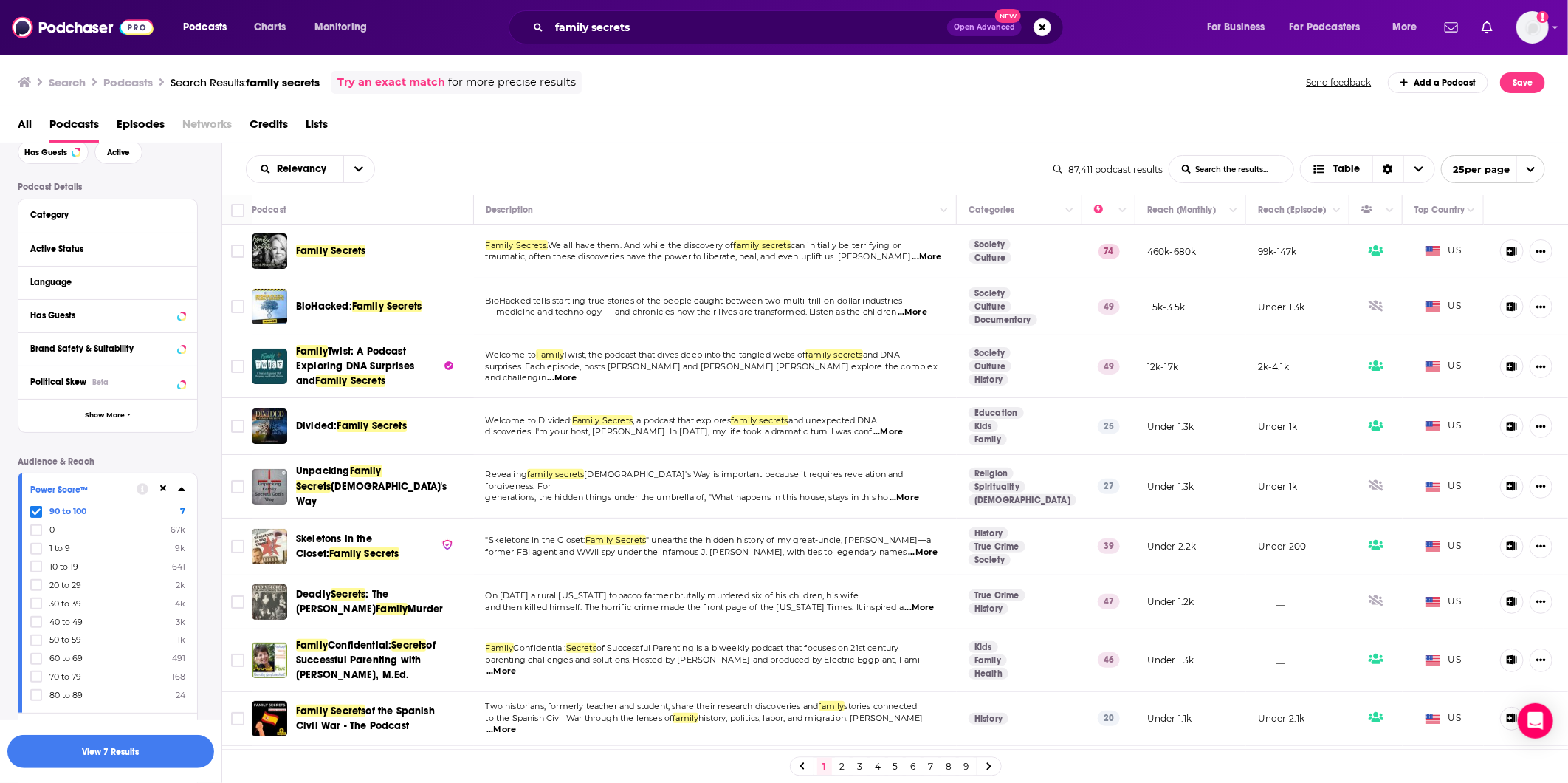
scroll to position [164, 0]
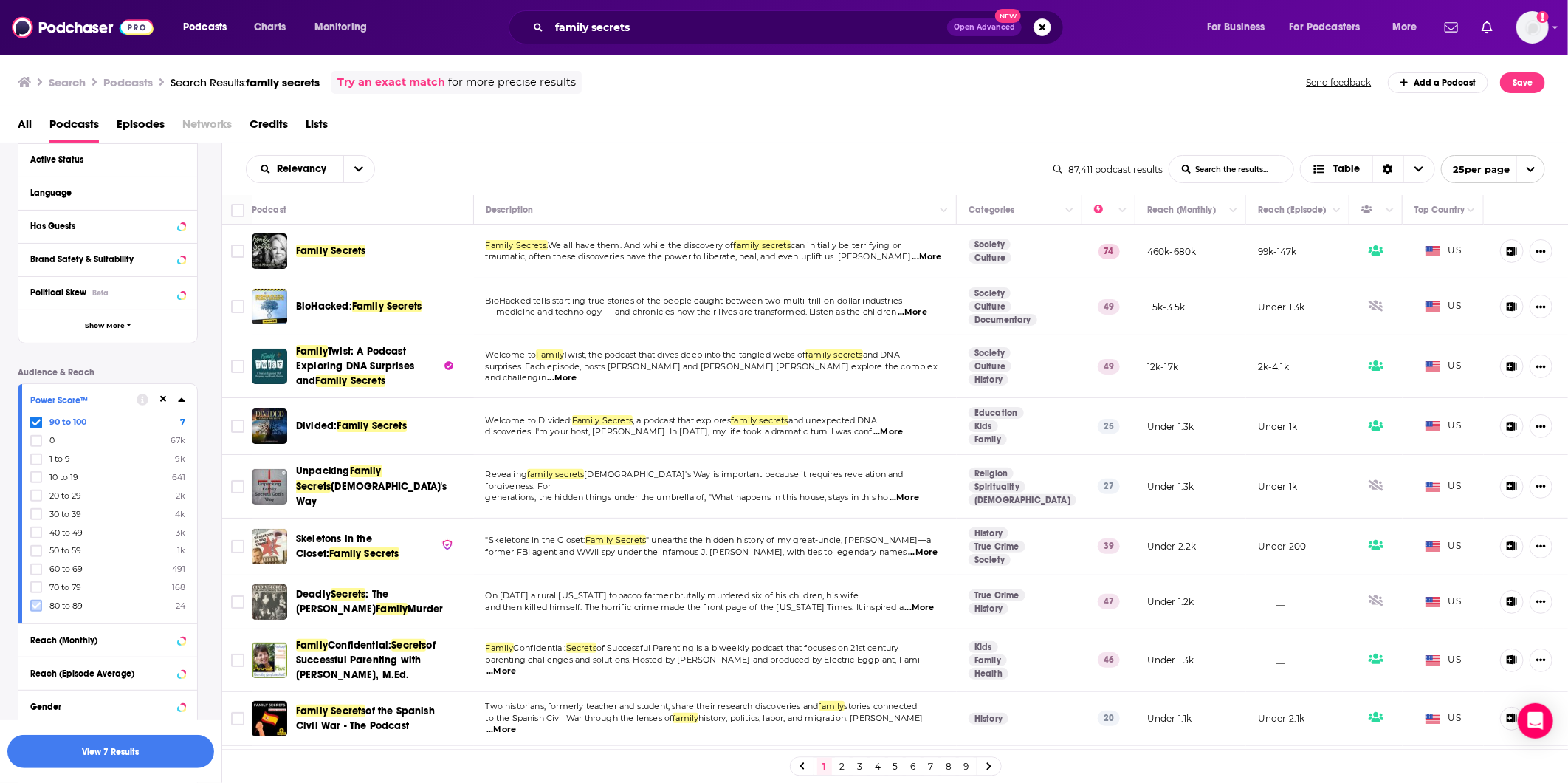
click at [34, 602] on icon at bounding box center [36, 606] width 9 height 9
click at [34, 602] on icon at bounding box center [36, 606] width 9 height 9
drag, startPoint x: 70, startPoint y: 759, endPoint x: 587, endPoint y: 70, distance: 861.4
click at [70, 759] on button "View 199 Results" at bounding box center [111, 751] width 207 height 34
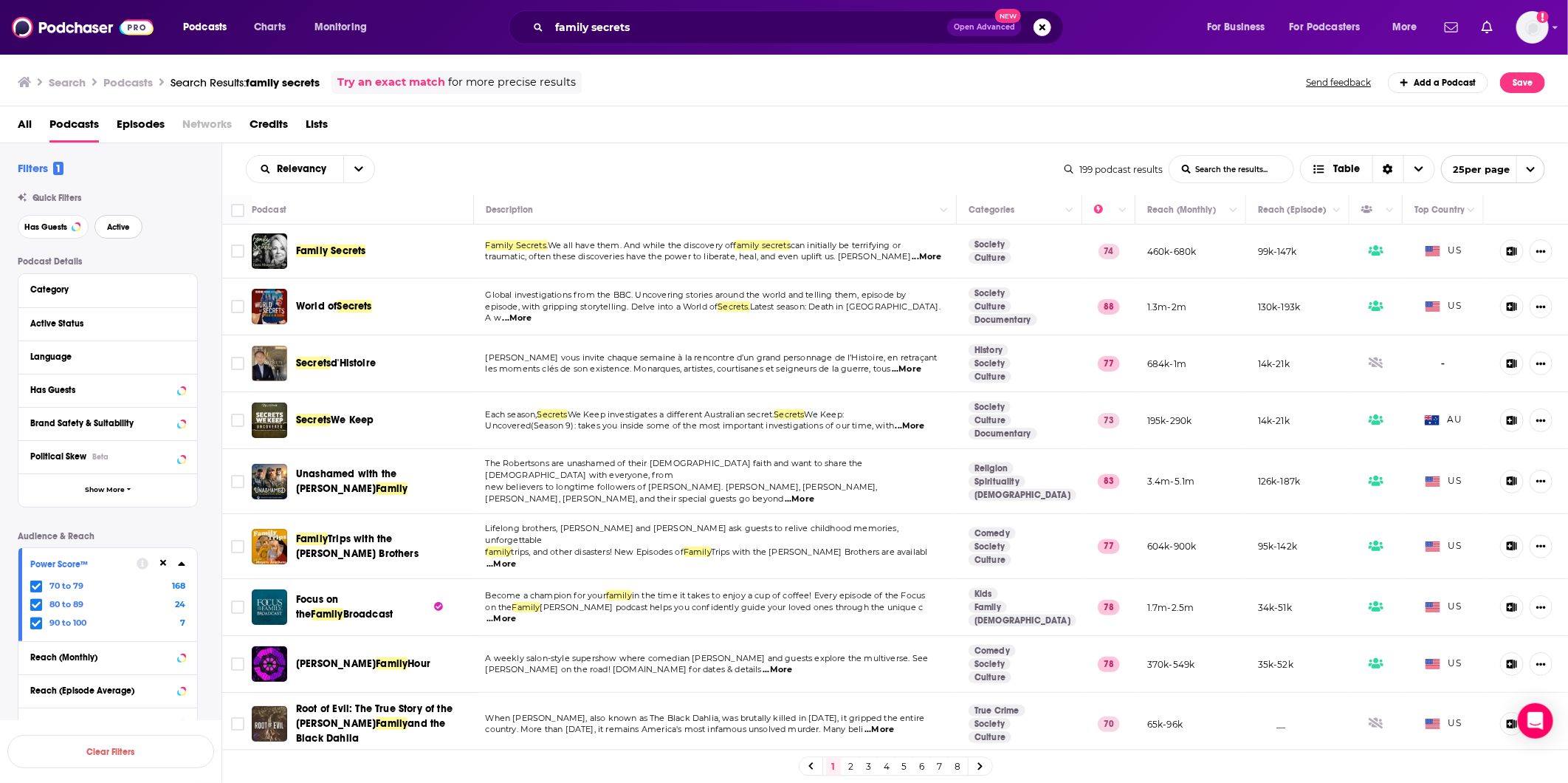
click at [108, 235] on button "Active" at bounding box center [118, 227] width 48 height 24
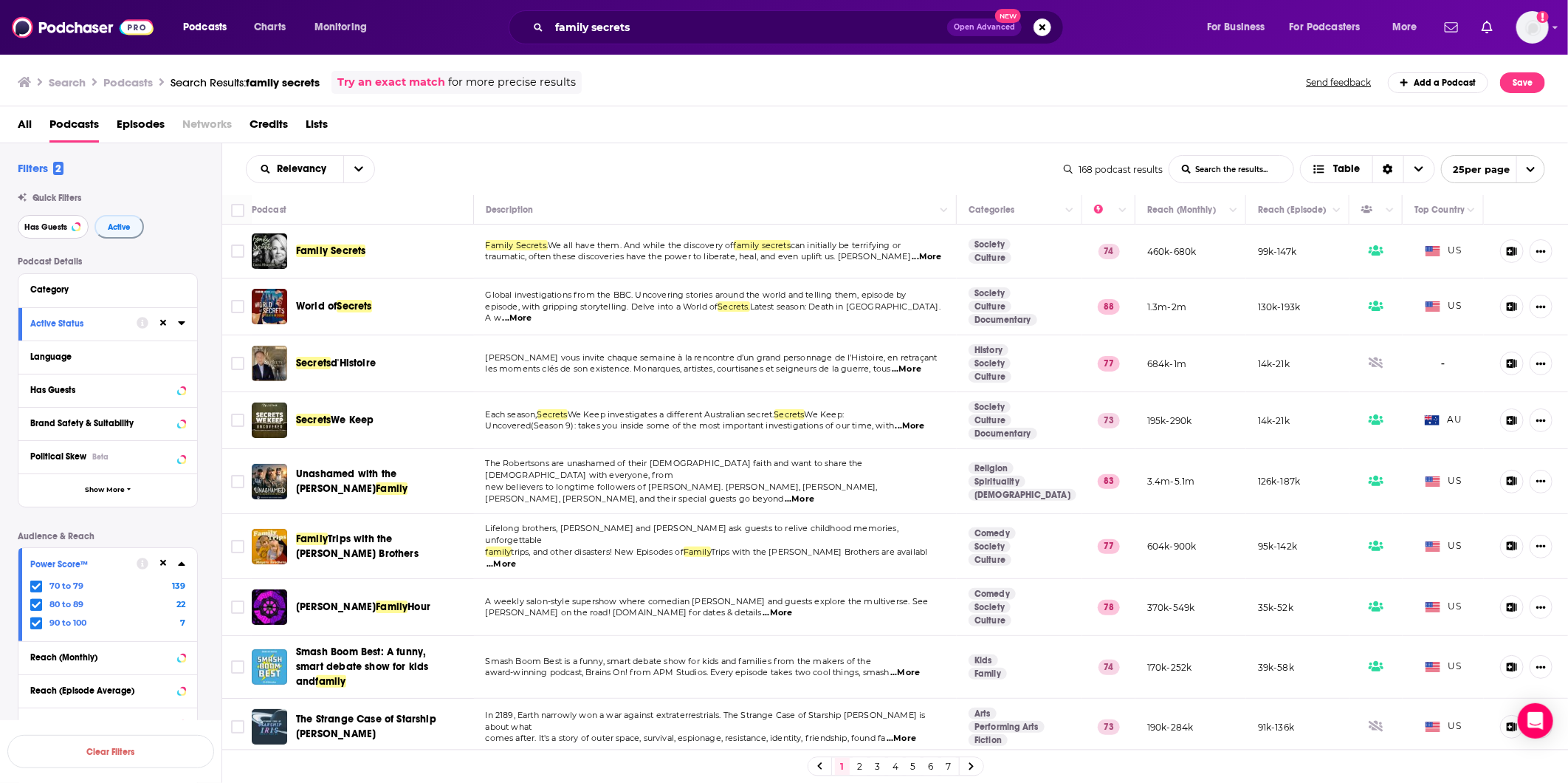
click at [32, 232] on button "Has Guests" at bounding box center [54, 227] width 71 height 24
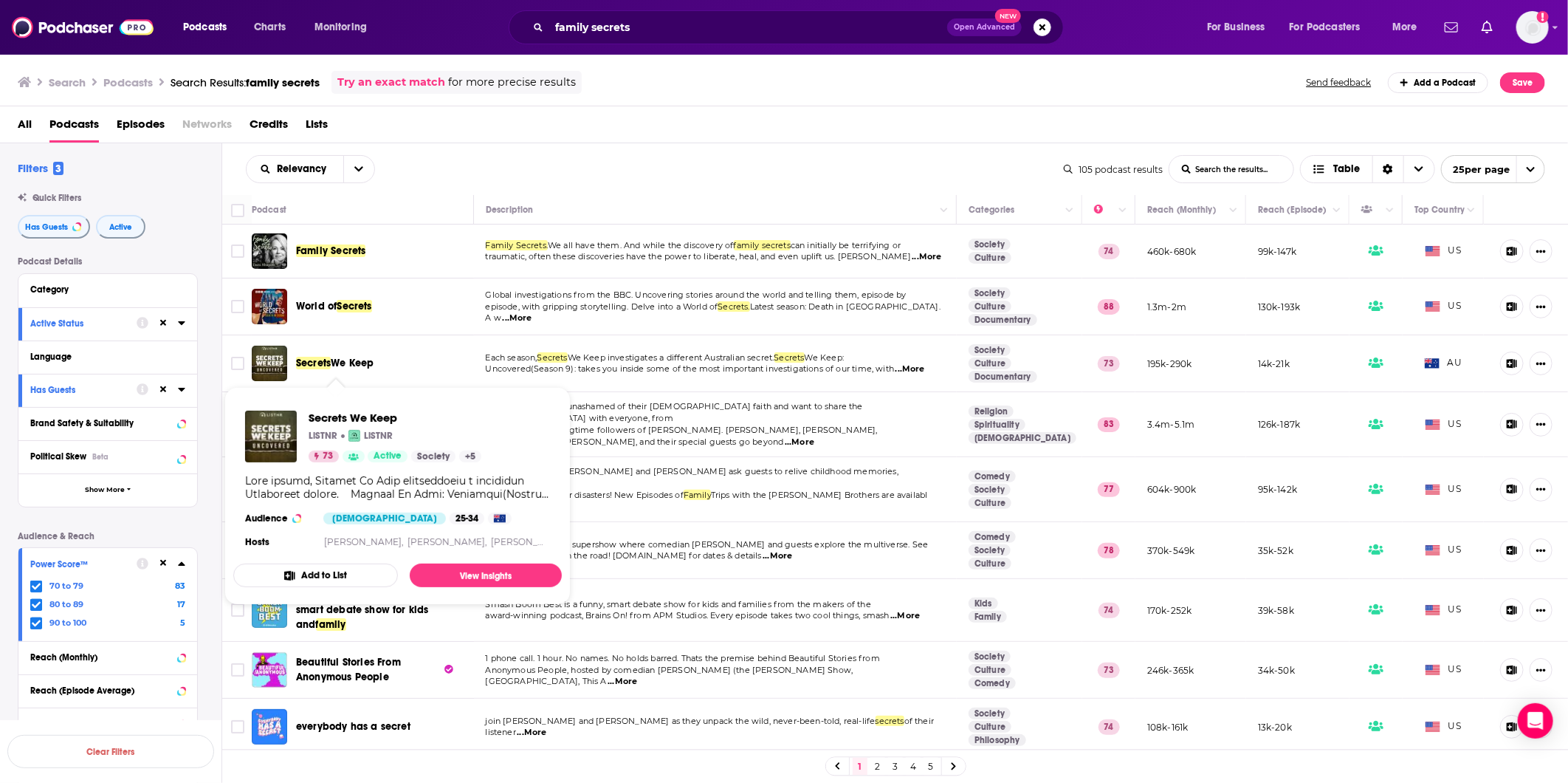
click at [335, 369] on span "We Keep" at bounding box center [352, 363] width 43 height 13
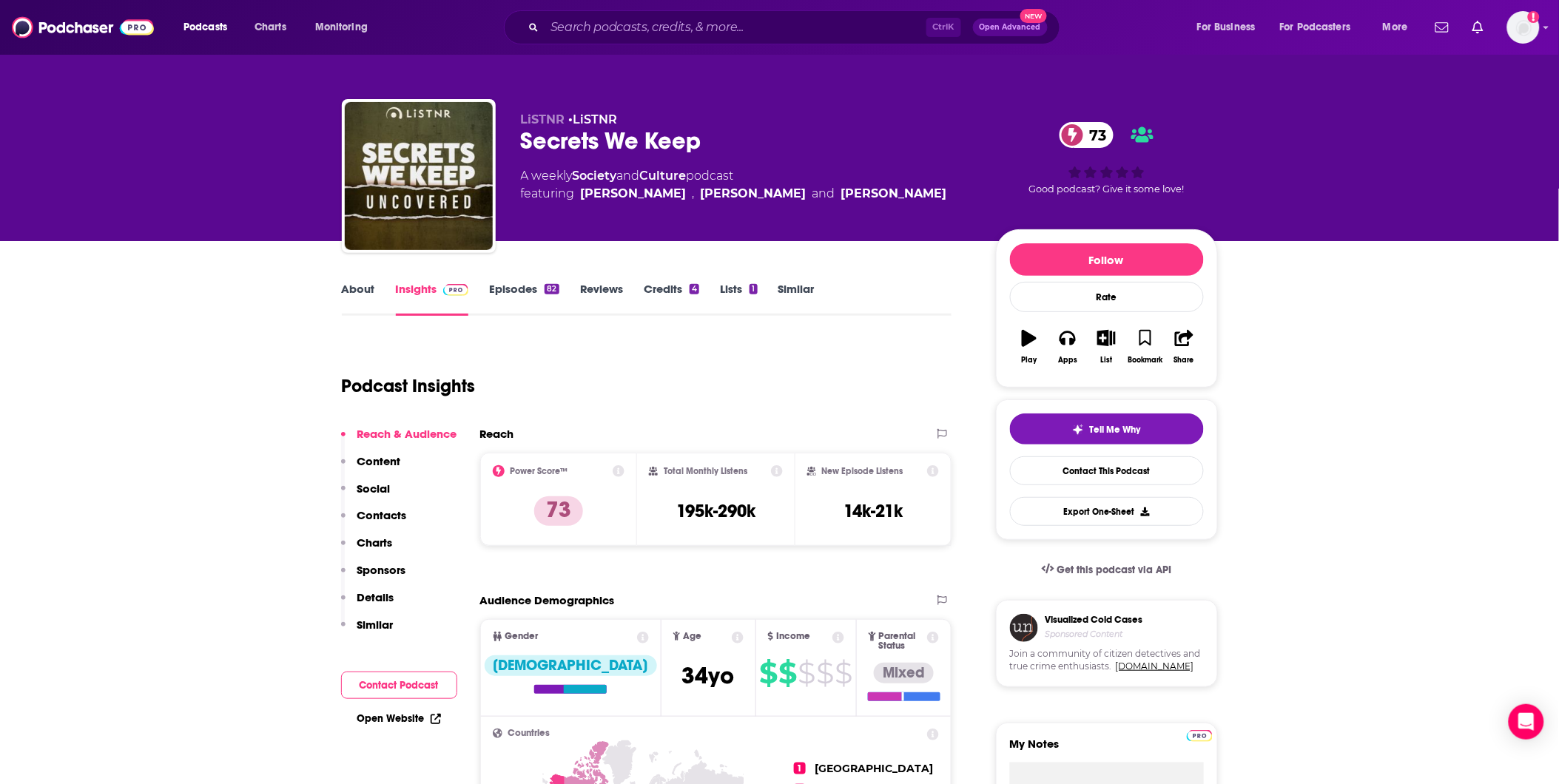
click at [354, 299] on link "About" at bounding box center [358, 298] width 34 height 34
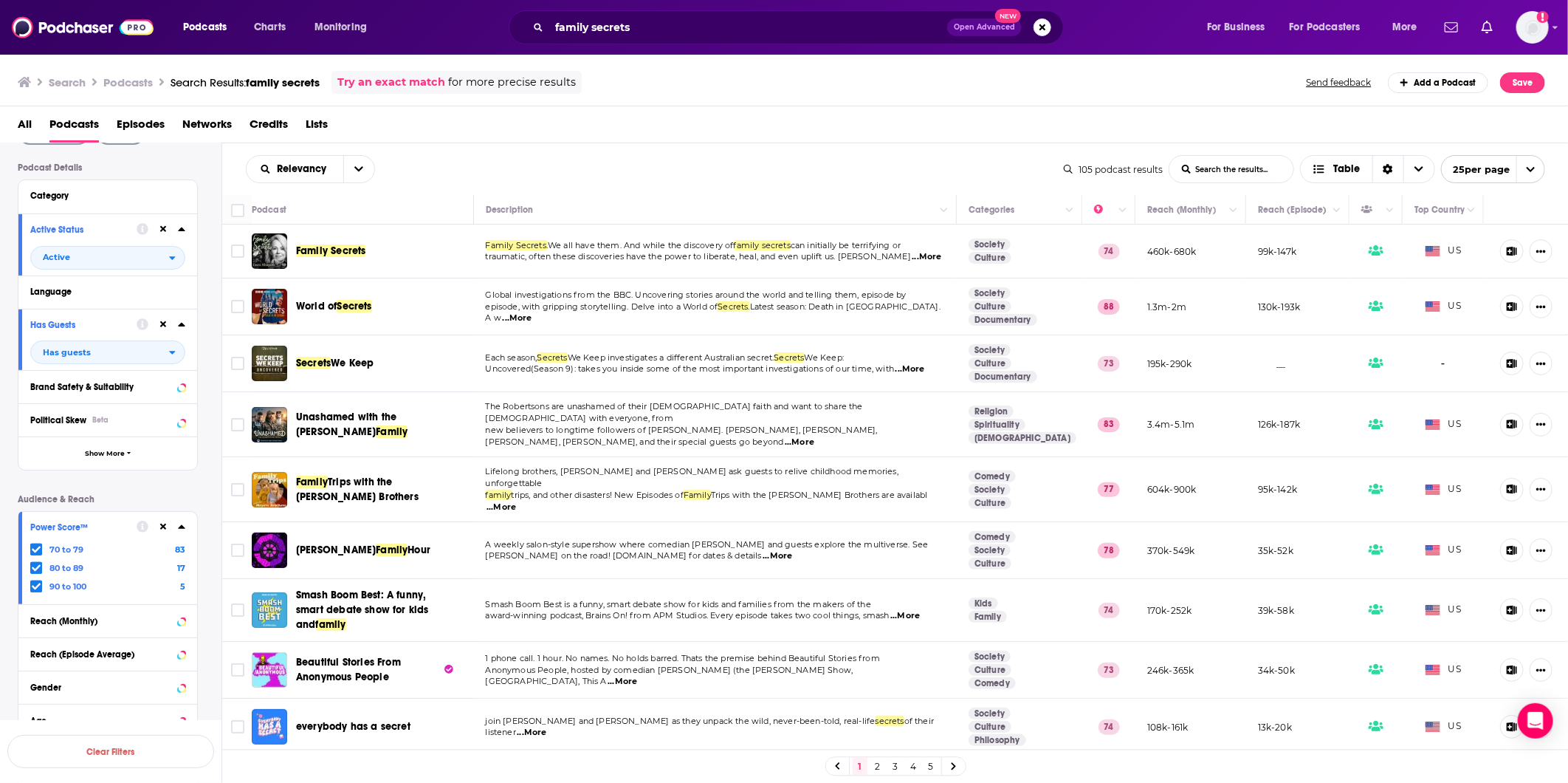
scroll to position [64, 0]
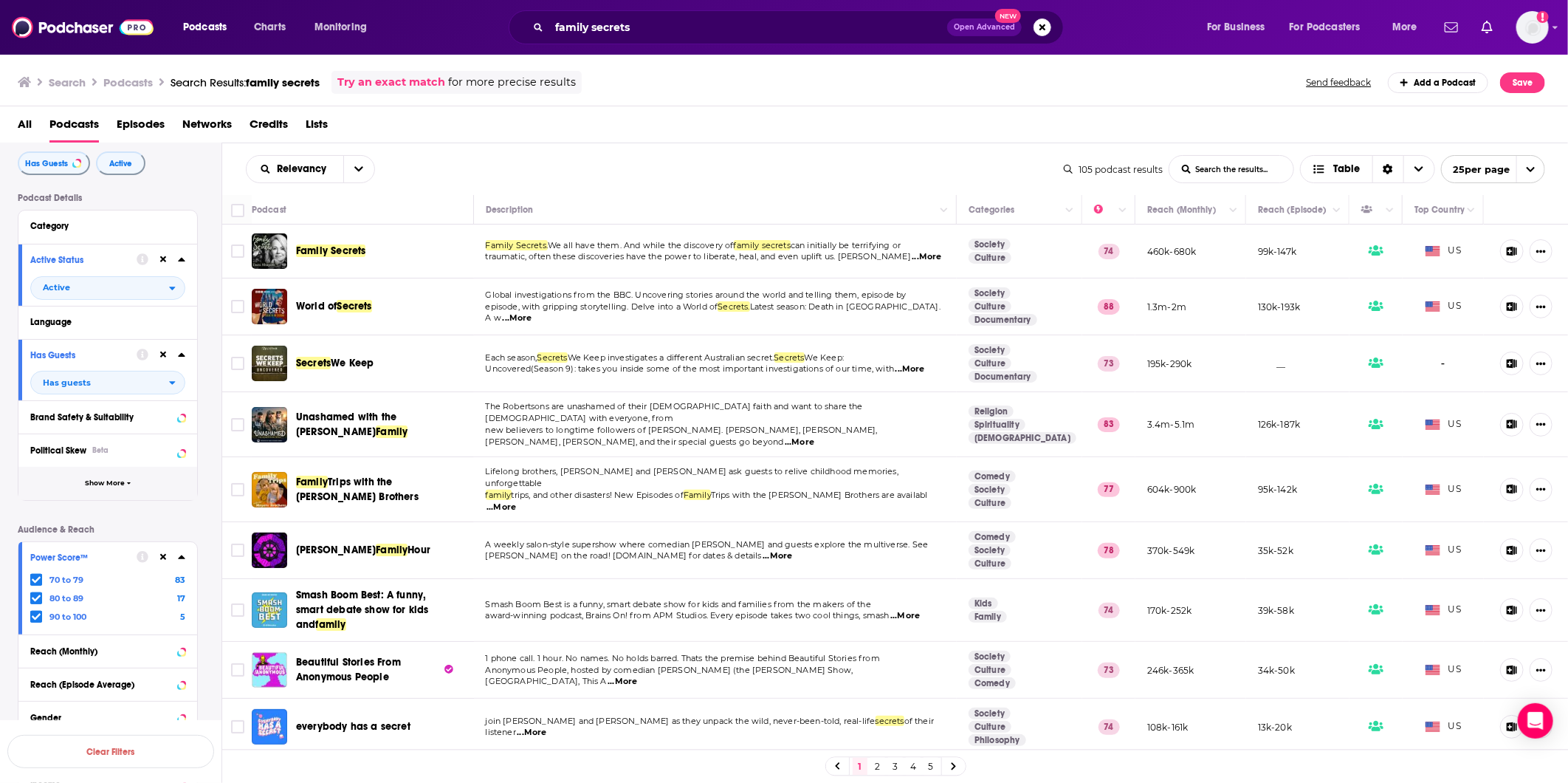
click at [141, 491] on button "Show More" at bounding box center [107, 484] width 179 height 34
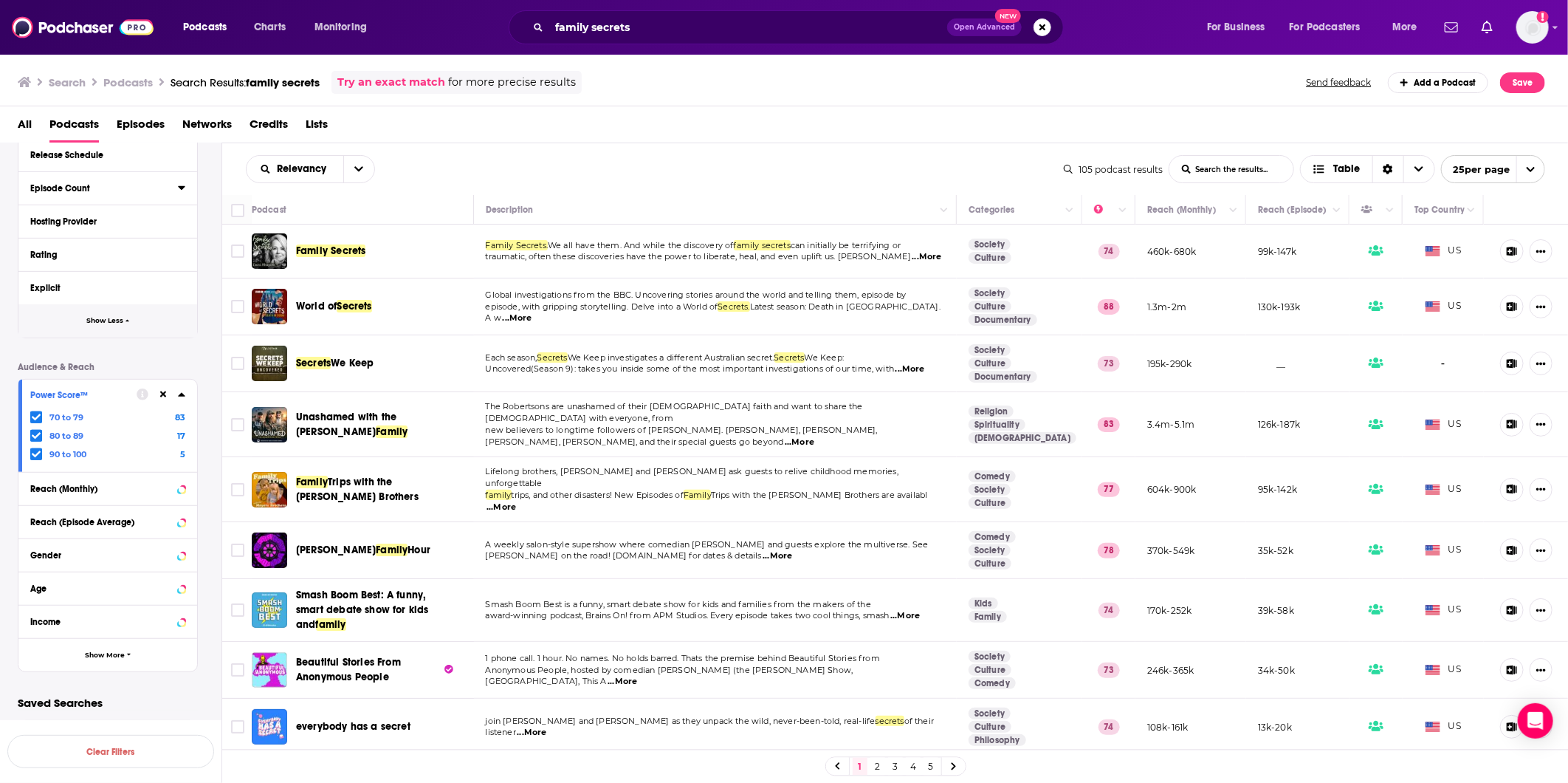
scroll to position [526, 0]
click at [111, 661] on button "Show More" at bounding box center [107, 653] width 179 height 34
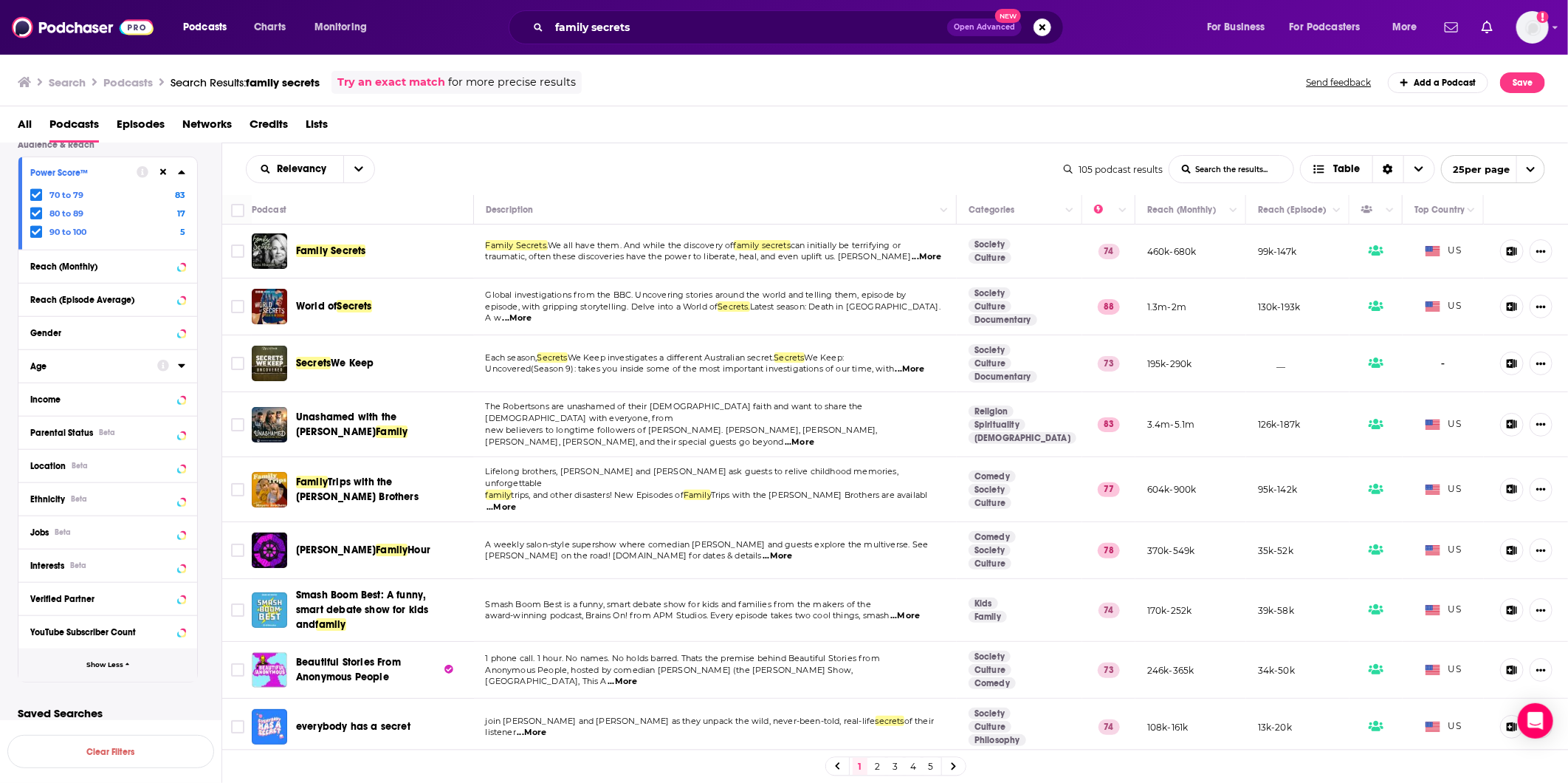
scroll to position [759, 0]
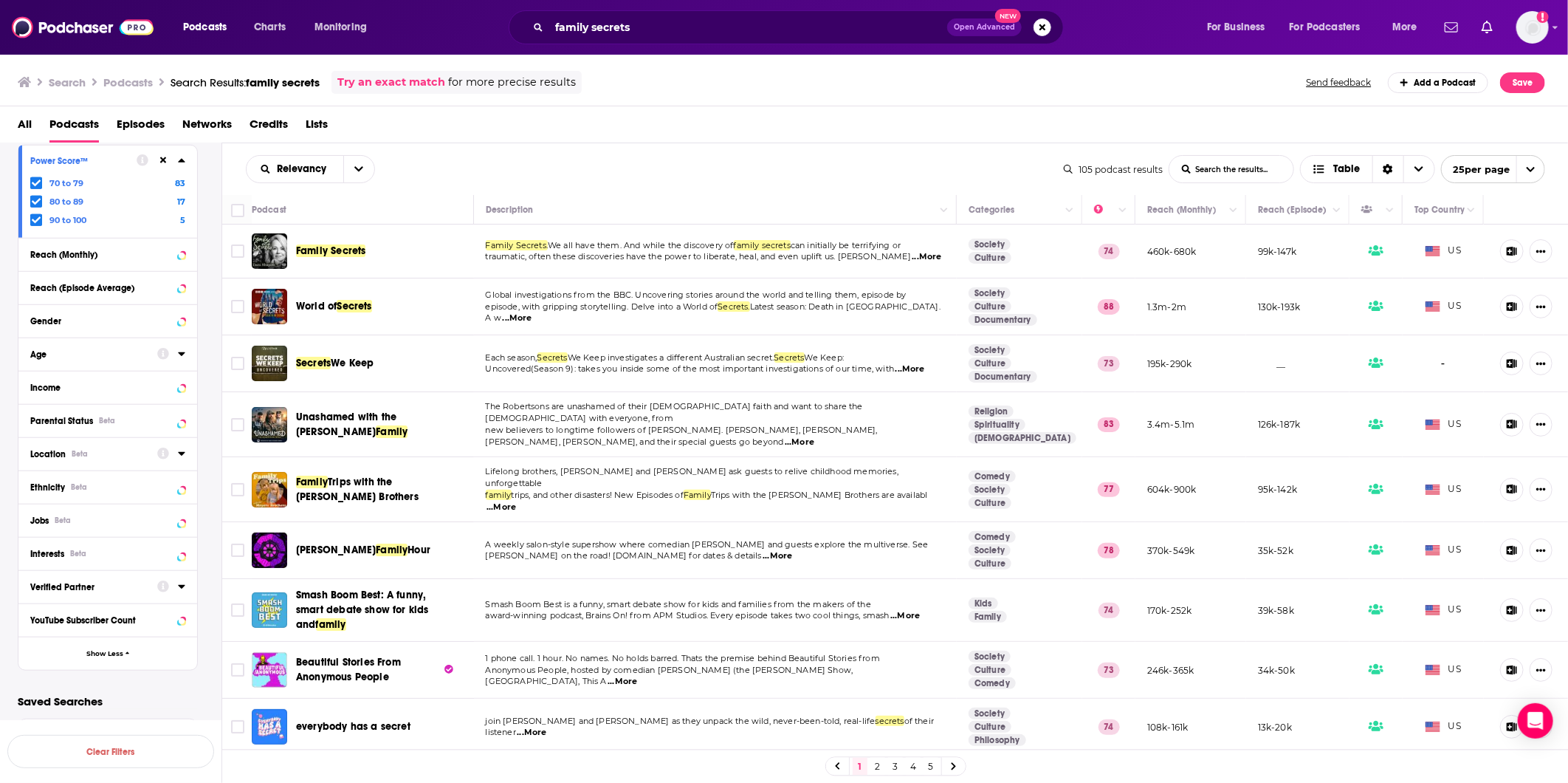
click at [100, 451] on div "Location Beta" at bounding box center [88, 454] width 117 height 10
click at [59, 517] on span "[GEOGRAPHIC_DATA]" at bounding box center [95, 517] width 91 height 10
click at [36, 523] on input "multiSelectOption-unitedstates-0" at bounding box center [36, 523] width 0 height 0
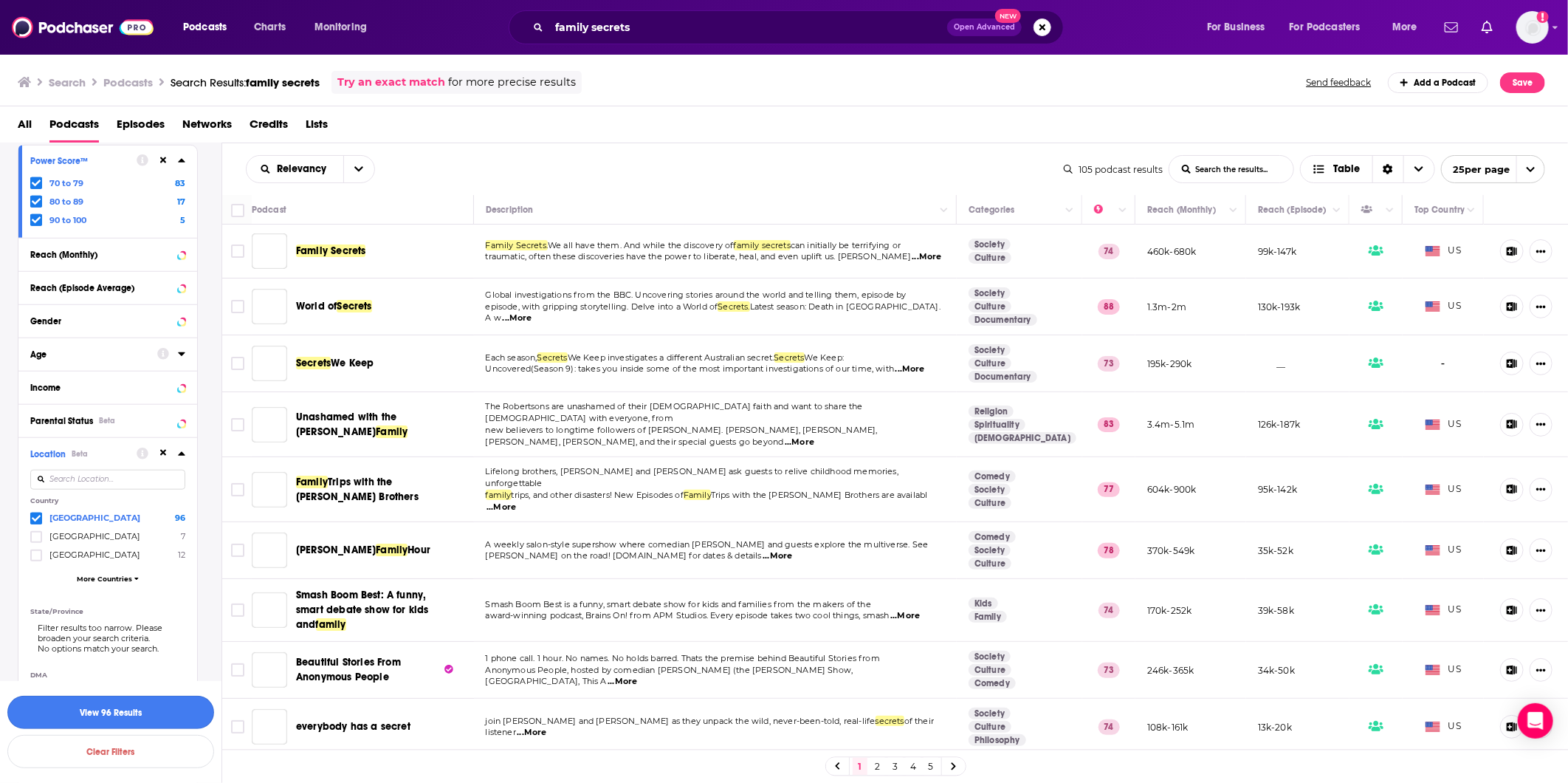
click at [137, 710] on button "View 96 Results" at bounding box center [111, 712] width 207 height 34
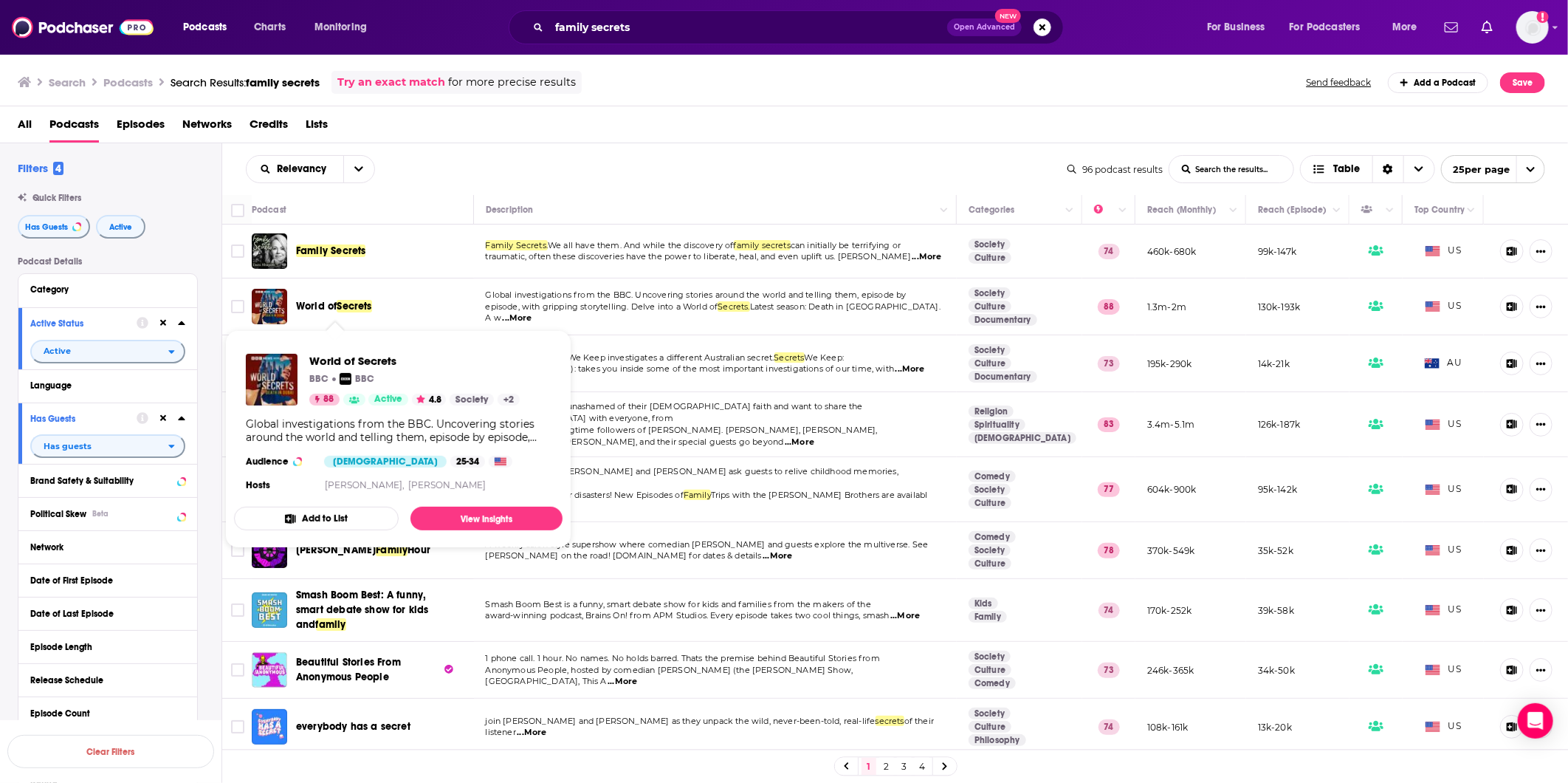
scroll to position [759, 0]
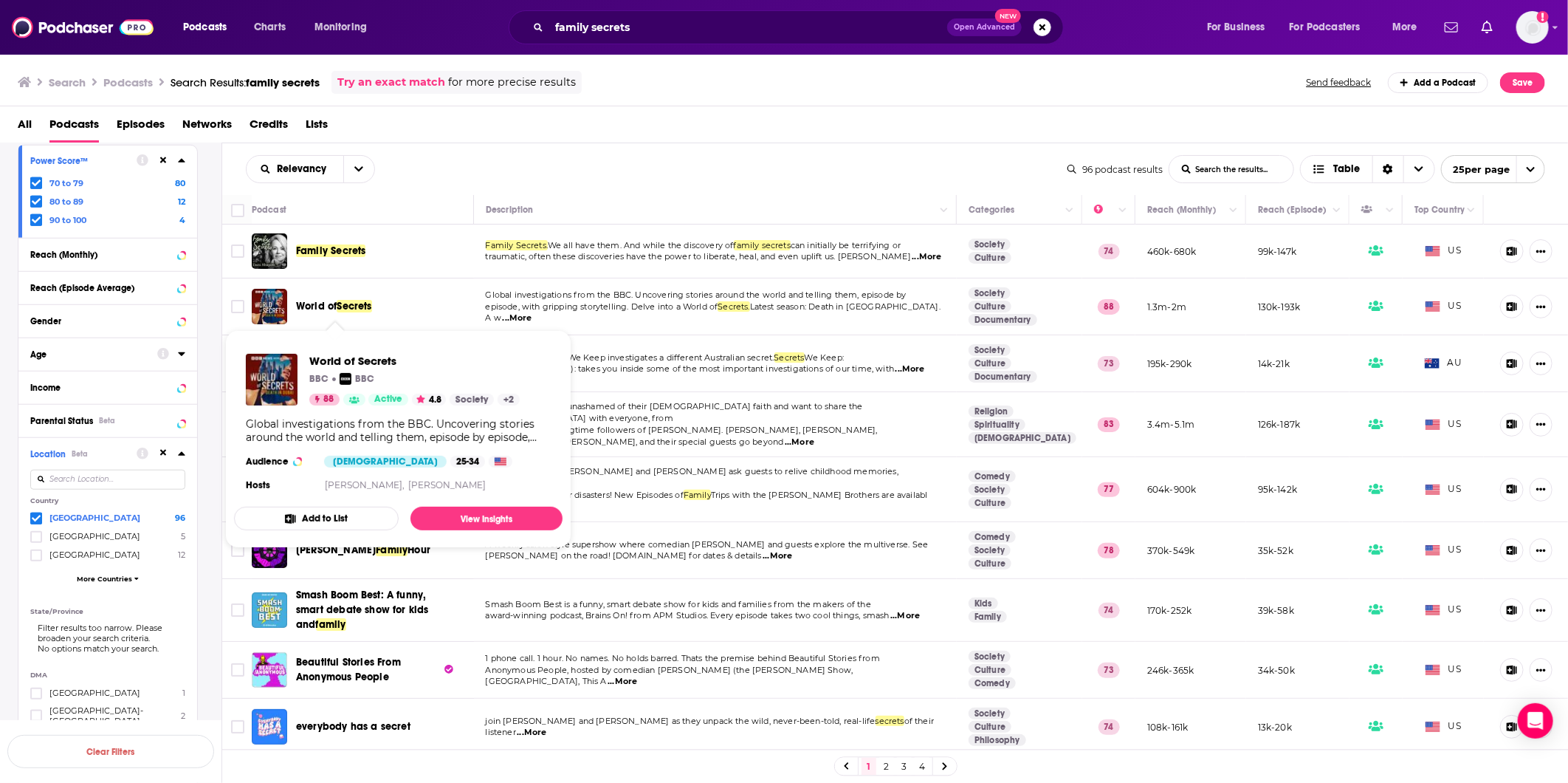
drag, startPoint x: 0, startPoint y: 0, endPoint x: 320, endPoint y: 306, distance: 442.8
click at [320, 306] on span "World of" at bounding box center [316, 307] width 41 height 13
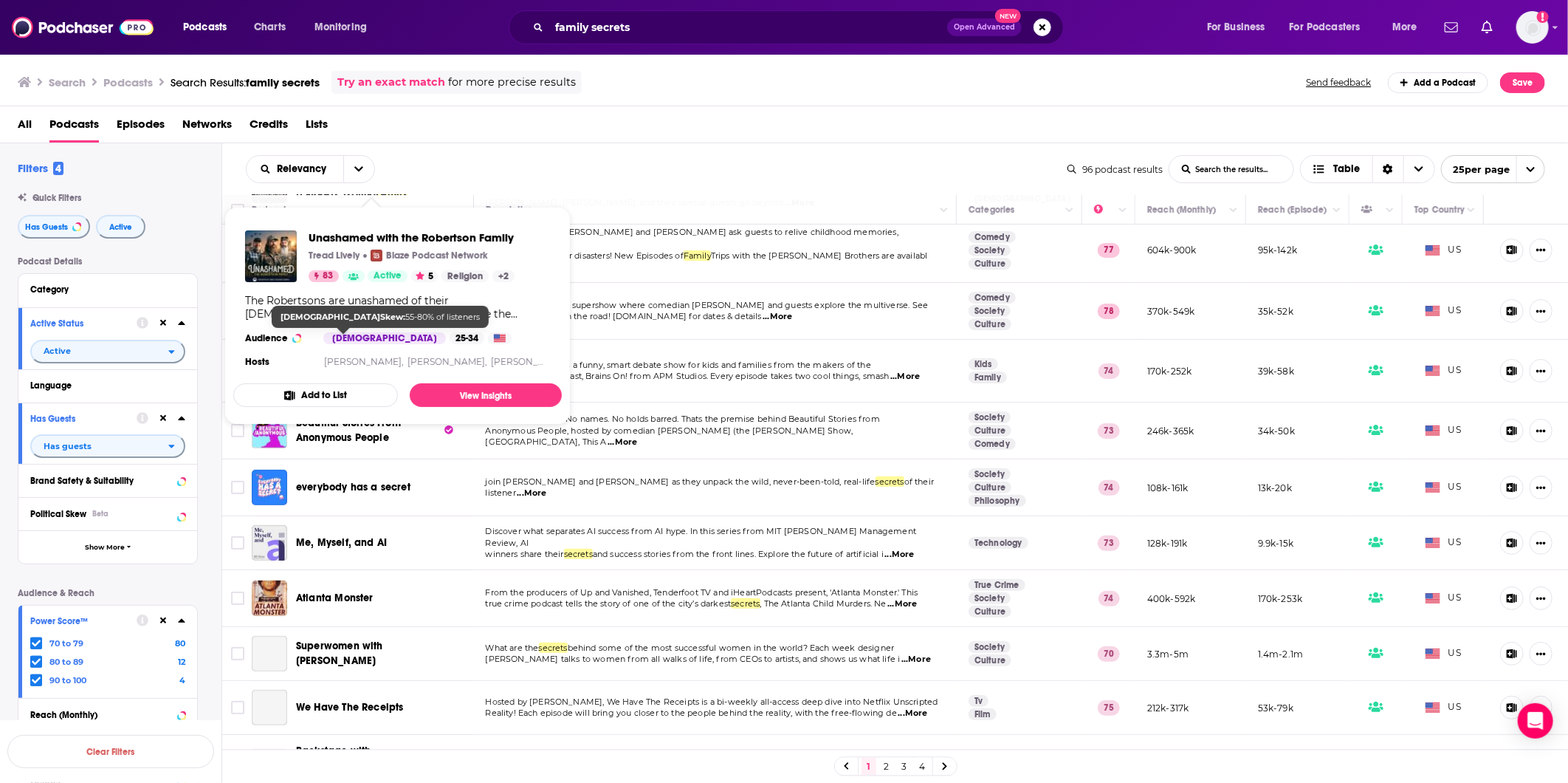
scroll to position [246, 0]
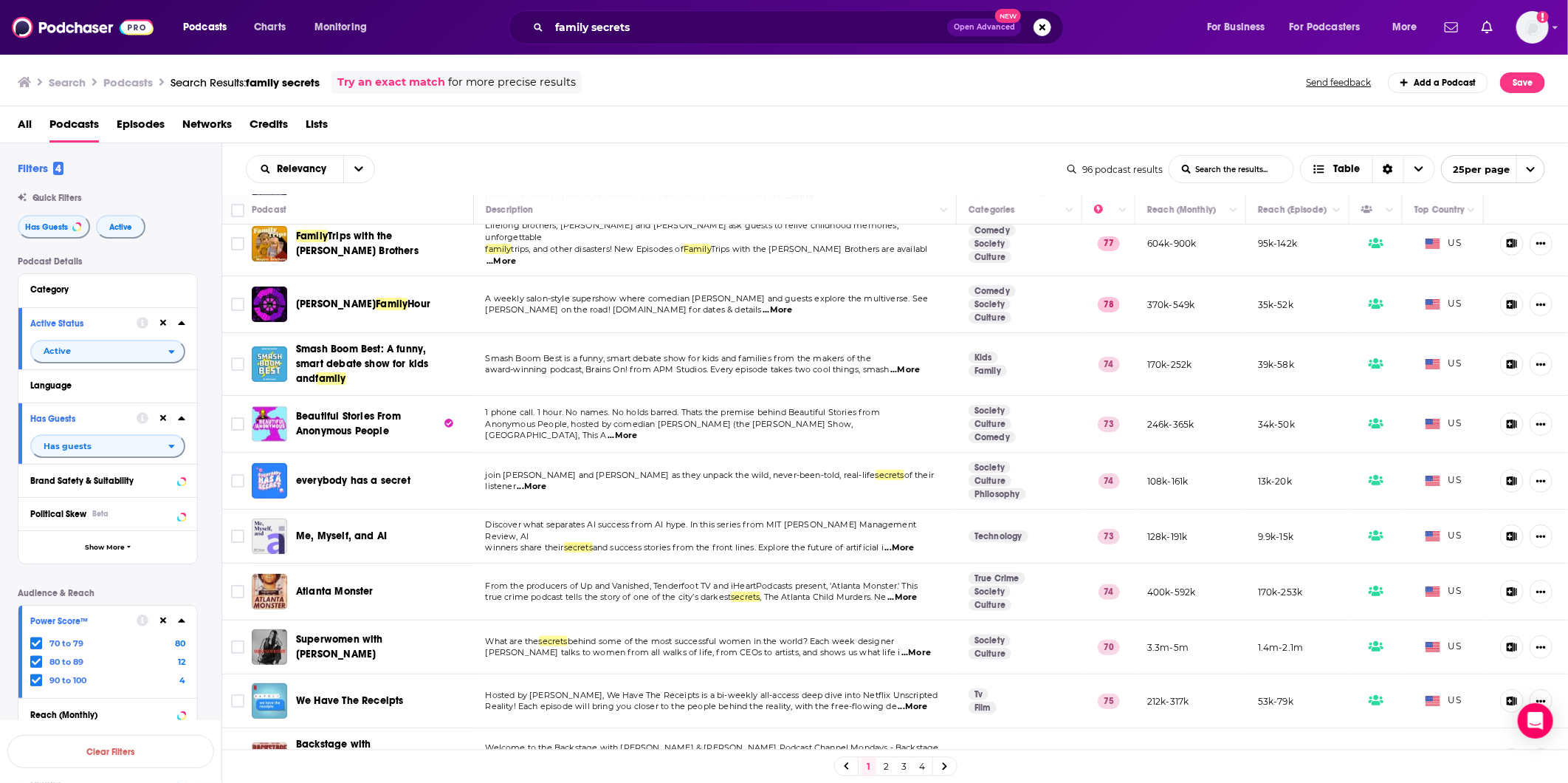
click at [763, 304] on span "...More" at bounding box center [777, 309] width 30 height 12
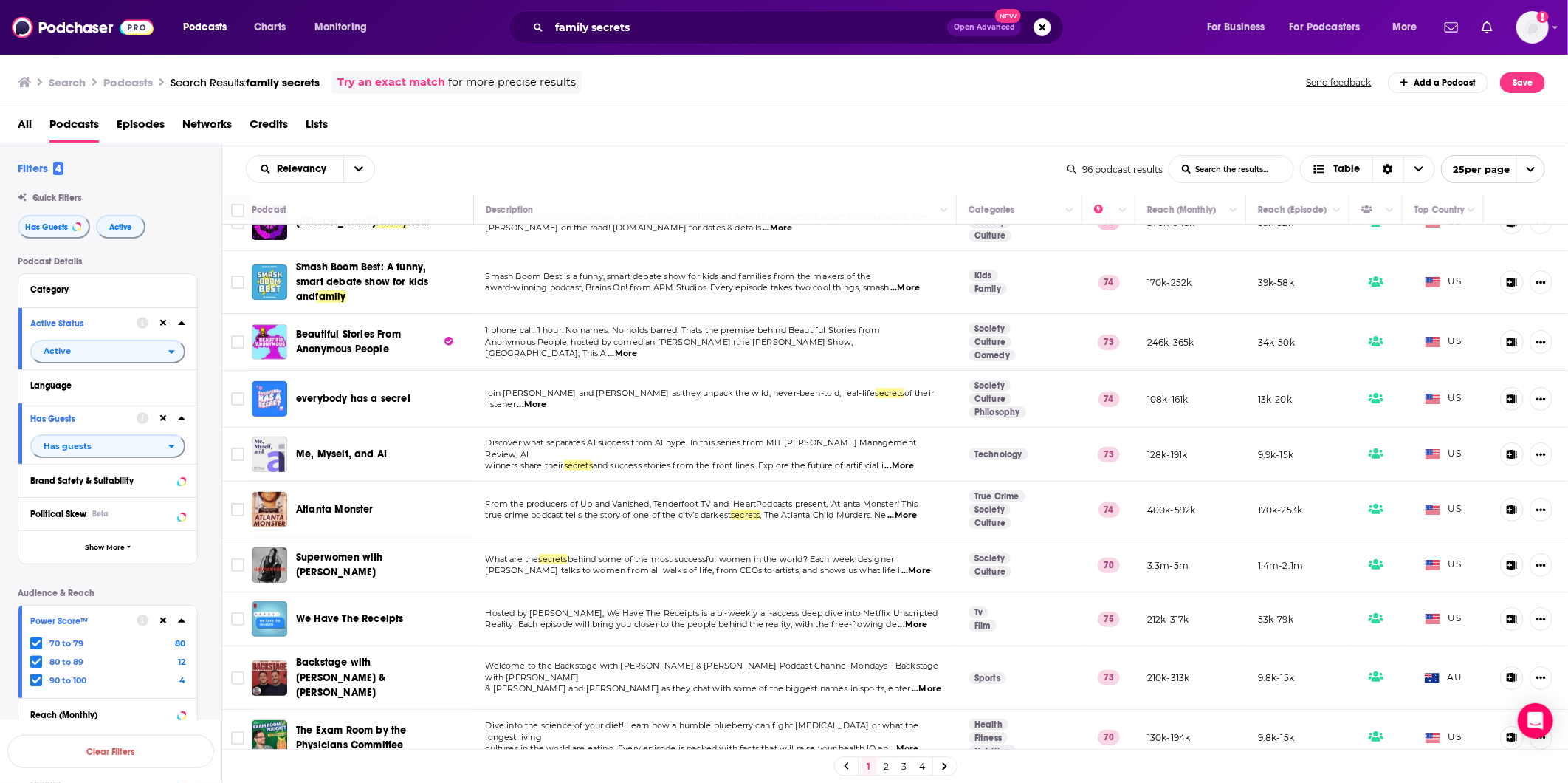
click at [517, 399] on span "...More" at bounding box center [531, 405] width 30 height 12
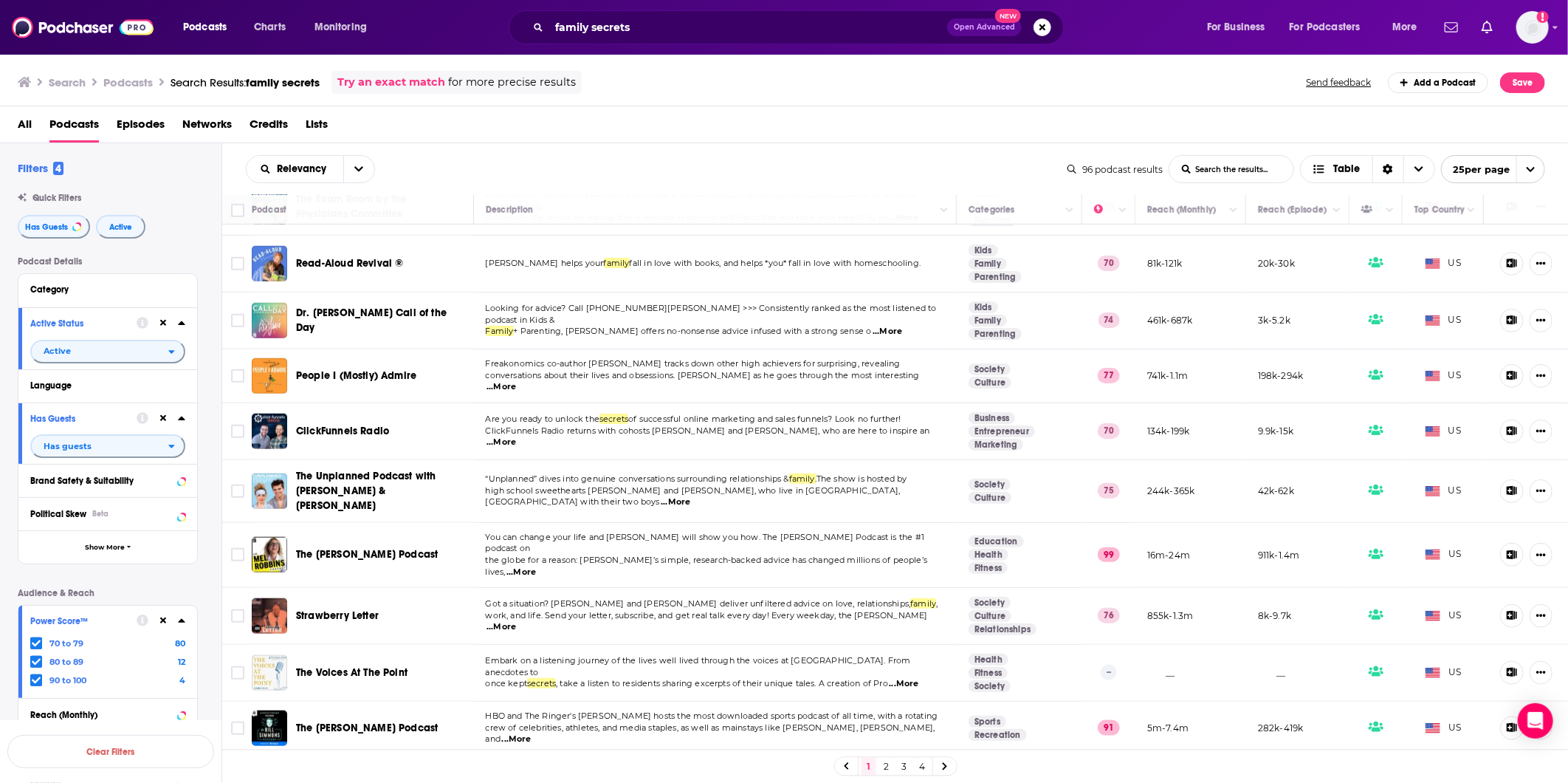
scroll to position [876, 0]
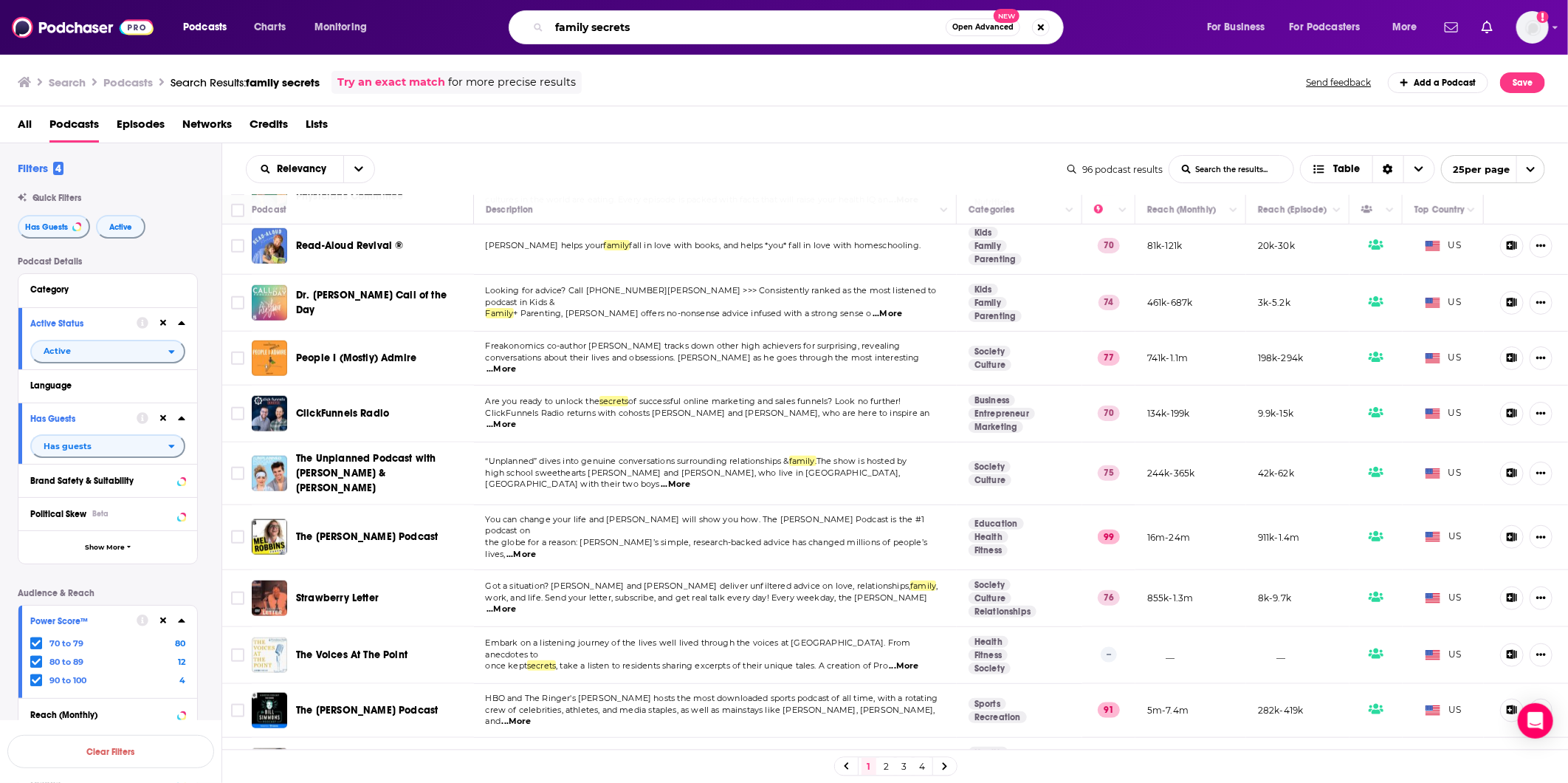
drag, startPoint x: 656, startPoint y: 25, endPoint x: 511, endPoint y: 21, distance: 145.1
click at [511, 21] on div "family secrets Open Advanced New" at bounding box center [786, 26] width 555 height 34
